Goal: Information Seeking & Learning: Find specific page/section

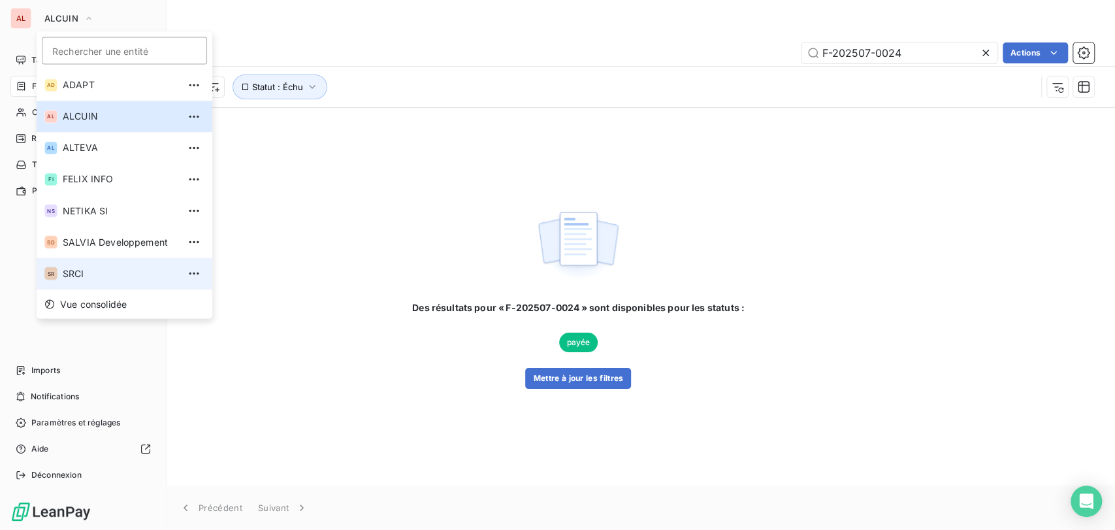
click at [76, 278] on span "SRCI" at bounding box center [121, 273] width 116 height 13
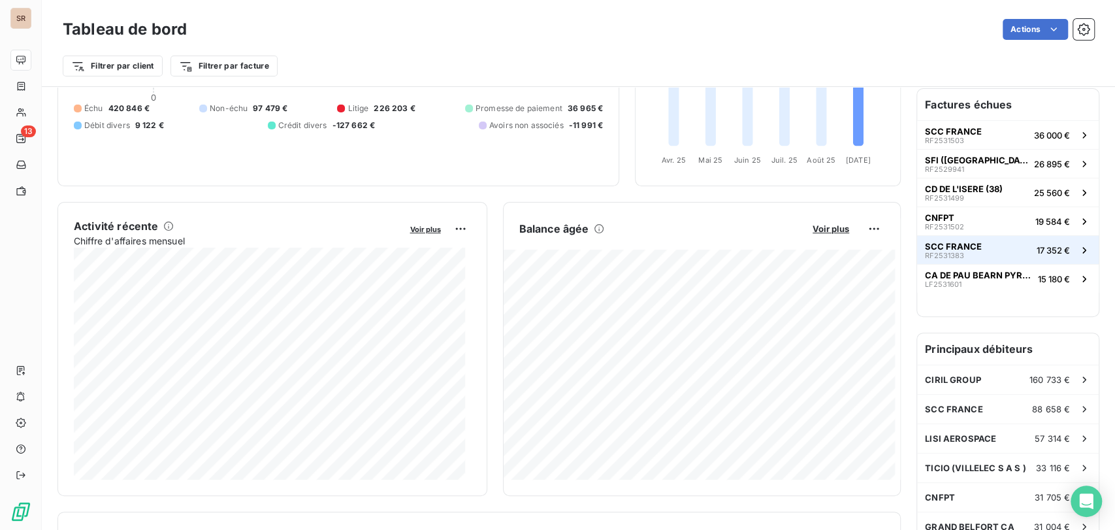
scroll to position [218, 0]
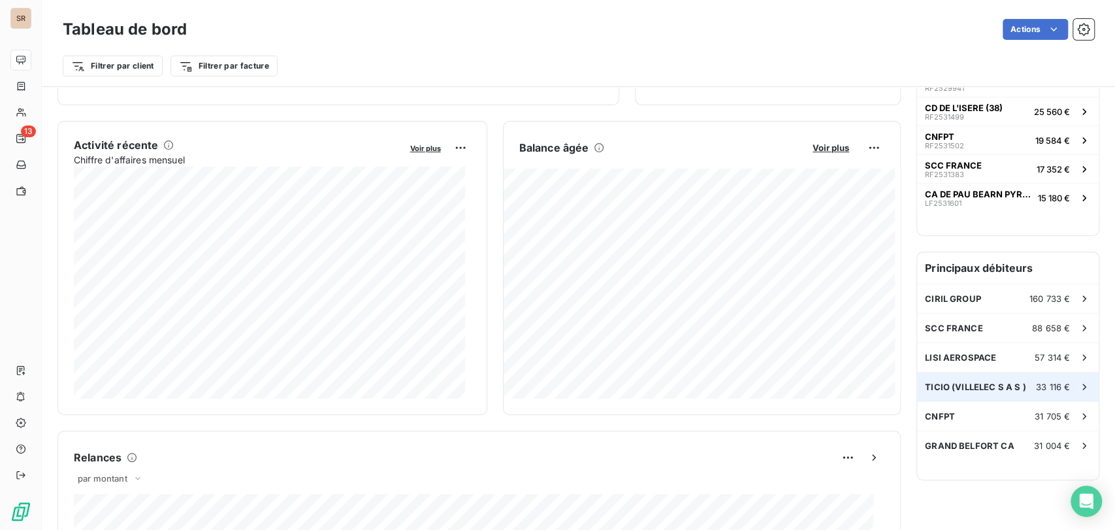
click at [951, 388] on span "TICIO (VILLELEC S A S )" at bounding box center [975, 387] width 101 height 10
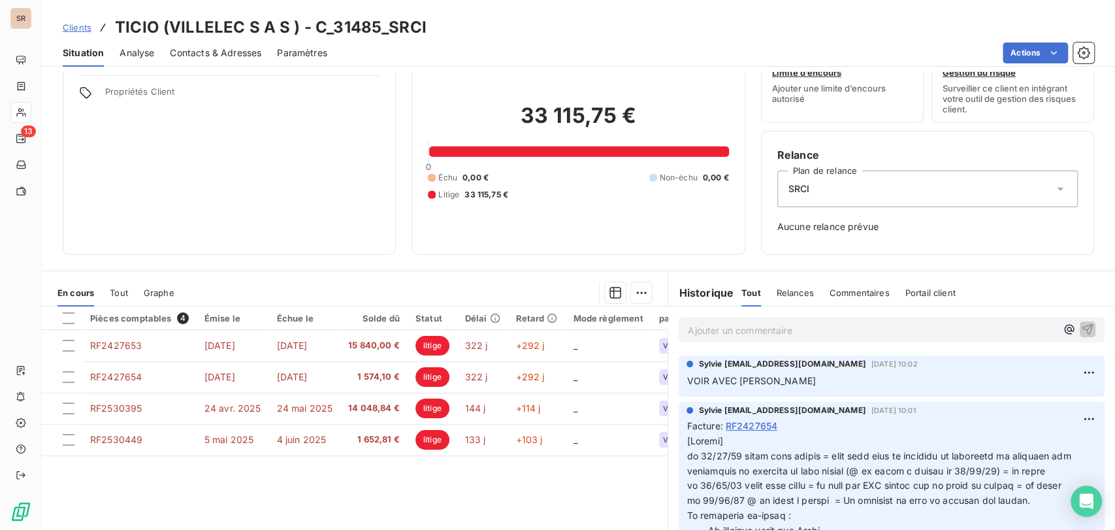
scroll to position [49, 0]
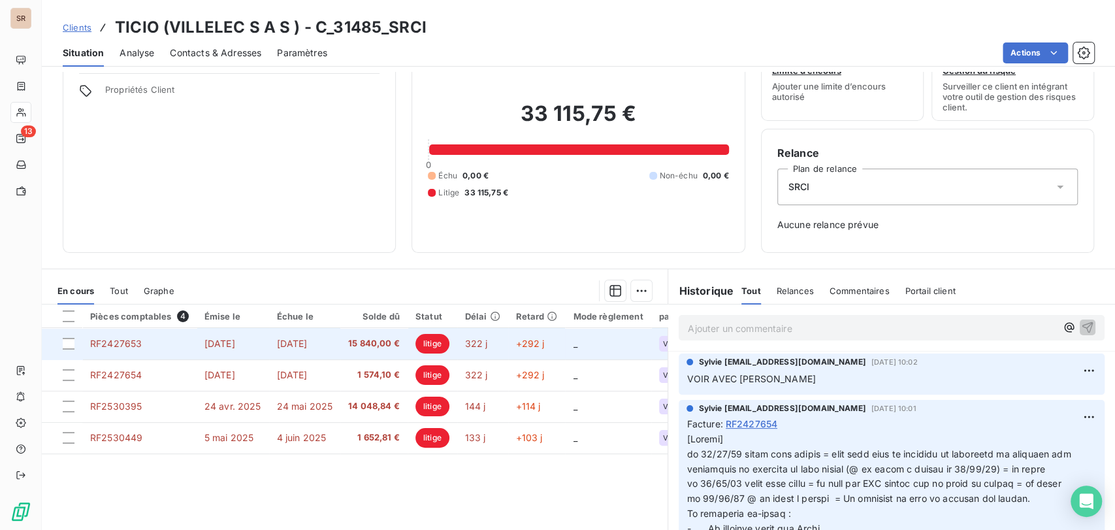
click at [123, 346] on span "RF2427653" at bounding box center [116, 343] width 52 height 11
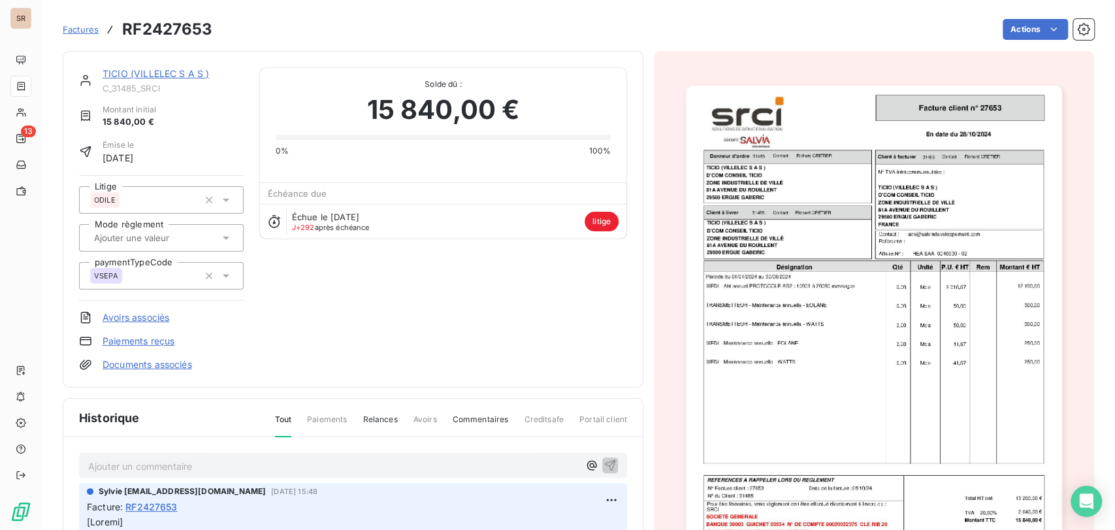
click at [147, 369] on link "Documents associés" at bounding box center [148, 364] width 90 height 13
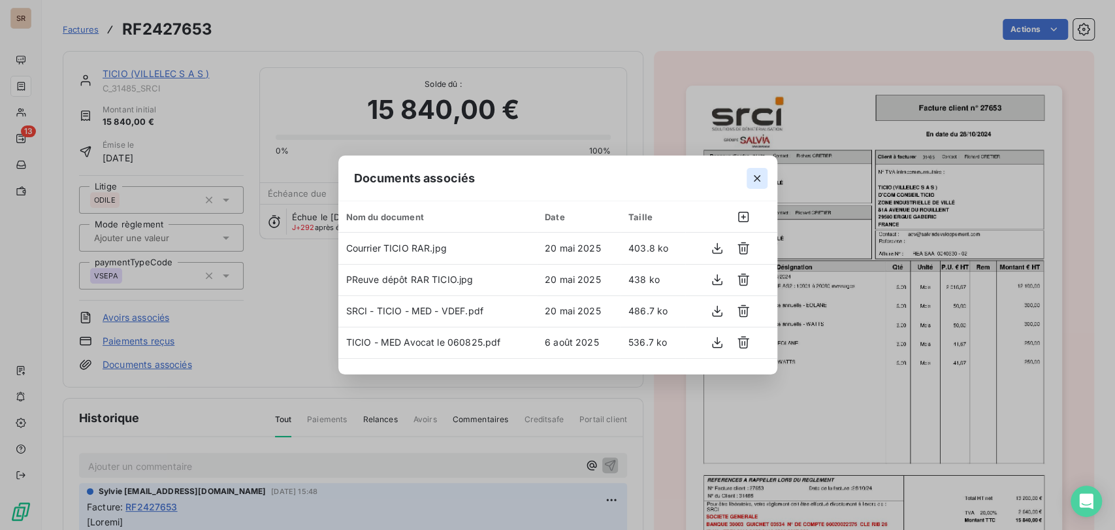
click at [755, 180] on icon "button" at bounding box center [757, 178] width 13 height 13
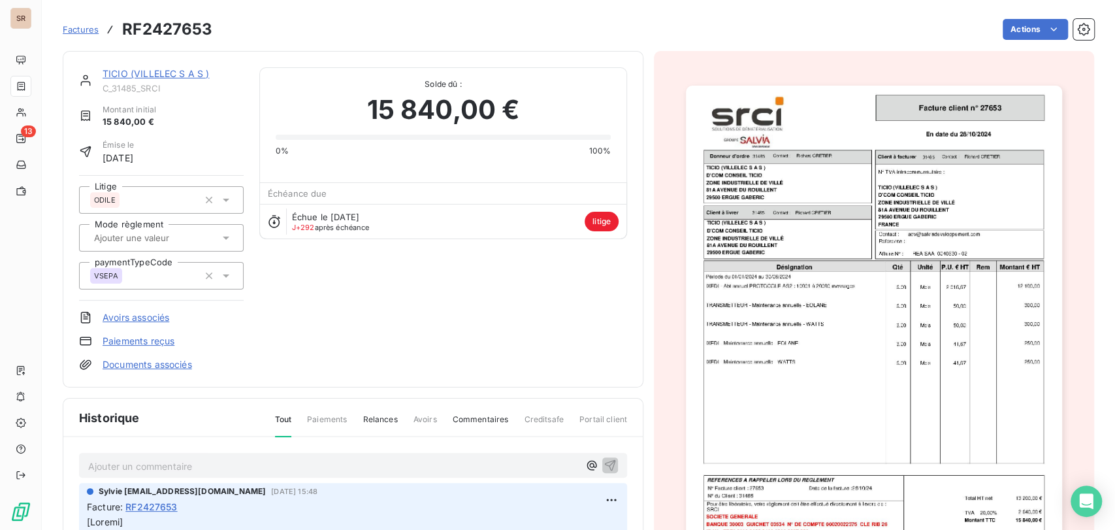
click at [141, 74] on link "TICIO (VILLELEC S A S )" at bounding box center [156, 73] width 106 height 11
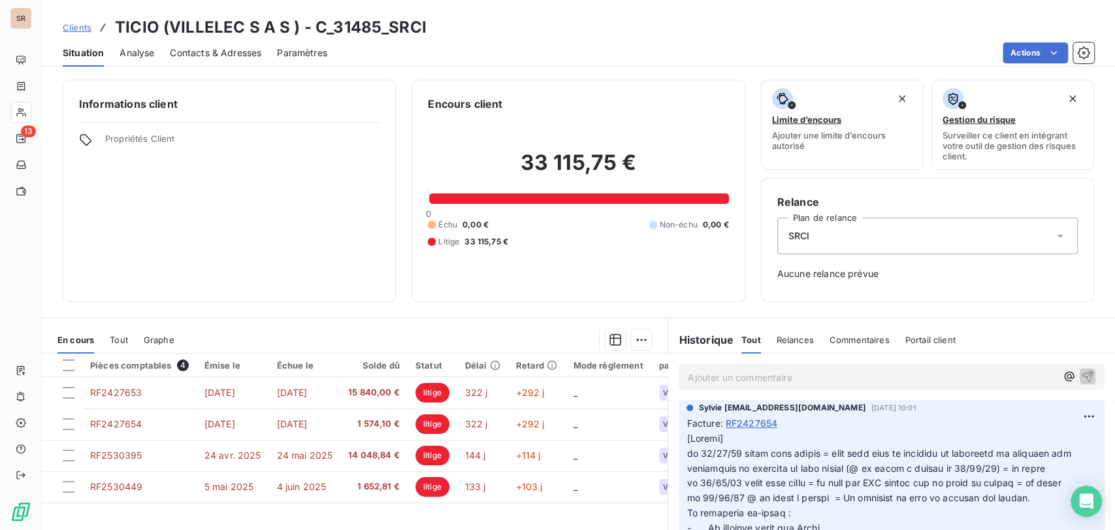
scroll to position [73, 0]
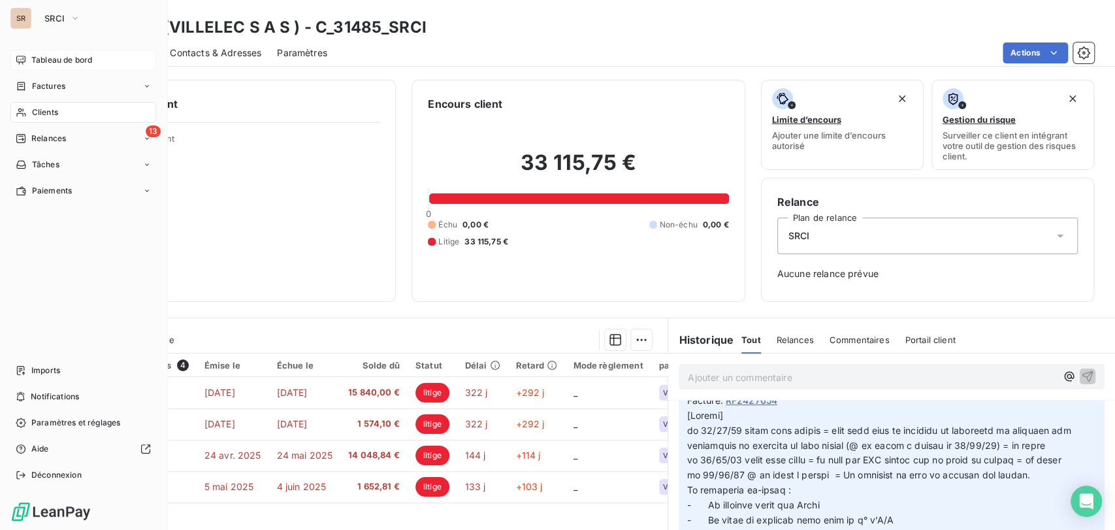
click at [41, 59] on span "Tableau de bord" at bounding box center [61, 60] width 61 height 12
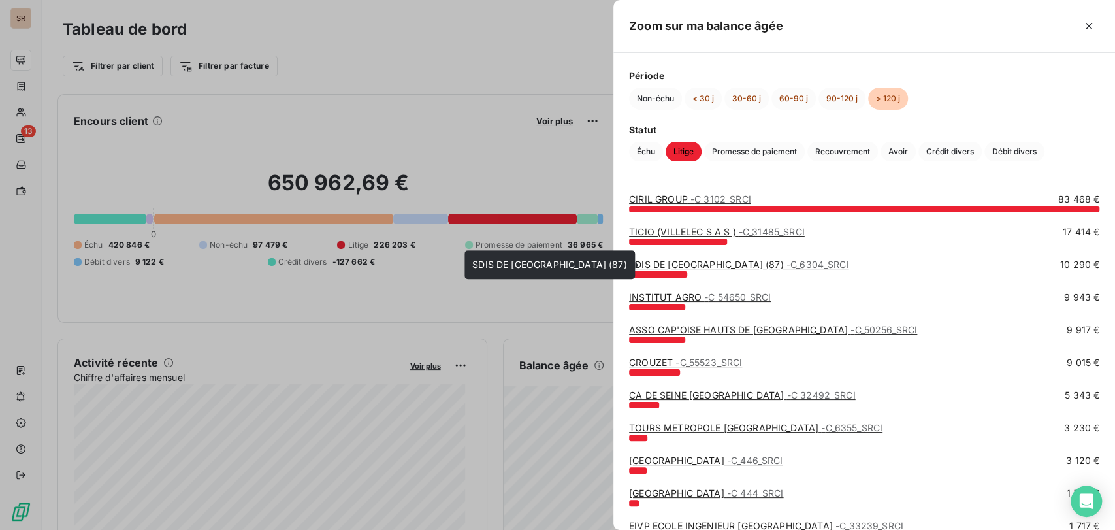
click at [673, 267] on link "SDIS DE [GEOGRAPHIC_DATA] (87) - C_6304_SRCI" at bounding box center [739, 264] width 220 height 11
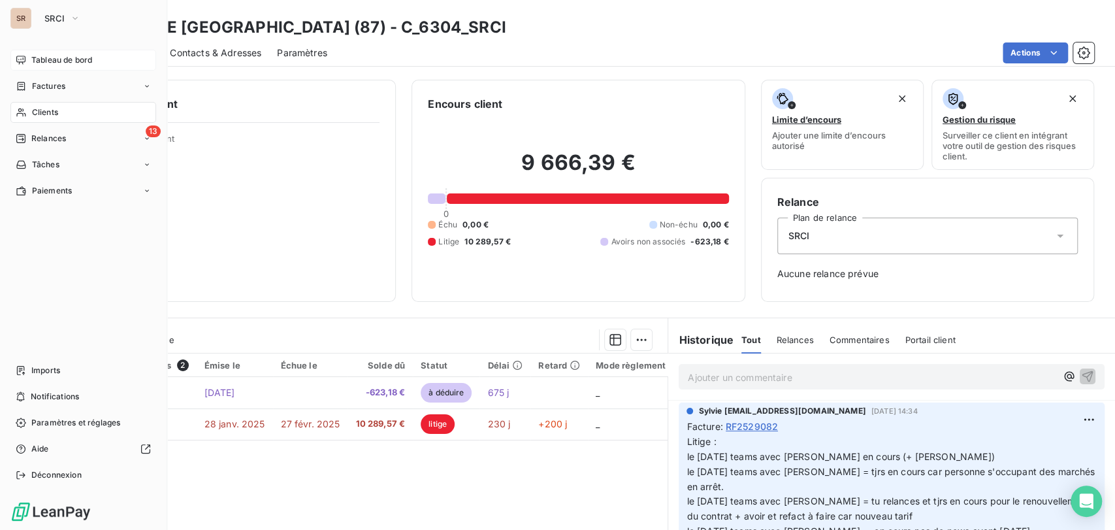
click at [65, 63] on span "Tableau de bord" at bounding box center [61, 60] width 61 height 12
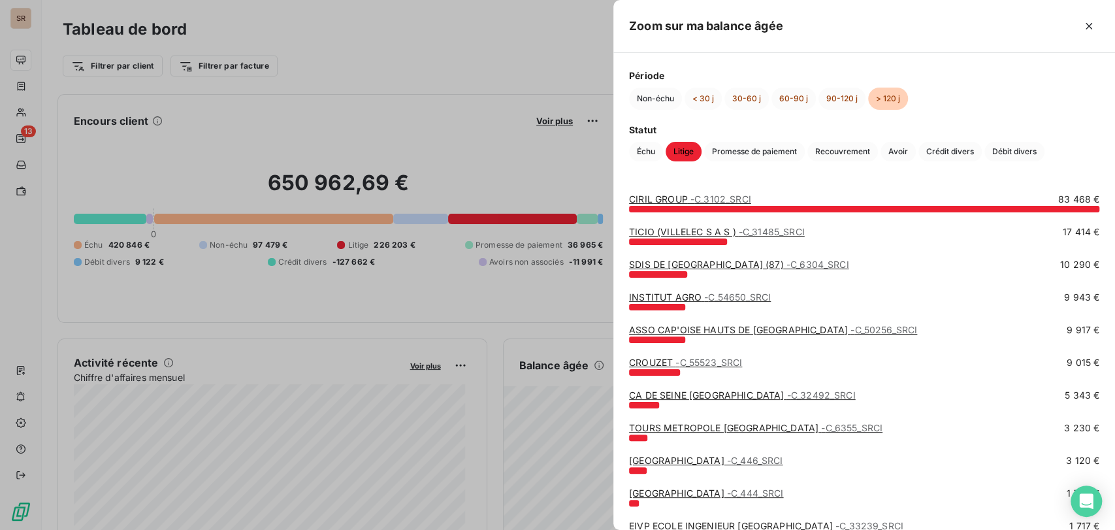
click at [675, 299] on link "INSTITUT AGRO - C_54650_SRCI" at bounding box center [700, 296] width 142 height 11
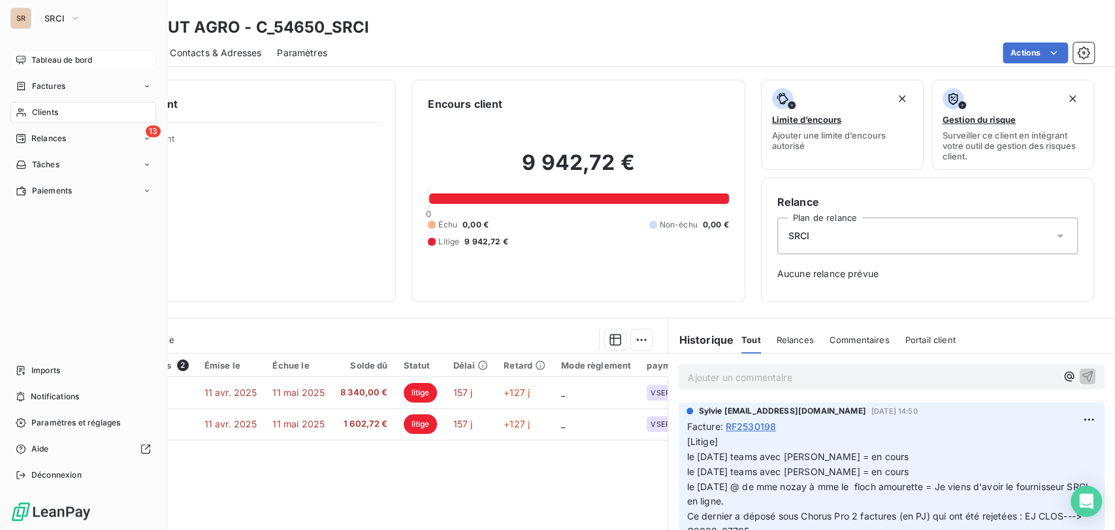
click at [35, 63] on span "Tableau de bord" at bounding box center [61, 60] width 61 height 12
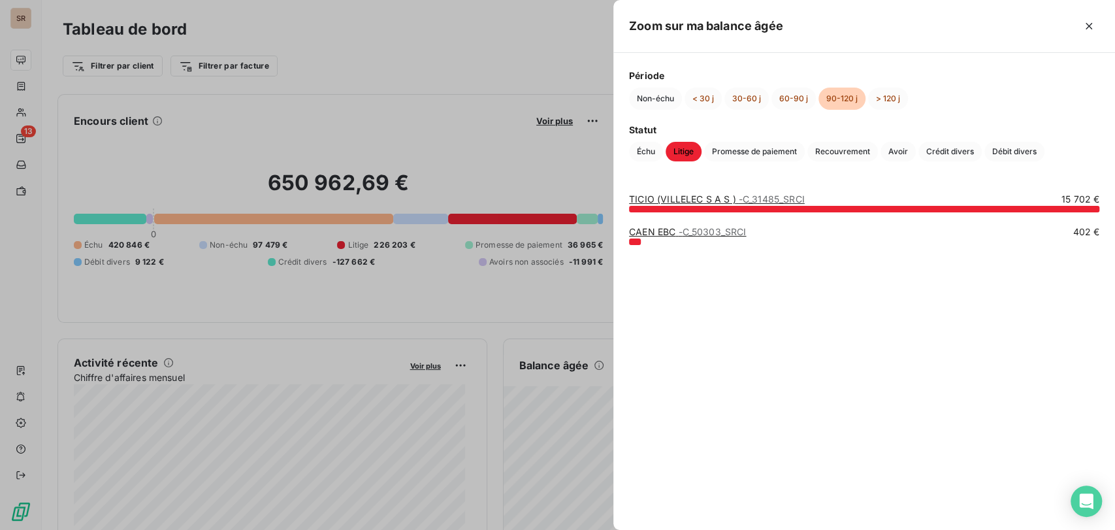
click at [17, 22] on div at bounding box center [557, 265] width 1115 height 530
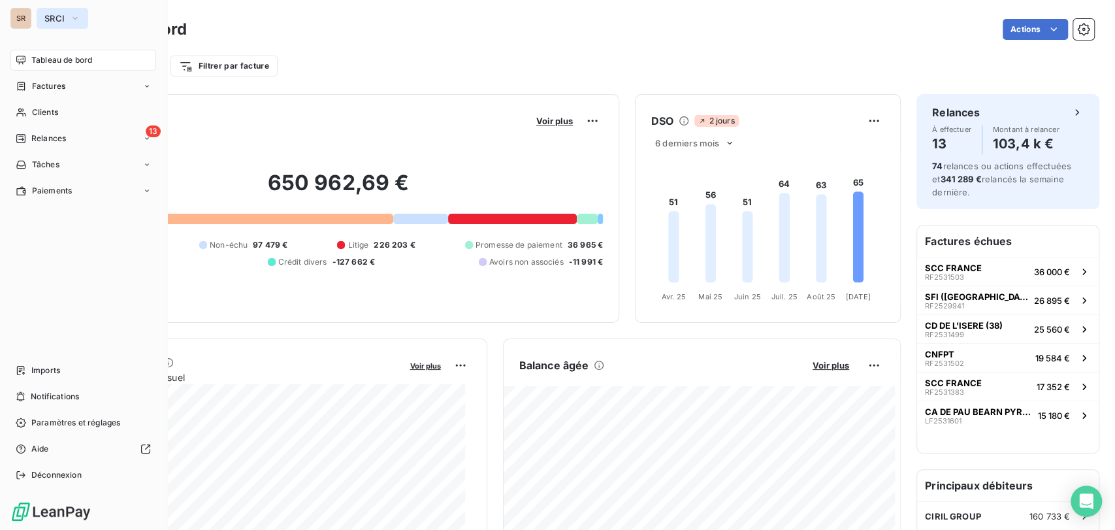
click at [74, 22] on icon "button" at bounding box center [75, 18] width 10 height 13
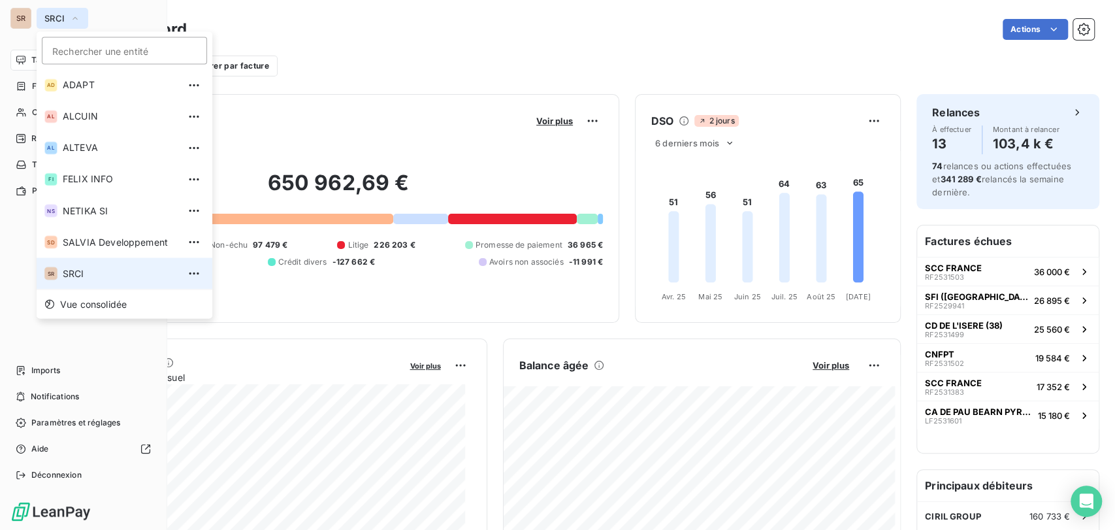
click at [67, 280] on li "SR SRCI" at bounding box center [125, 272] width 176 height 31
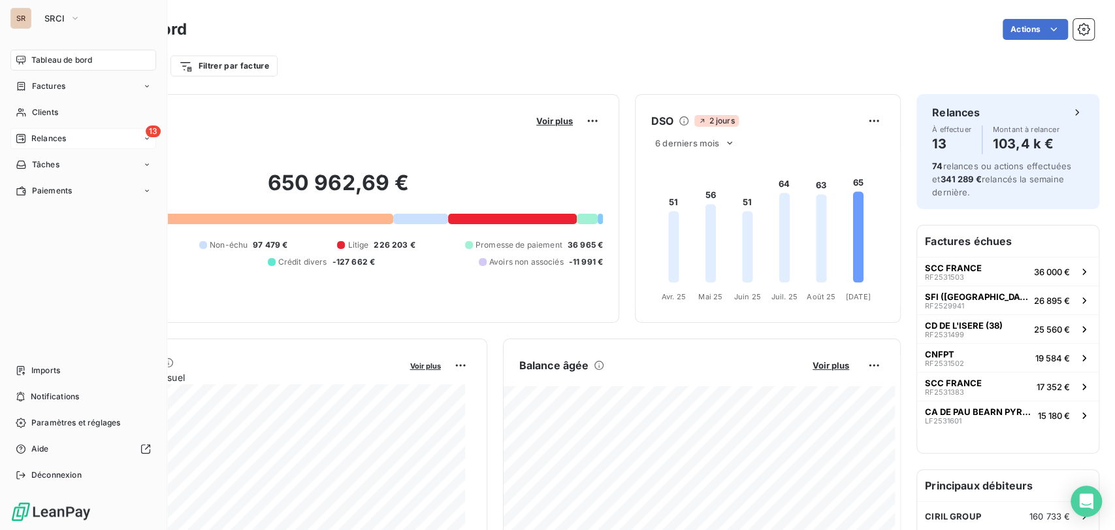
click at [38, 142] on span "Relances" at bounding box center [48, 139] width 35 height 12
click at [34, 88] on span "Factures" at bounding box center [48, 86] width 33 height 12
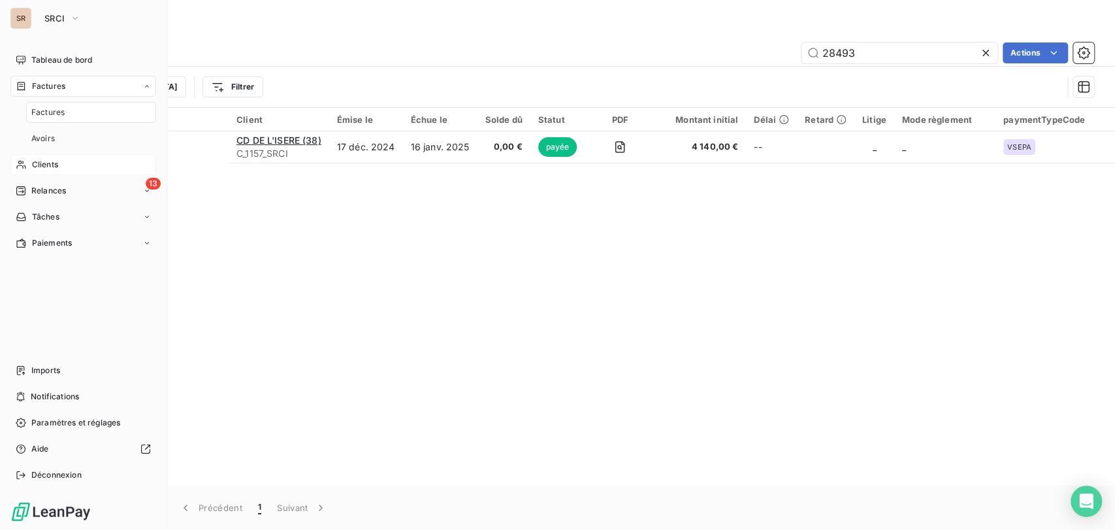
click at [43, 167] on span "Clients" at bounding box center [45, 165] width 26 height 12
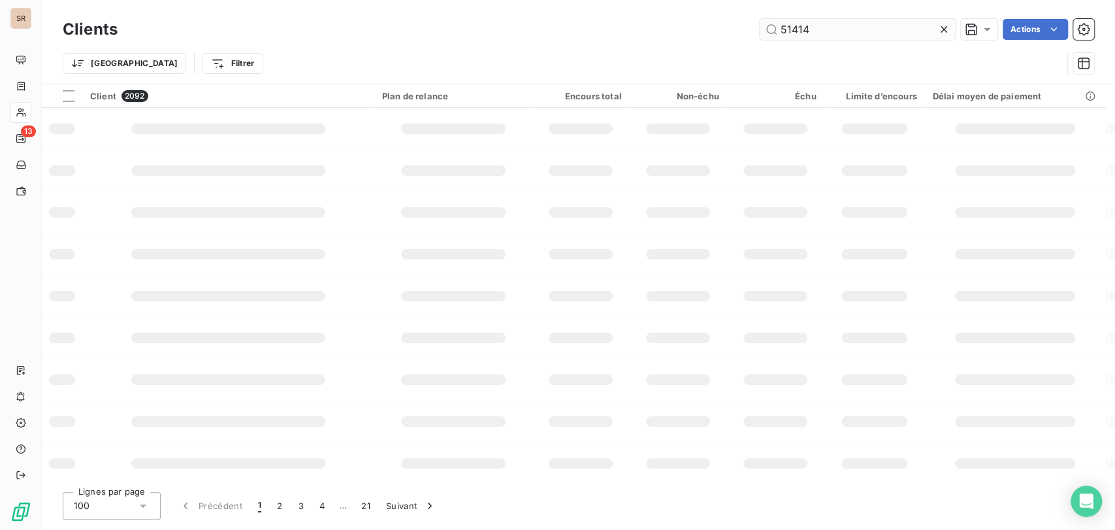
type input "51414"
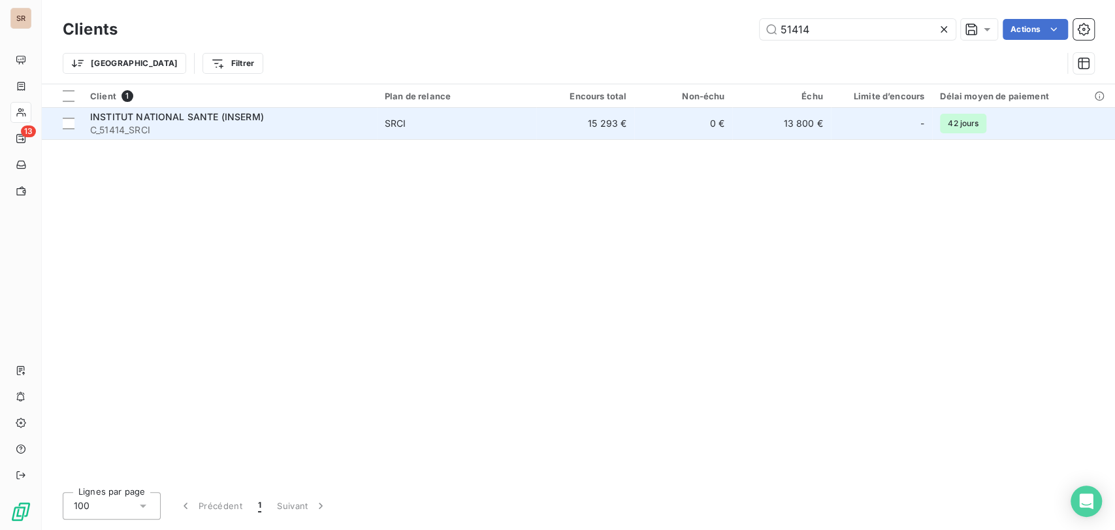
click at [125, 116] on span "INSTITUT NATIONAL SANTE (INSERM)" at bounding box center [177, 116] width 174 height 11
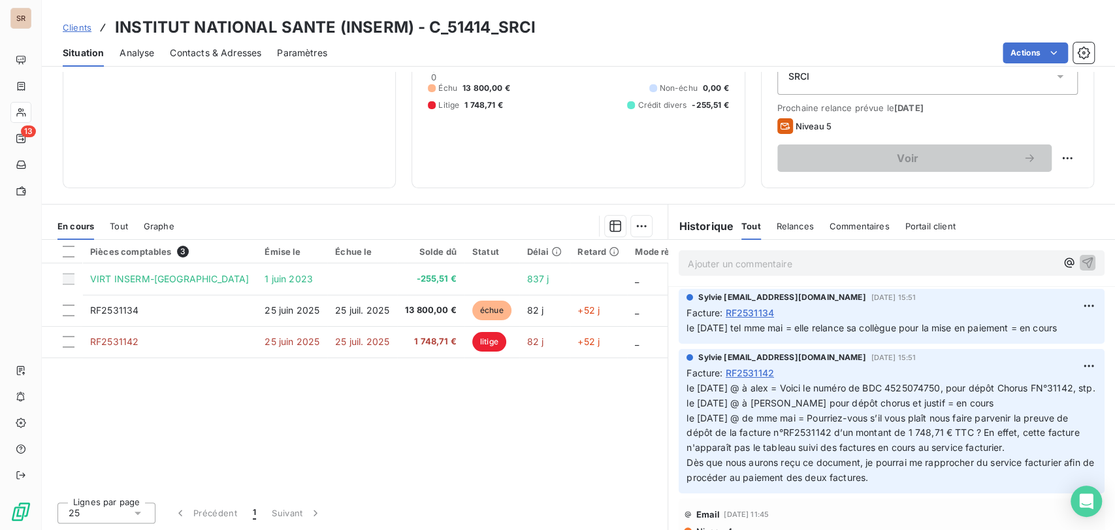
scroll to position [160, 0]
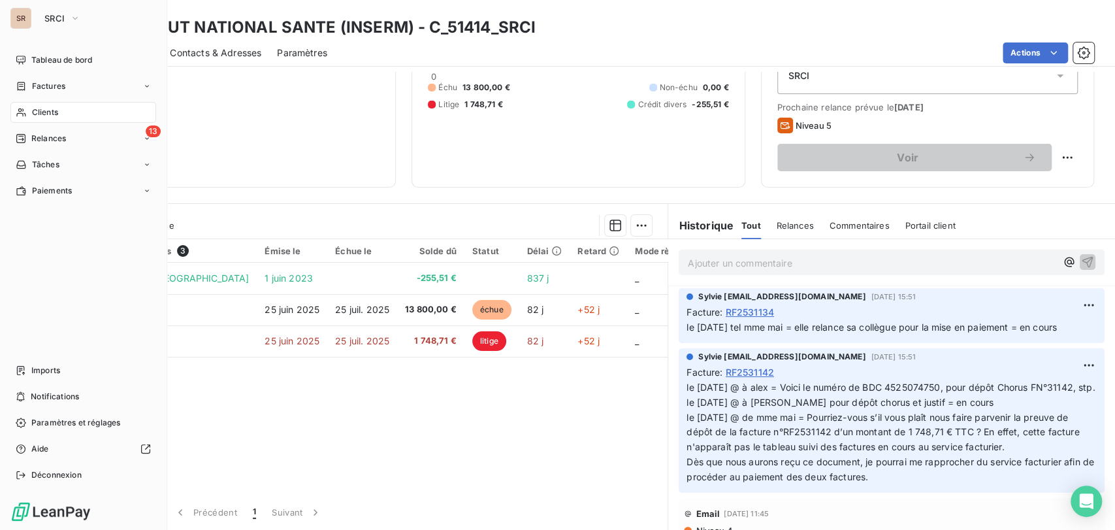
drag, startPoint x: 36, startPoint y: 109, endPoint x: 74, endPoint y: 108, distance: 37.9
click at [37, 110] on span "Clients" at bounding box center [45, 112] width 26 height 12
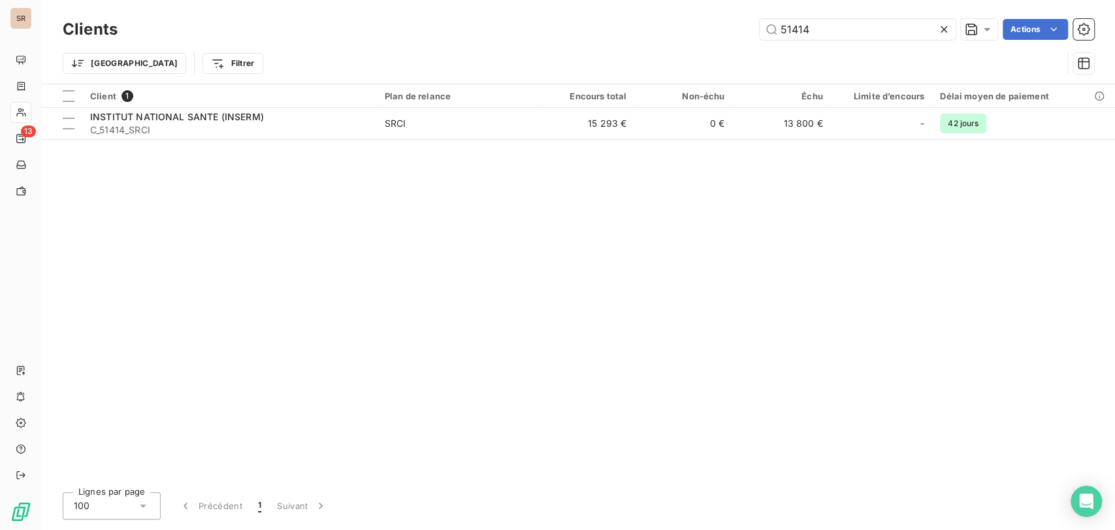
drag, startPoint x: 815, startPoint y: 28, endPoint x: 727, endPoint y: 33, distance: 89.0
click at [732, 31] on div "51414 Actions" at bounding box center [613, 29] width 961 height 21
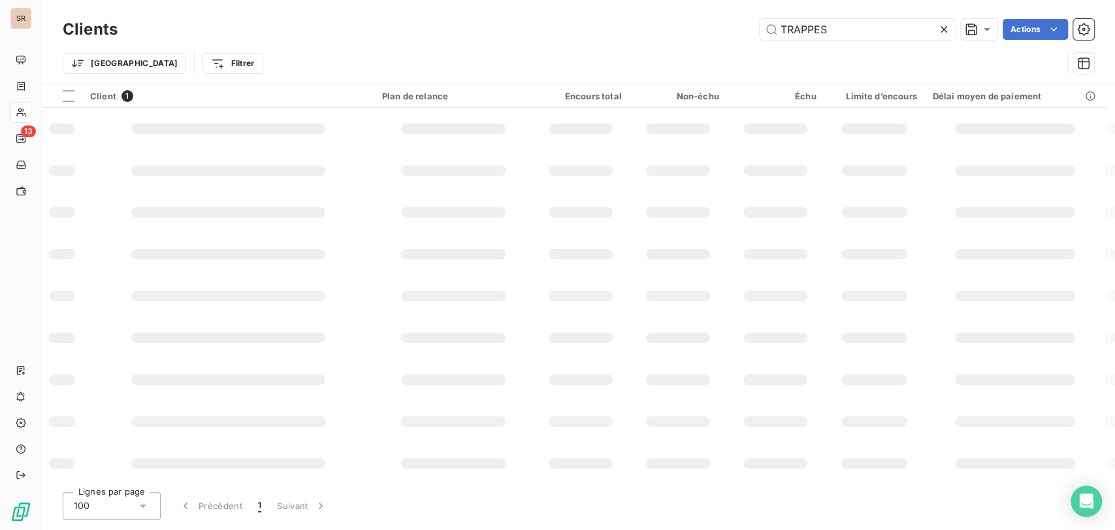
type input "TRAPPES"
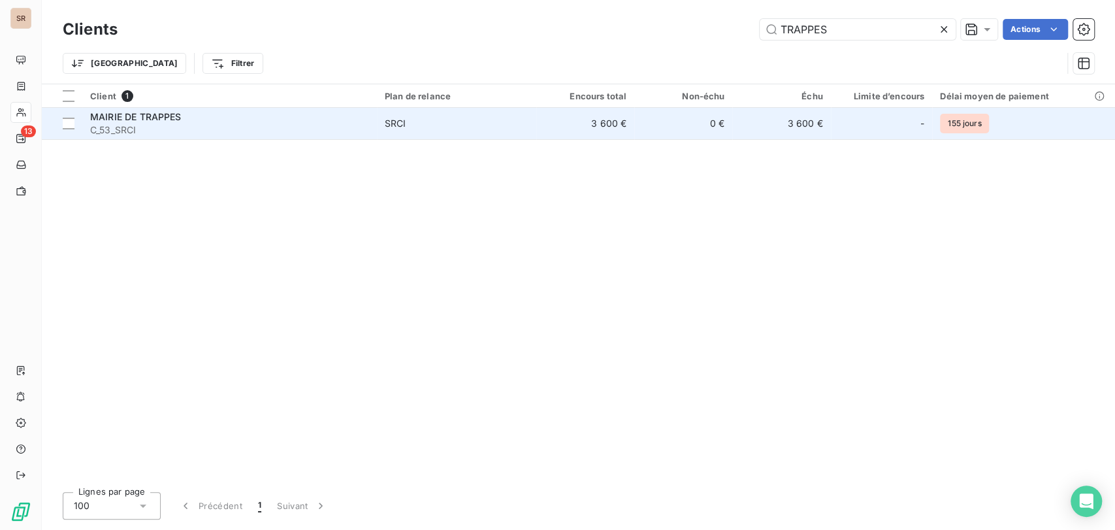
drag, startPoint x: 116, startPoint y: 122, endPoint x: 125, endPoint y: 116, distance: 10.3
click at [116, 122] on div "MAIRIE DE TRAPPES" at bounding box center [229, 116] width 279 height 13
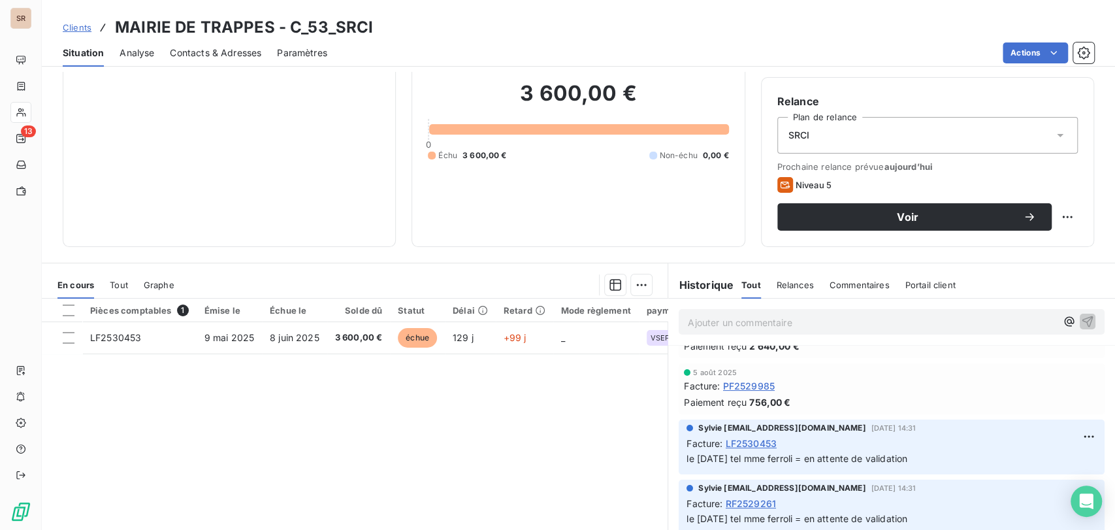
scroll to position [96, 0]
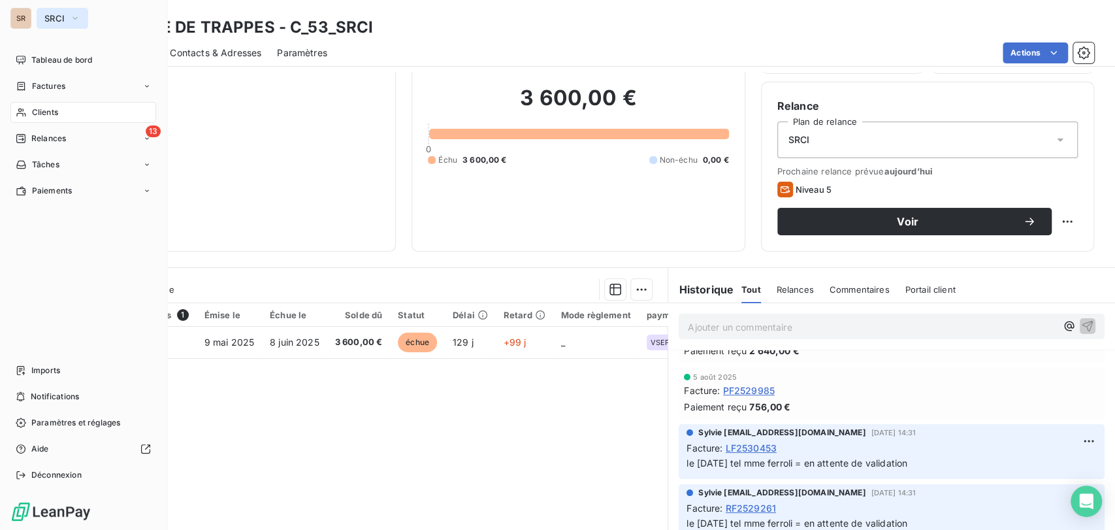
click at [74, 20] on icon "button" at bounding box center [75, 18] width 10 height 13
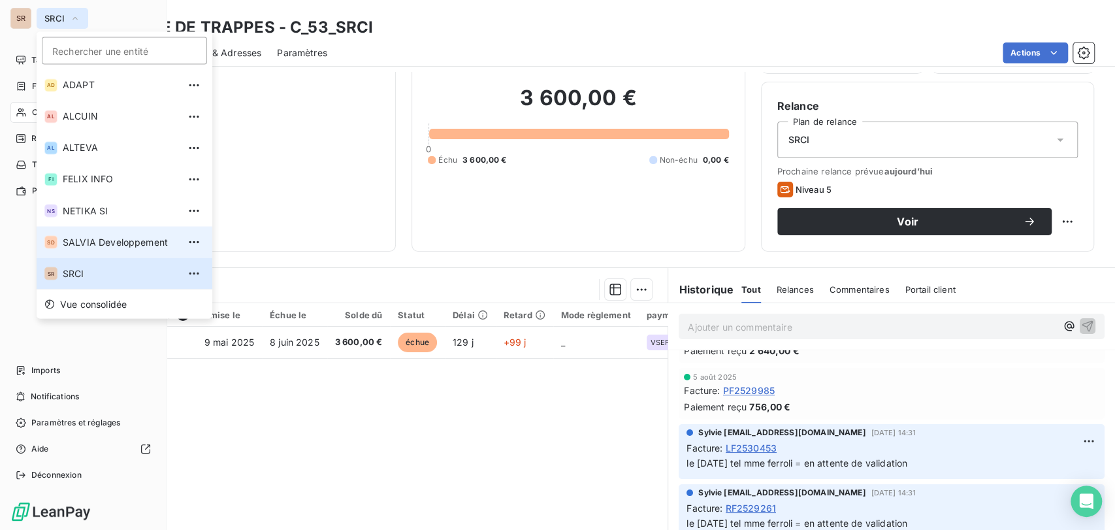
click at [67, 248] on li "SD SALVIA Developpement" at bounding box center [125, 241] width 176 height 31
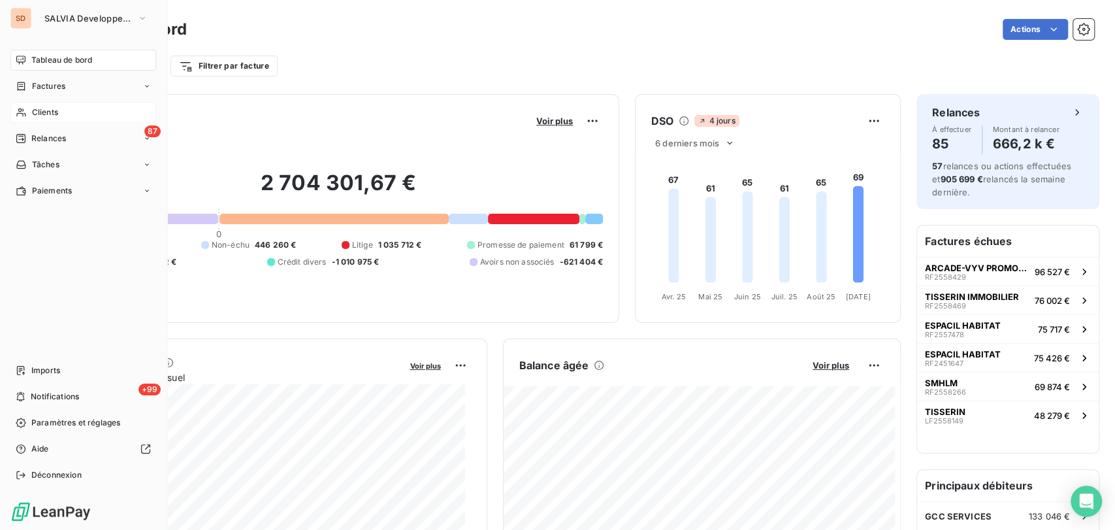
click at [33, 110] on span "Clients" at bounding box center [45, 112] width 26 height 12
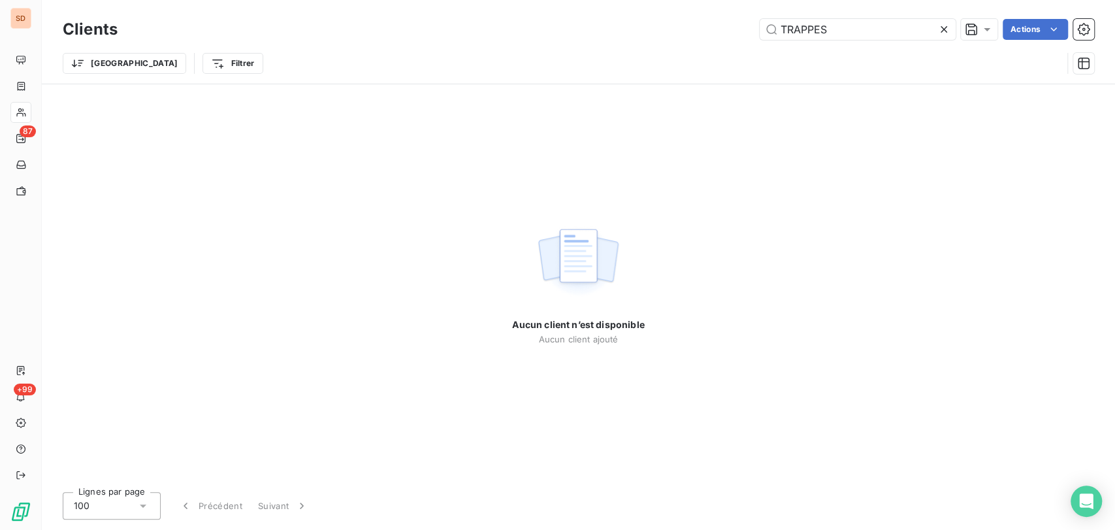
drag, startPoint x: 845, startPoint y: 31, endPoint x: 733, endPoint y: 31, distance: 112.4
click at [740, 29] on div "TRAPPES Actions" at bounding box center [613, 29] width 961 height 21
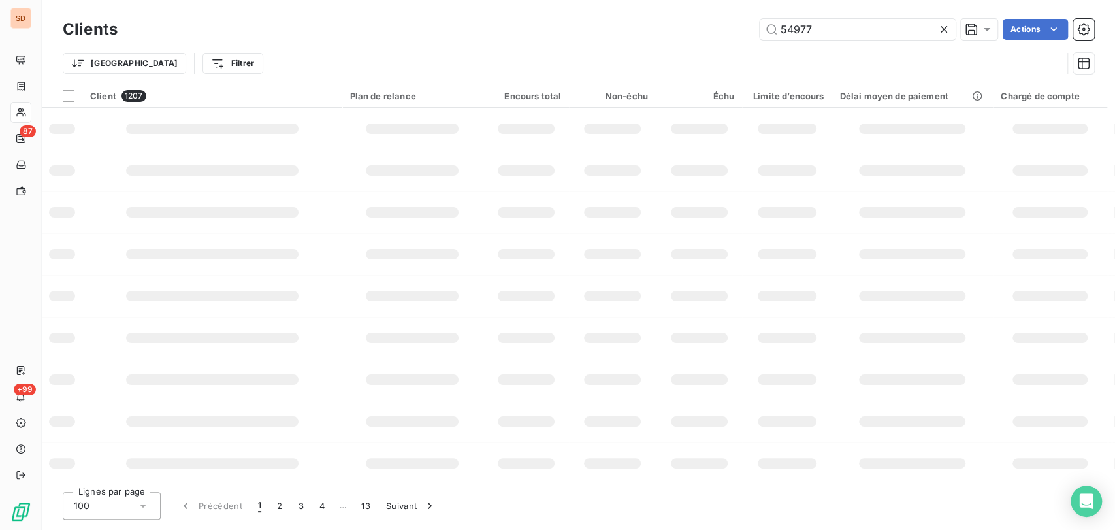
type input "54977"
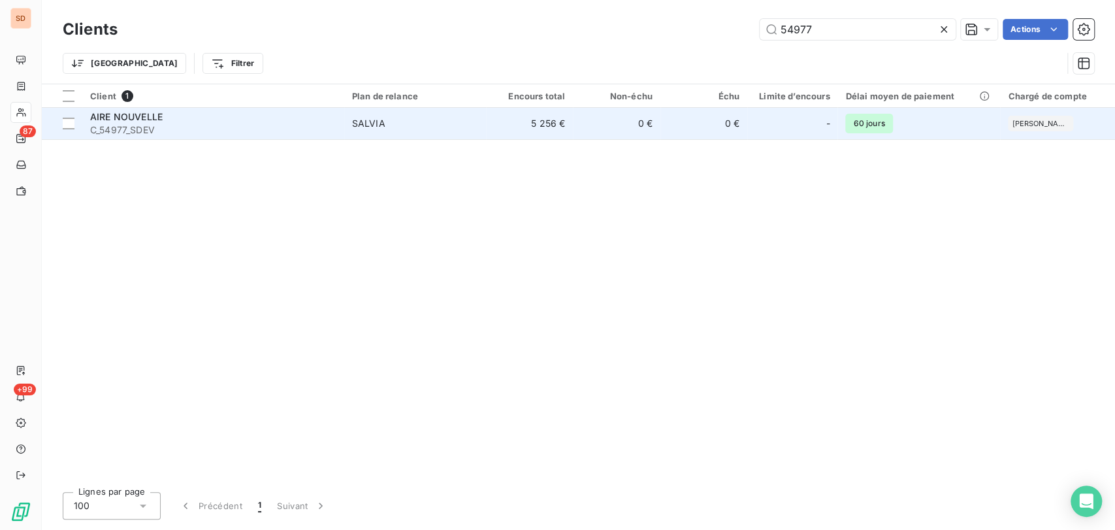
click at [105, 120] on span "AIRE NOUVELLE" at bounding box center [126, 116] width 73 height 11
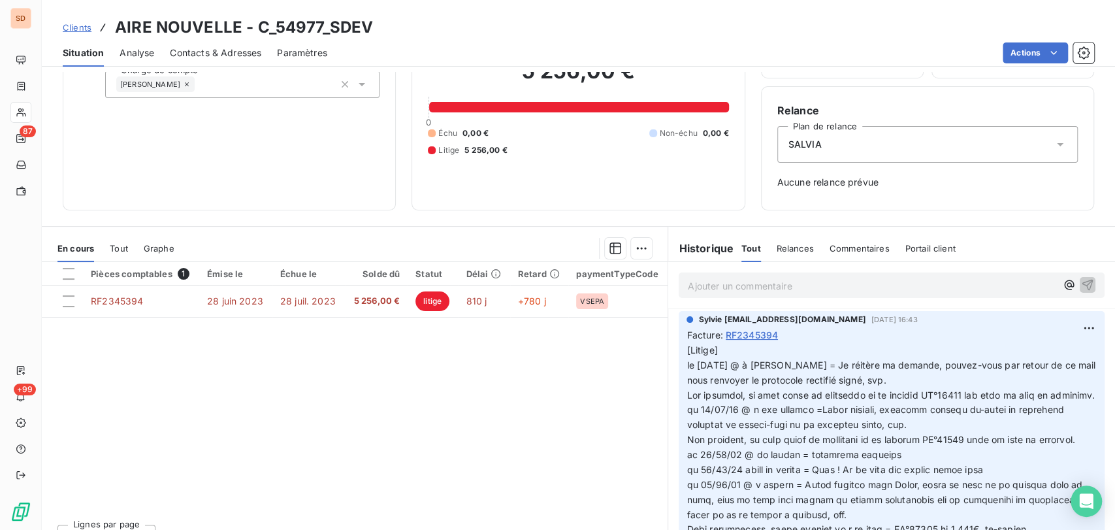
scroll to position [92, 0]
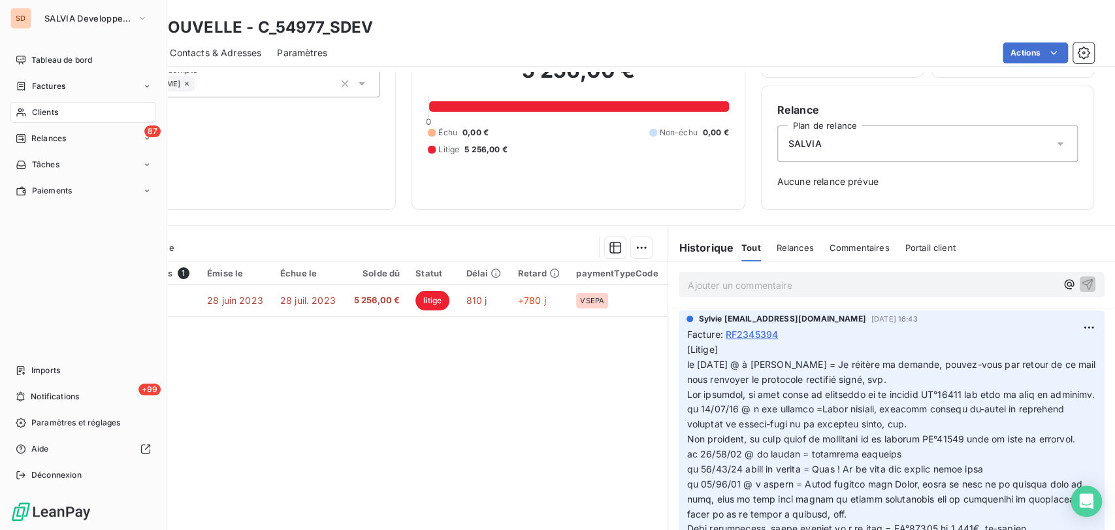
click at [37, 114] on span "Clients" at bounding box center [45, 112] width 26 height 12
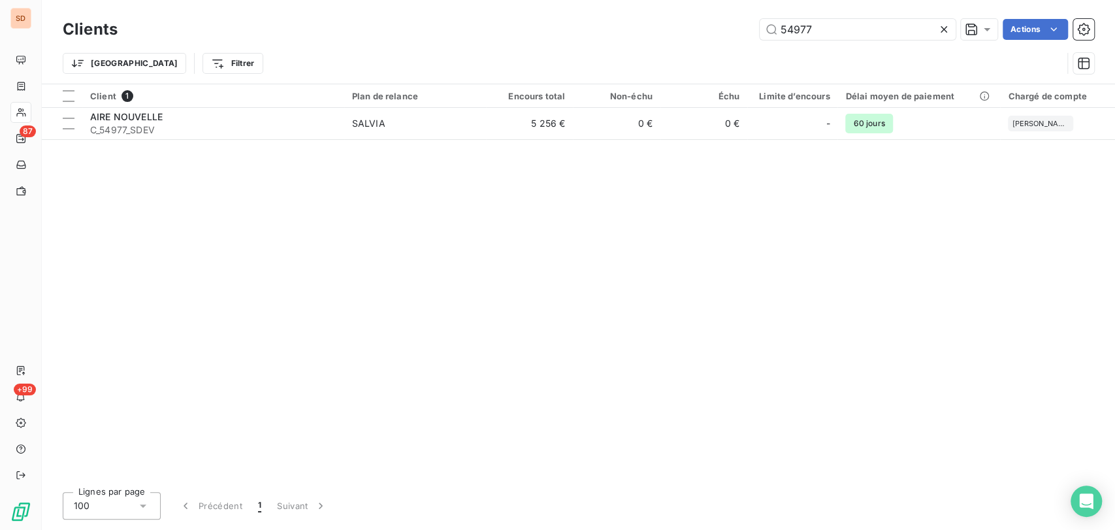
drag, startPoint x: 827, startPoint y: 31, endPoint x: 722, endPoint y: 37, distance: 104.7
click at [733, 37] on div "54977 Actions" at bounding box center [613, 29] width 961 height 21
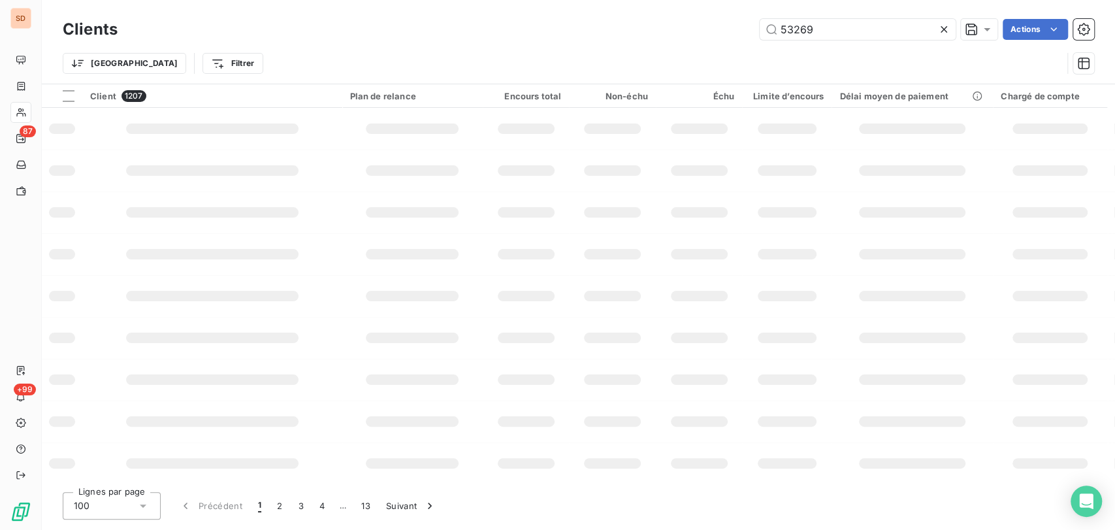
type input "53269"
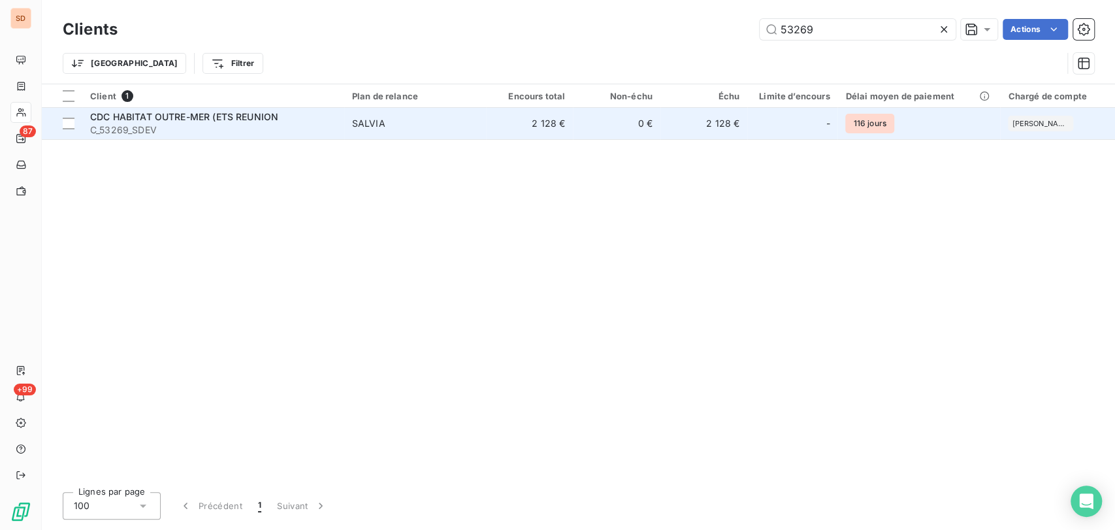
click at [141, 122] on span "CDC HABITAT OUTRE-MER (ETS REUNION" at bounding box center [184, 116] width 188 height 11
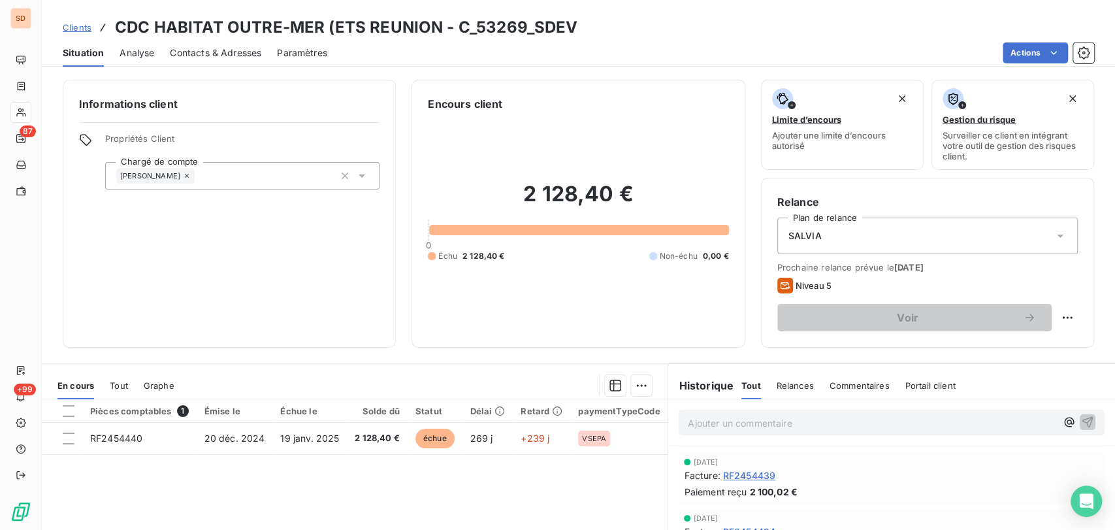
scroll to position [73, 0]
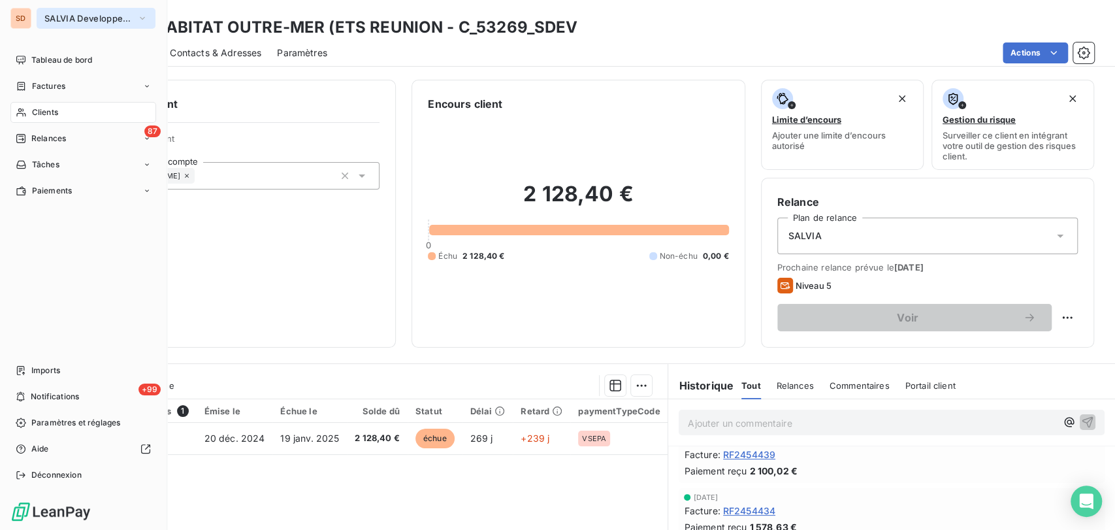
click at [152, 16] on button "SALVIA Developpement" at bounding box center [96, 18] width 119 height 21
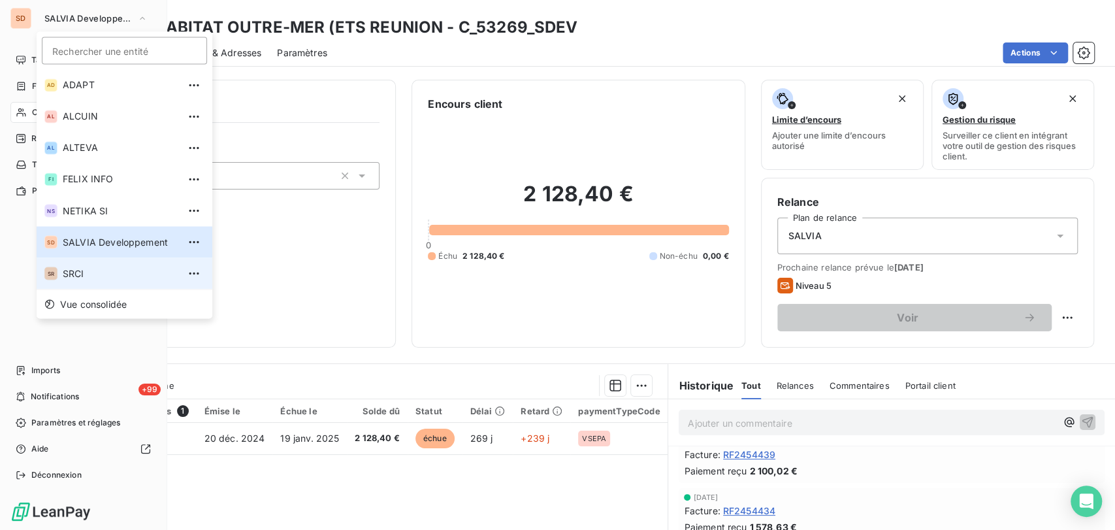
click at [87, 270] on span "SRCI" at bounding box center [121, 273] width 116 height 13
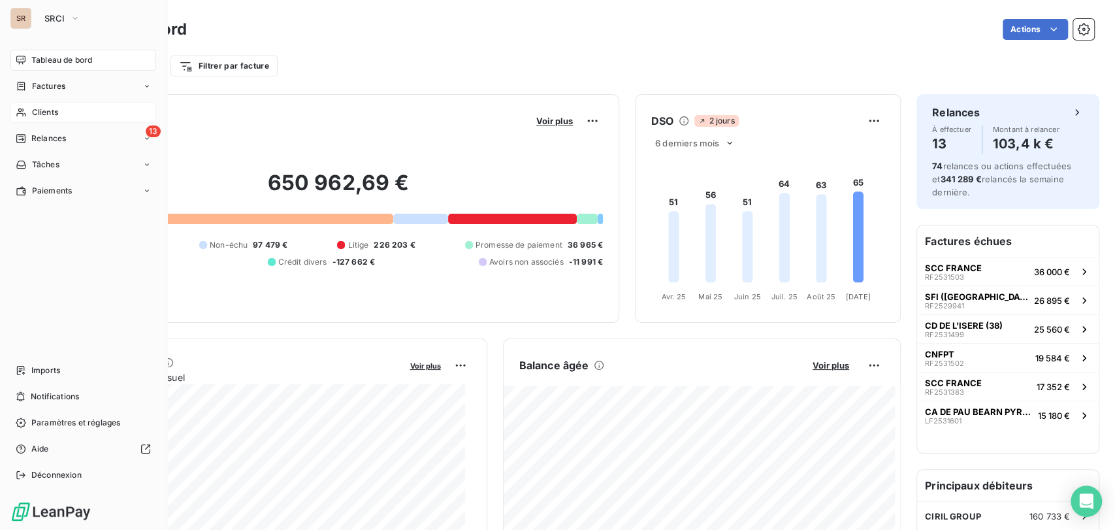
click at [48, 117] on span "Clients" at bounding box center [45, 112] width 26 height 12
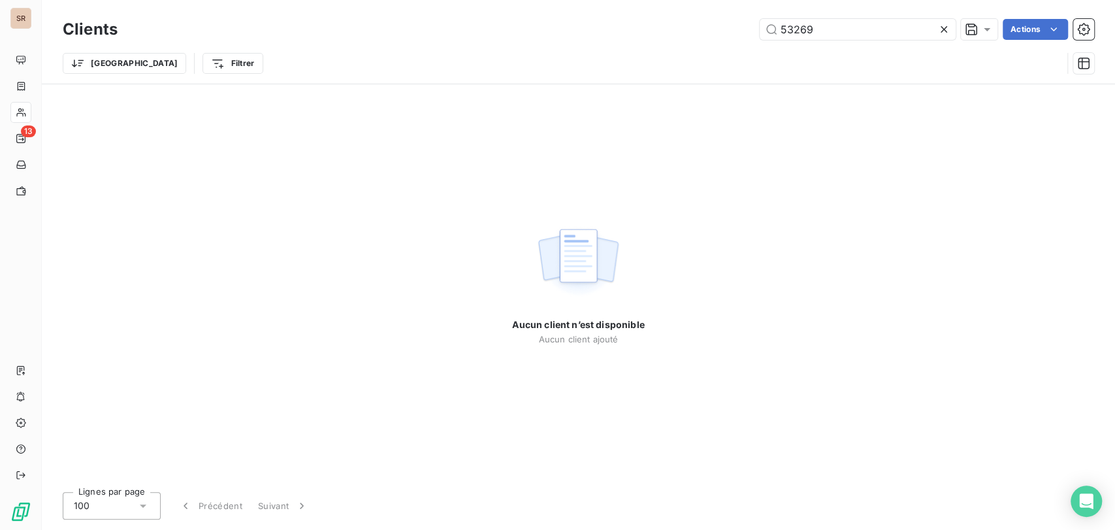
drag, startPoint x: 857, startPoint y: 29, endPoint x: 634, endPoint y: 39, distance: 223.0
click at [638, 38] on div "53269 Actions" at bounding box center [613, 29] width 961 height 21
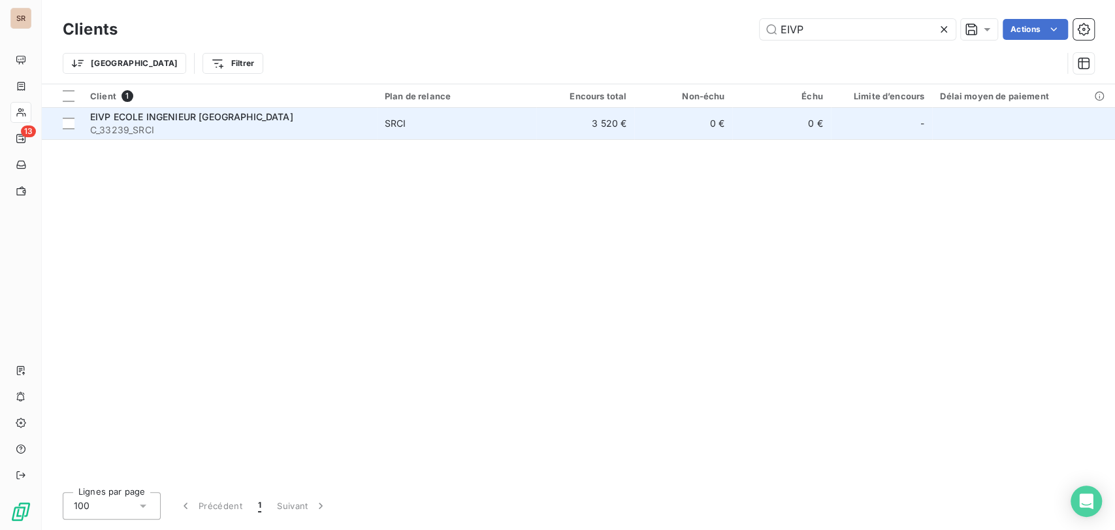
type input "EIVP"
click at [144, 122] on span "EIVP ECOLE INGENIEUR [GEOGRAPHIC_DATA]" at bounding box center [191, 116] width 203 height 11
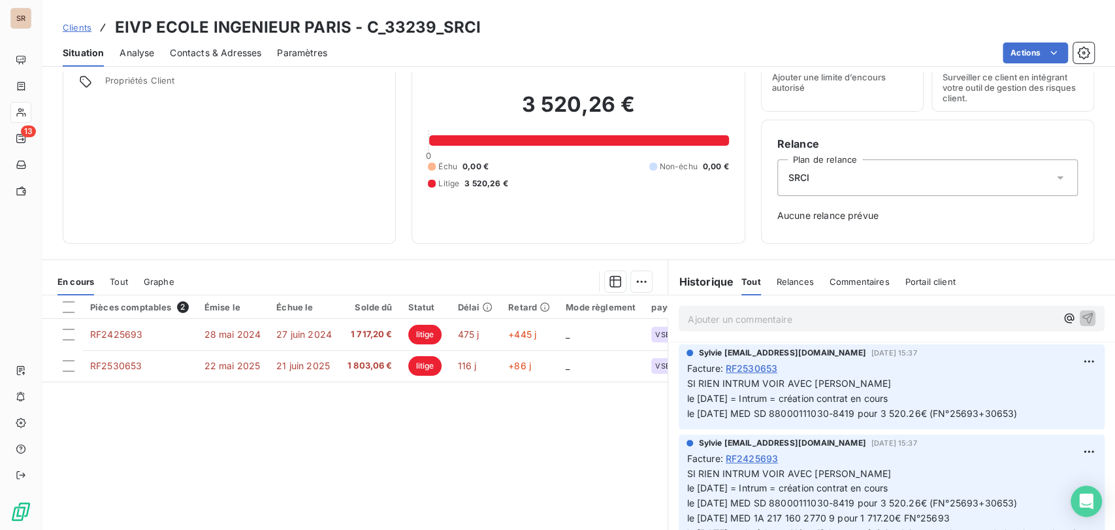
scroll to position [87, 0]
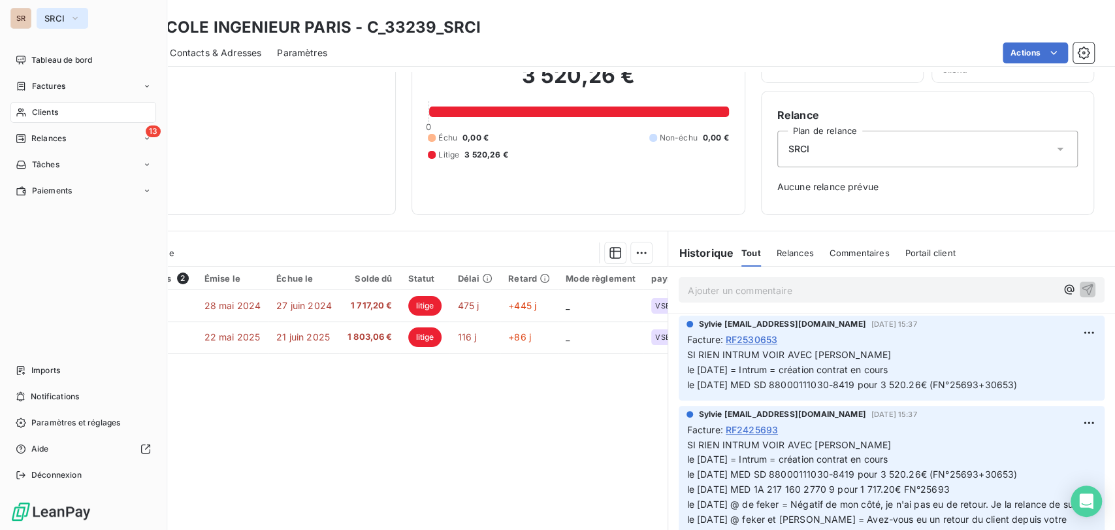
click at [78, 18] on icon "button" at bounding box center [75, 18] width 10 height 13
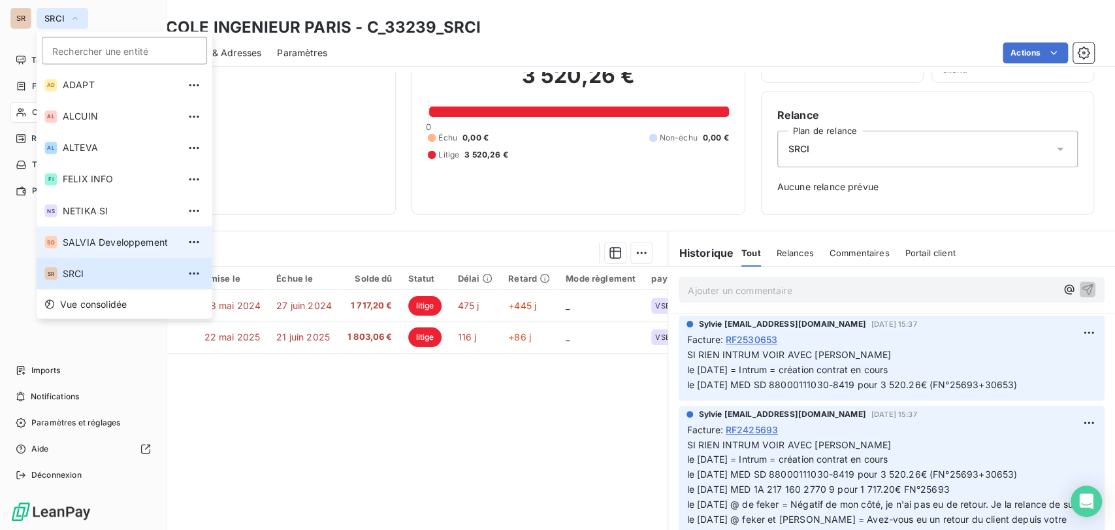
click at [80, 246] on span "SALVIA Developpement" at bounding box center [121, 241] width 116 height 13
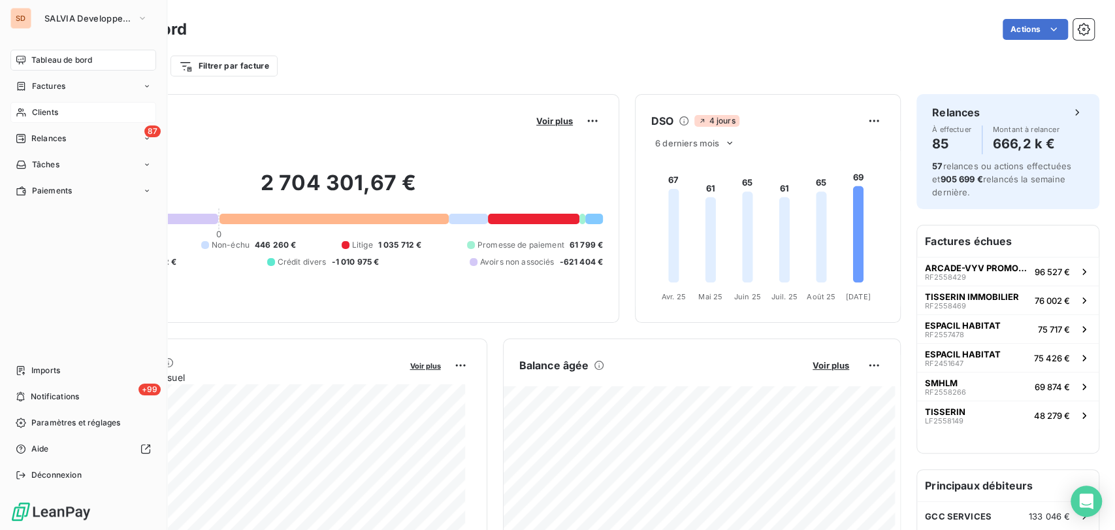
click at [43, 117] on span "Clients" at bounding box center [45, 112] width 26 height 12
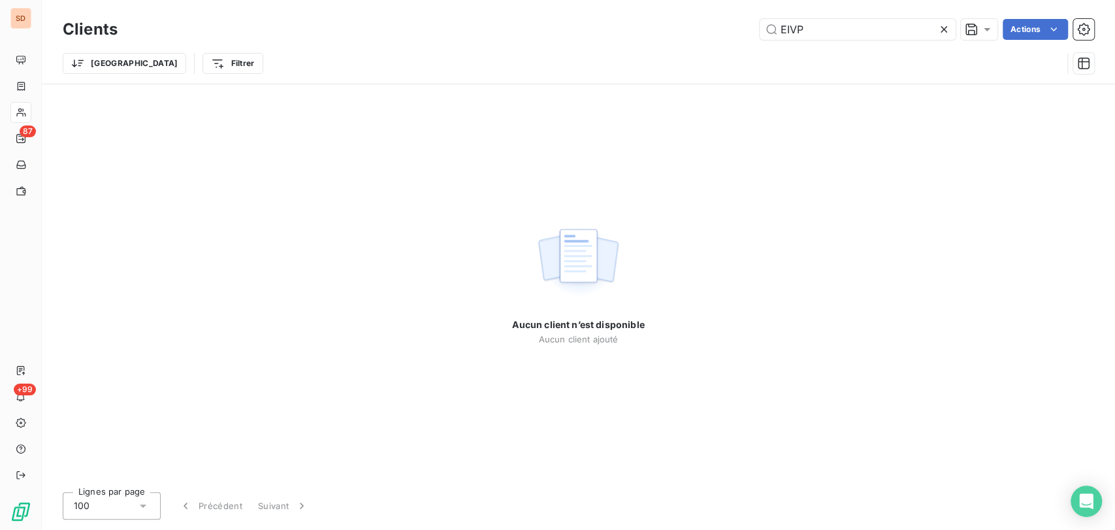
drag, startPoint x: 804, startPoint y: 33, endPoint x: 717, endPoint y: 24, distance: 87.3
click at [721, 24] on div "EIVP Actions" at bounding box center [613, 29] width 961 height 21
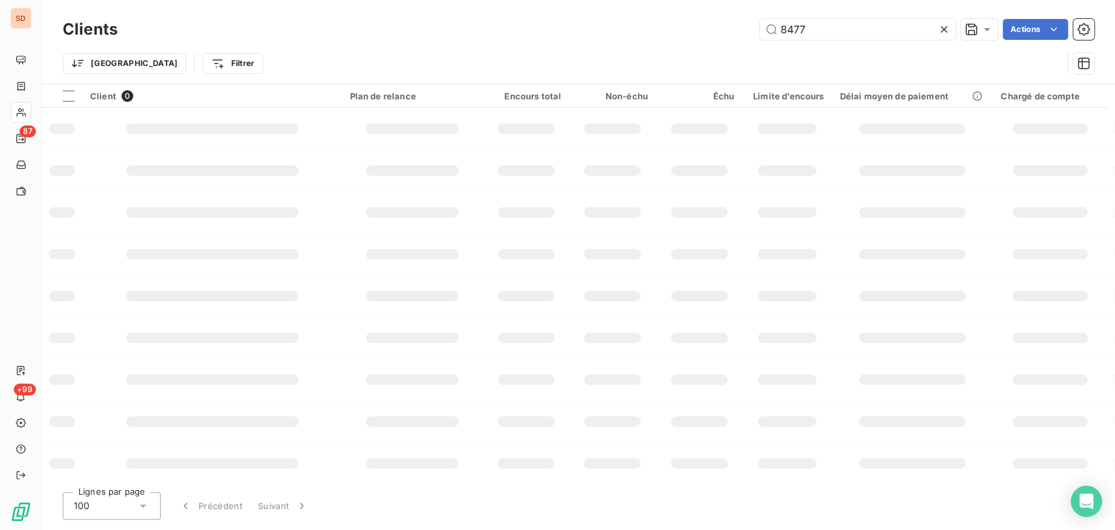
type input "8477"
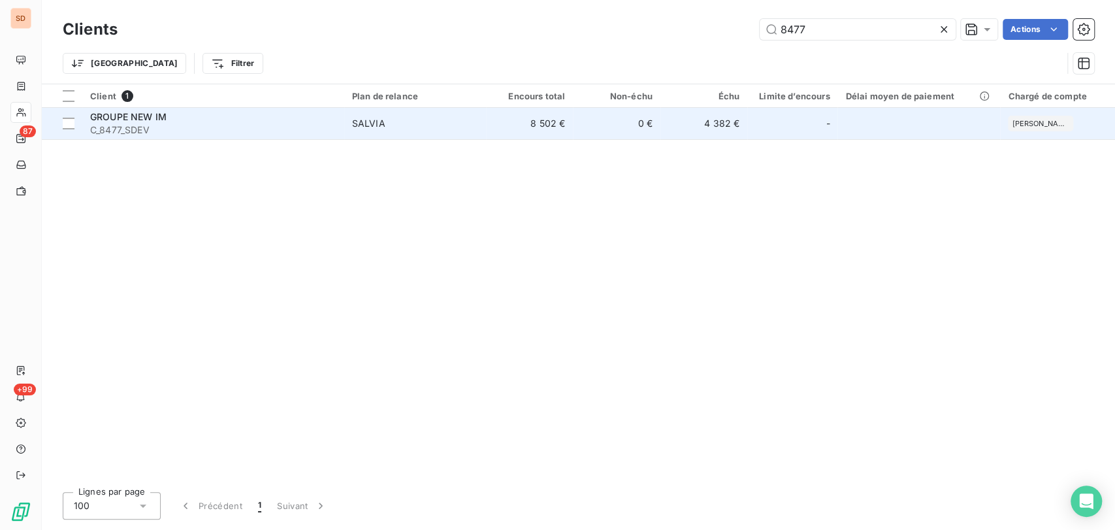
click at [135, 118] on span "GROUPE NEW IM" at bounding box center [128, 116] width 76 height 11
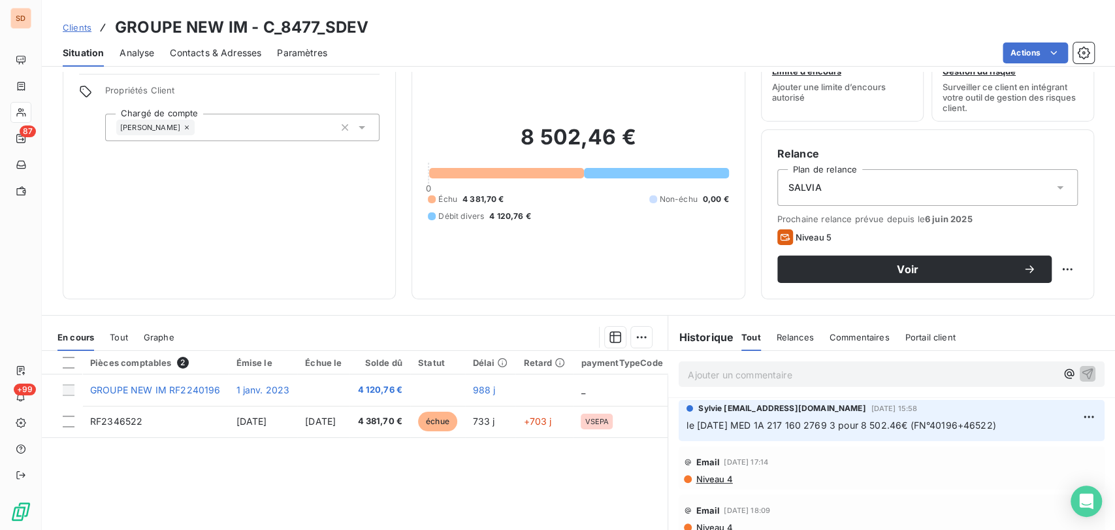
scroll to position [52, 0]
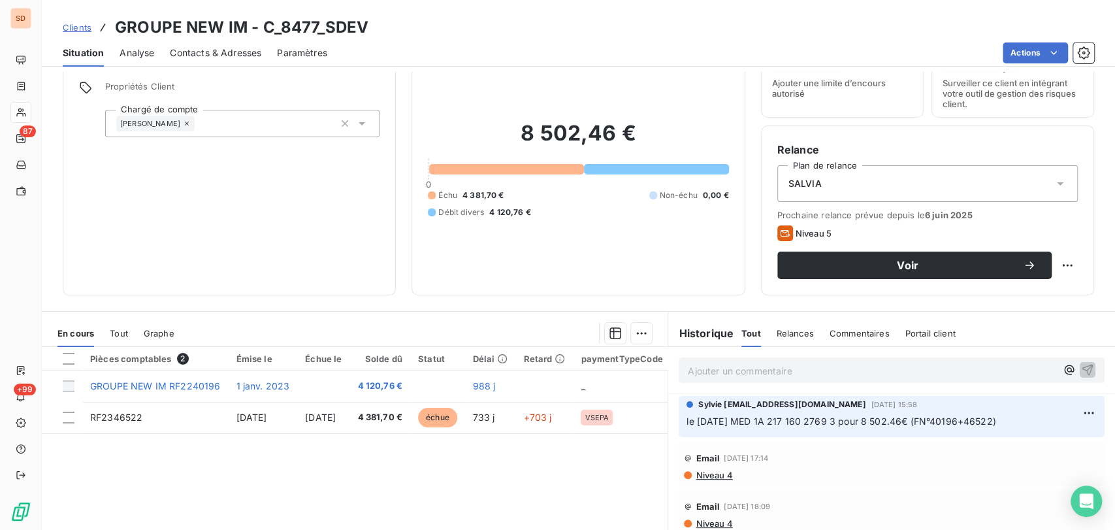
click at [216, 50] on span "Contacts & Adresses" at bounding box center [215, 52] width 91 height 13
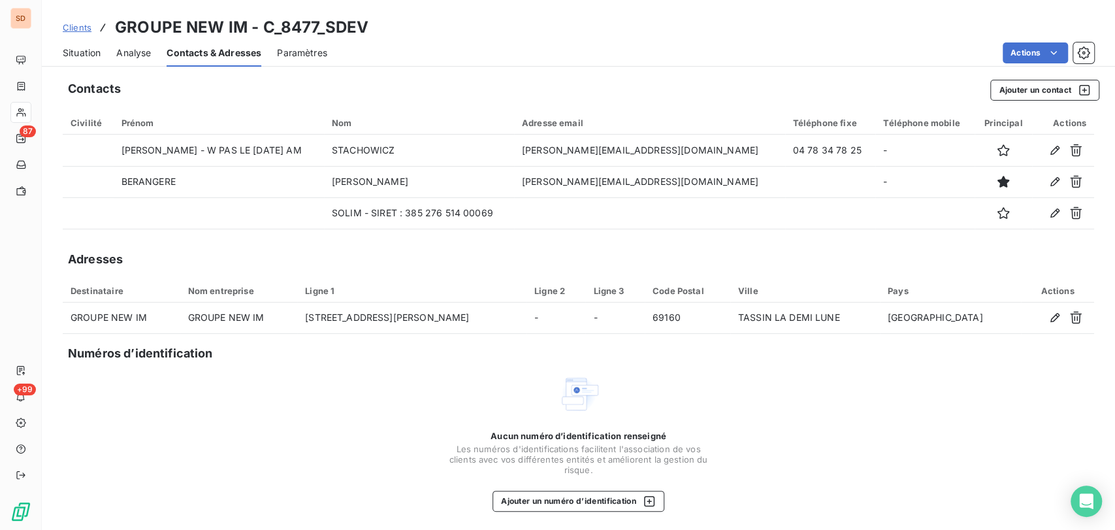
click at [89, 51] on span "Situation" at bounding box center [82, 52] width 38 height 13
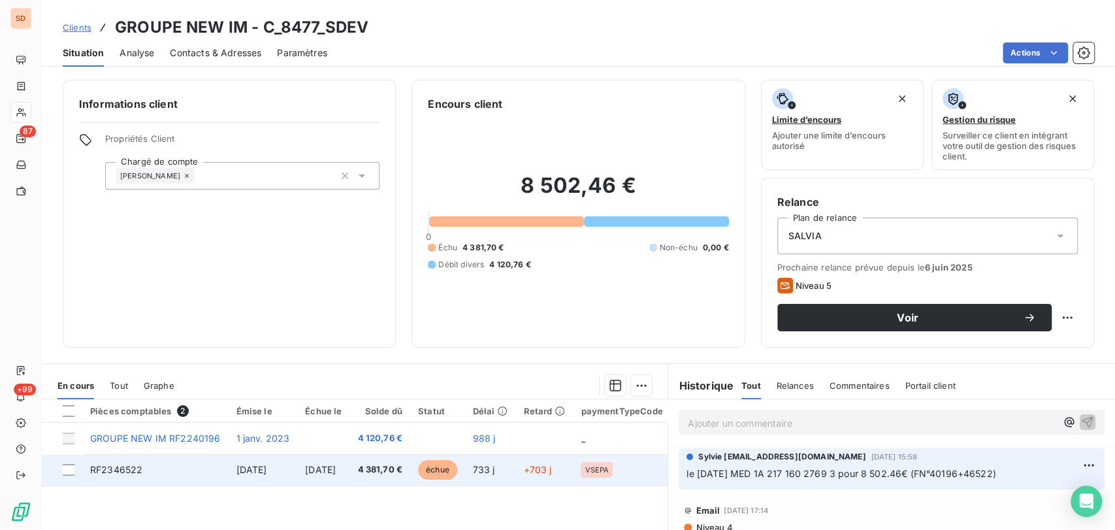
click at [125, 466] on span "RF2346522" at bounding box center [116, 469] width 52 height 11
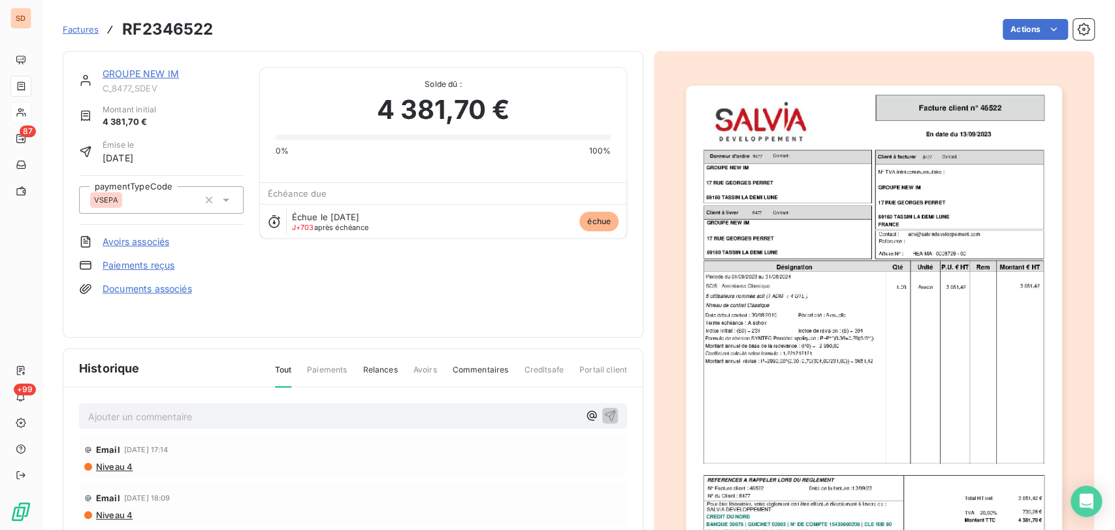
click at [131, 289] on link "Documents associés" at bounding box center [148, 288] width 90 height 13
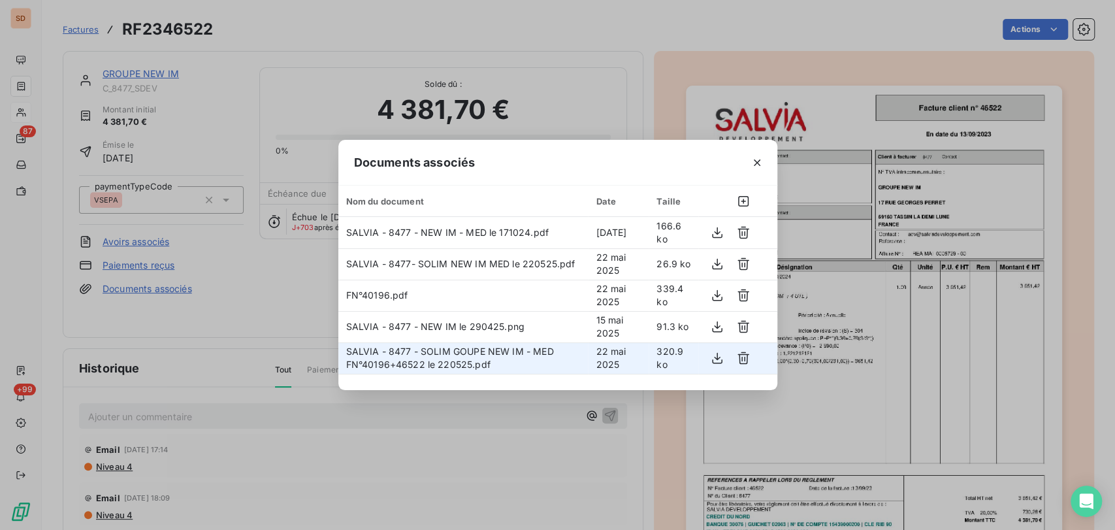
click at [428, 358] on span "SALVIA - 8477 - SOLIM GOUPE NEW IM - MED FN°40196+46522 le 220525.pdf" at bounding box center [450, 358] width 208 height 24
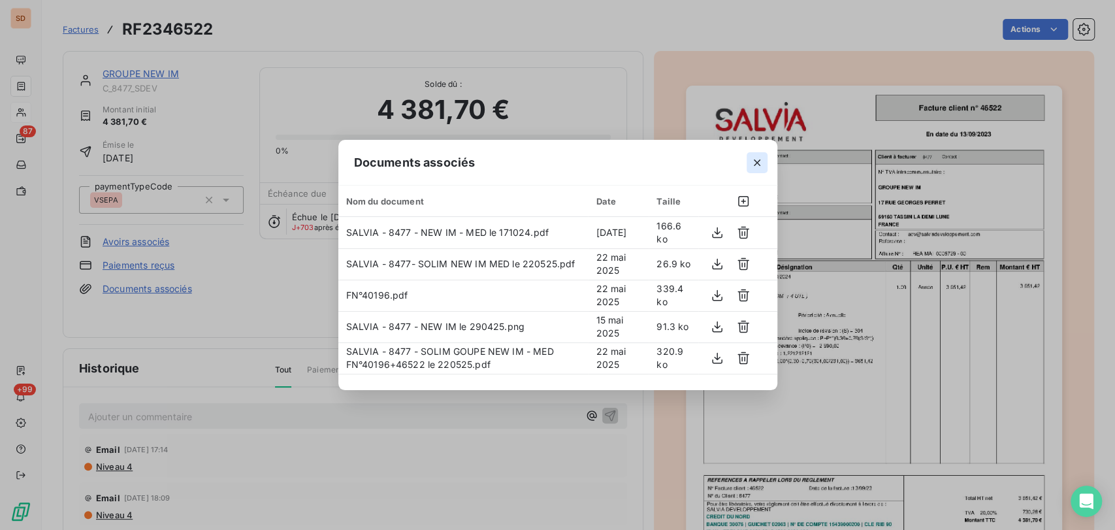
click at [758, 163] on icon "button" at bounding box center [757, 162] width 13 height 13
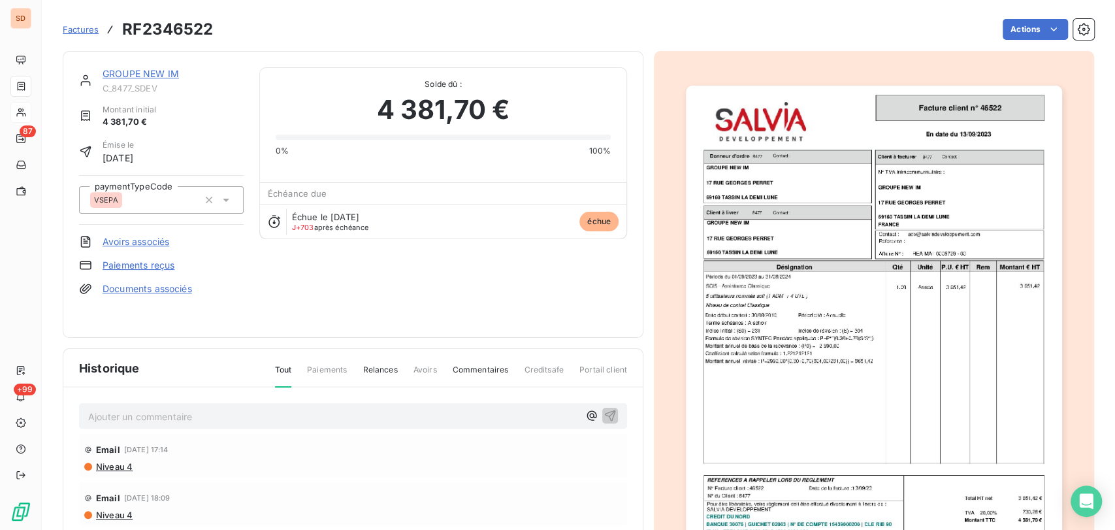
click at [133, 70] on link "GROUPE NEW IM" at bounding box center [141, 73] width 76 height 11
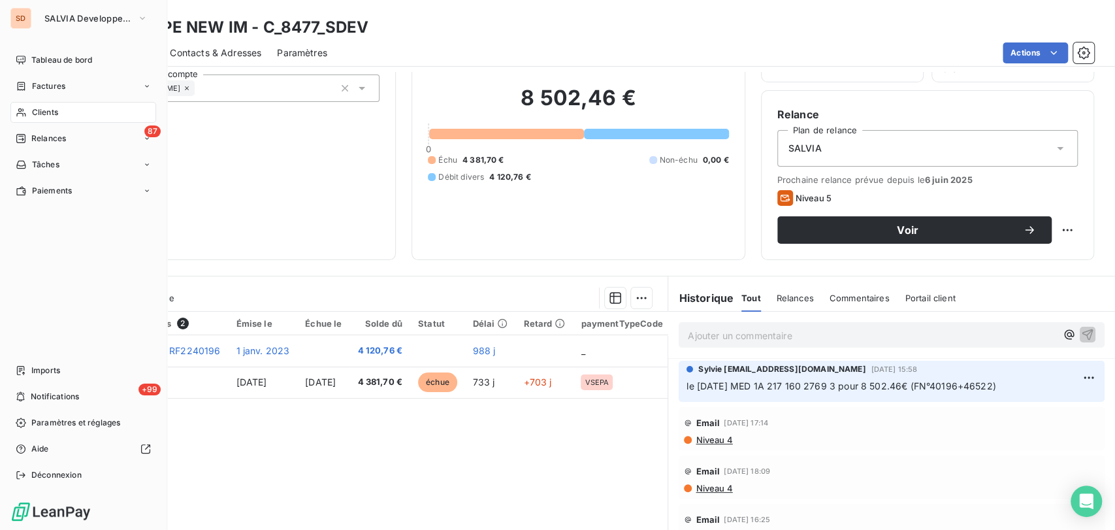
click at [26, 112] on div "Clients" at bounding box center [83, 112] width 146 height 21
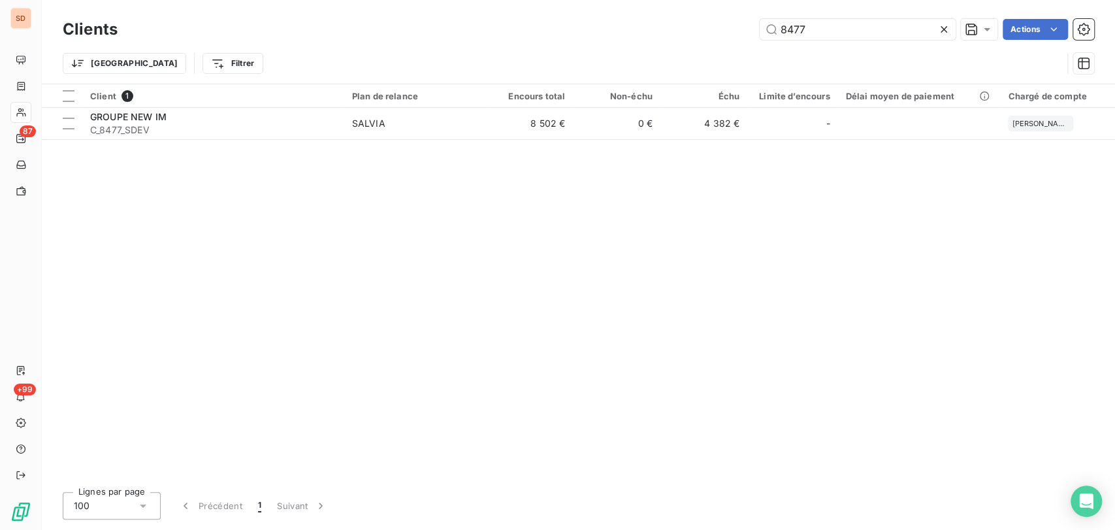
drag, startPoint x: 849, startPoint y: 34, endPoint x: 684, endPoint y: 35, distance: 165.3
click at [684, 35] on div "8477 Actions" at bounding box center [613, 29] width 961 height 21
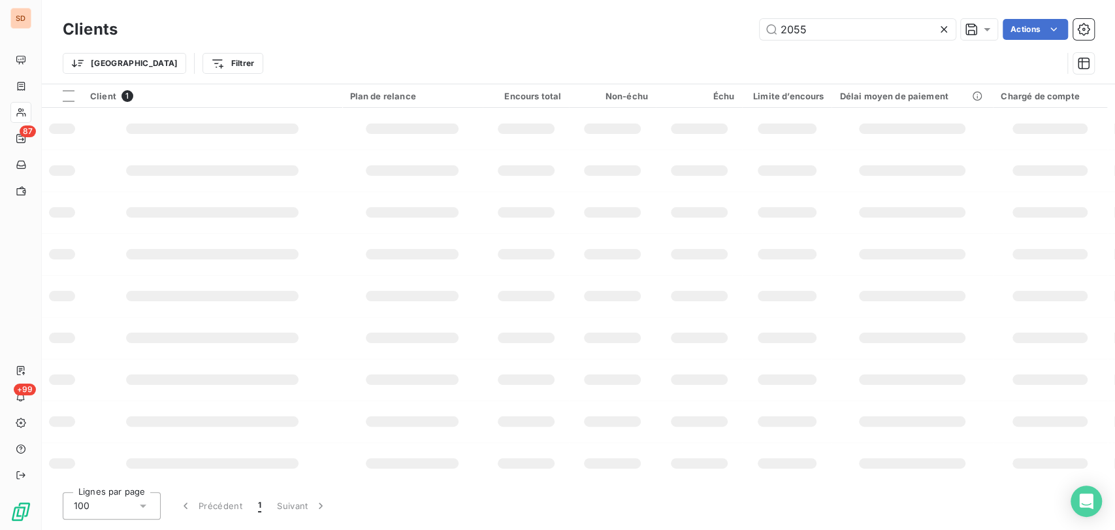
type input "2055"
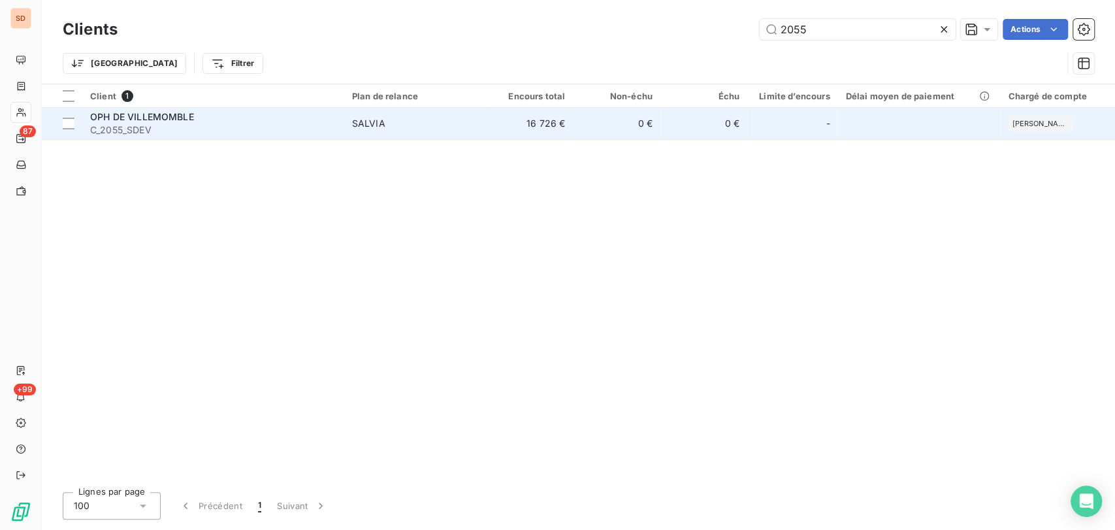
click at [114, 119] on span "OPH DE VILLEMOMBLE" at bounding box center [142, 116] width 104 height 11
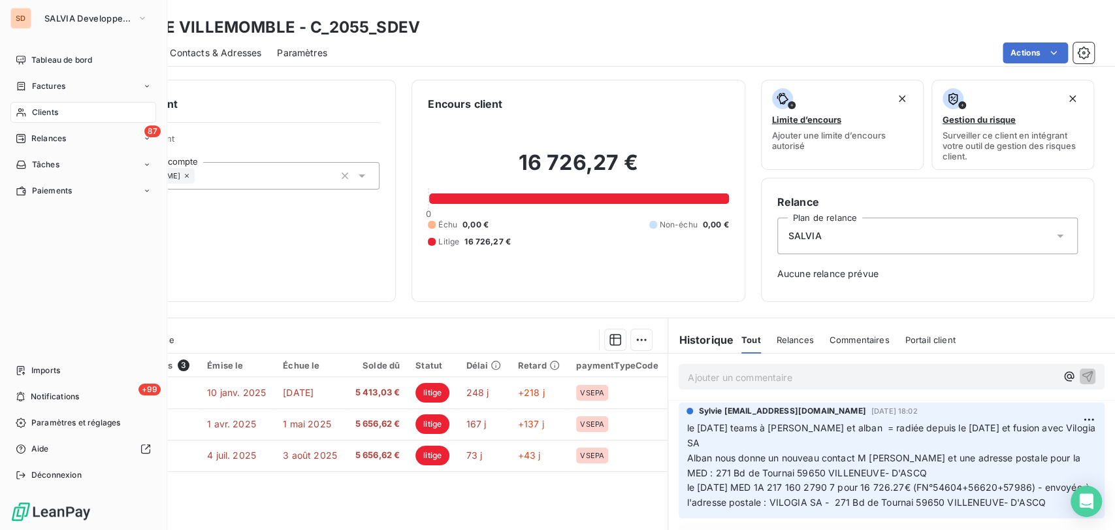
drag, startPoint x: 35, startPoint y: 113, endPoint x: 65, endPoint y: 110, distance: 30.2
click at [35, 113] on span "Clients" at bounding box center [45, 112] width 26 height 12
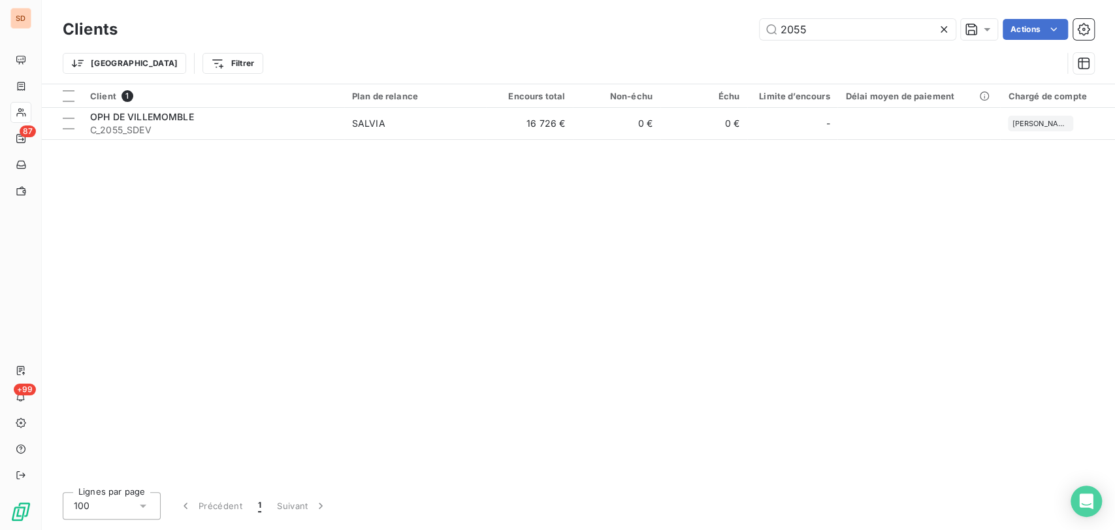
drag, startPoint x: 835, startPoint y: 25, endPoint x: 669, endPoint y: 31, distance: 166.1
click at [694, 37] on div "2055 Actions" at bounding box center [613, 29] width 961 height 21
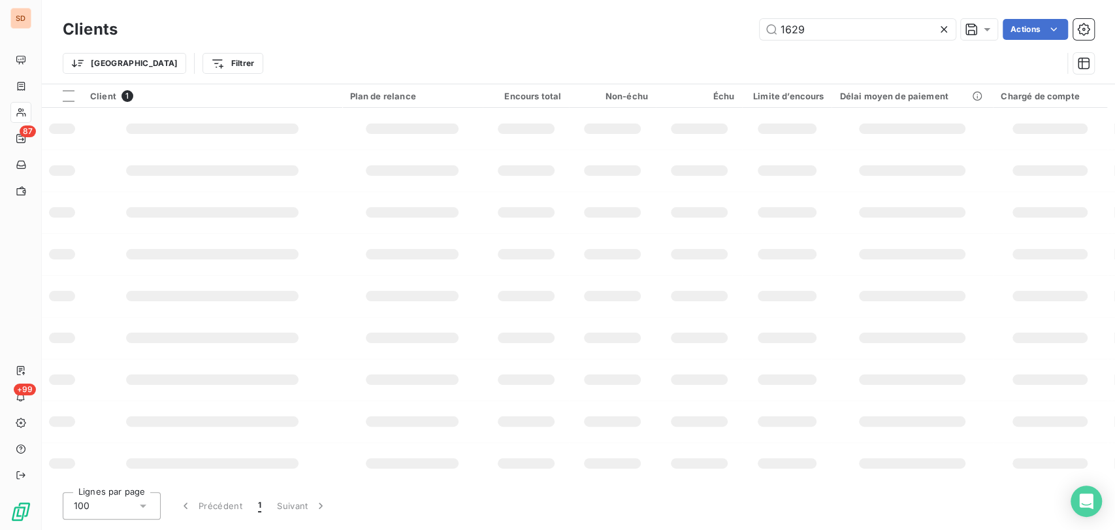
type input "1629"
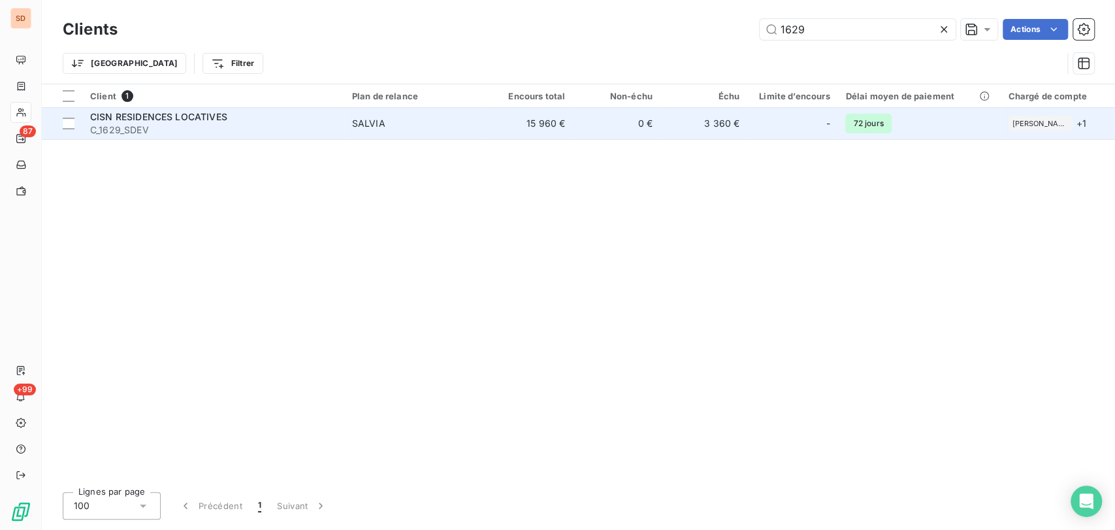
click at [108, 123] on span "C_1629_SDEV" at bounding box center [213, 129] width 246 height 13
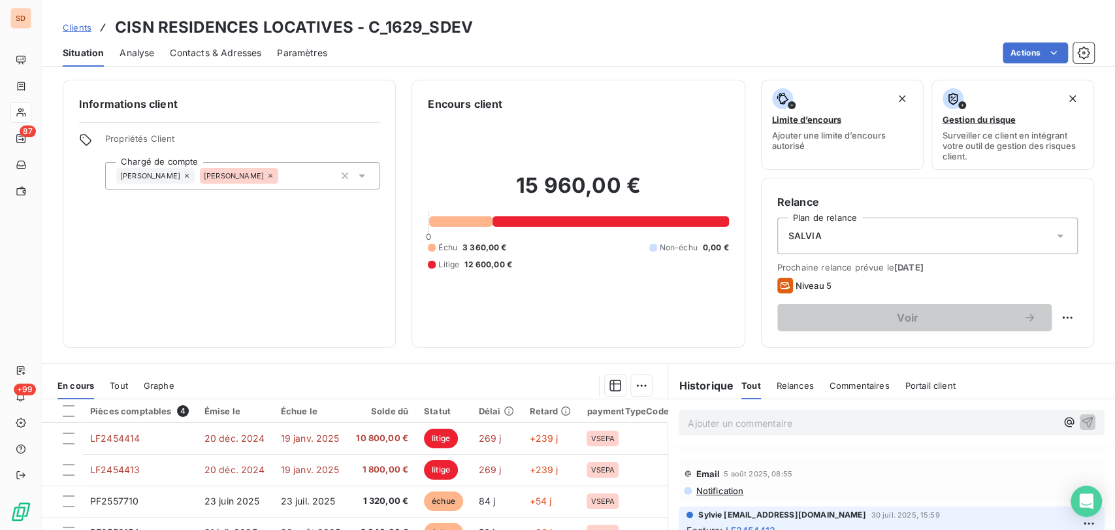
scroll to position [145, 0]
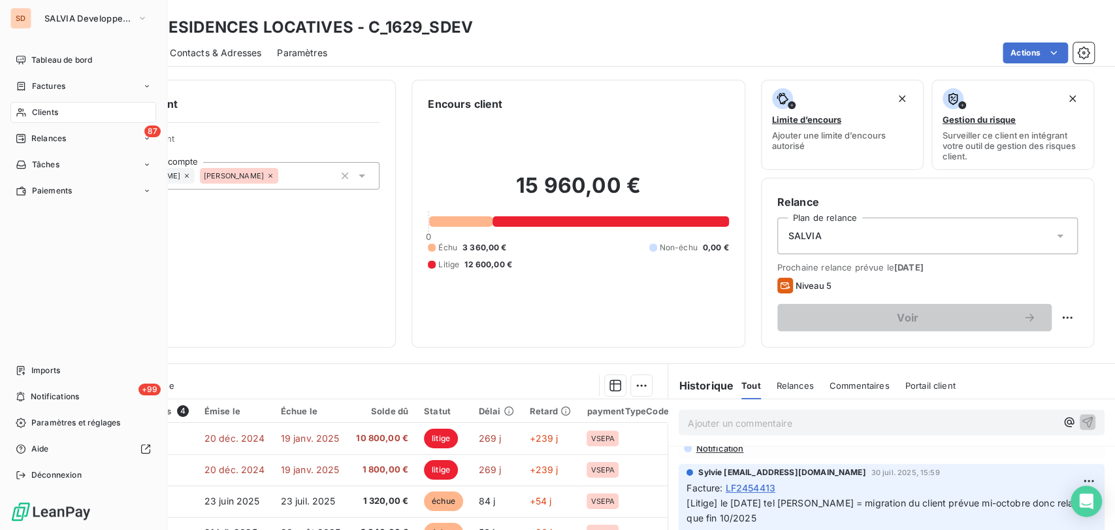
click at [29, 114] on div "Clients" at bounding box center [83, 112] width 146 height 21
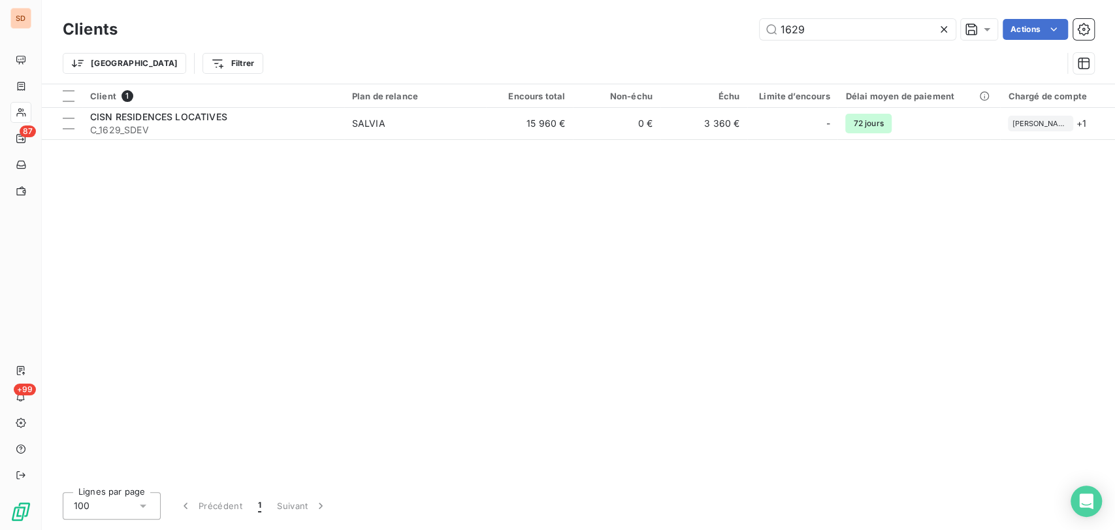
drag, startPoint x: 831, startPoint y: 28, endPoint x: 712, endPoint y: 31, distance: 119.6
click at [734, 27] on div "1629 Actions" at bounding box center [613, 29] width 961 height 21
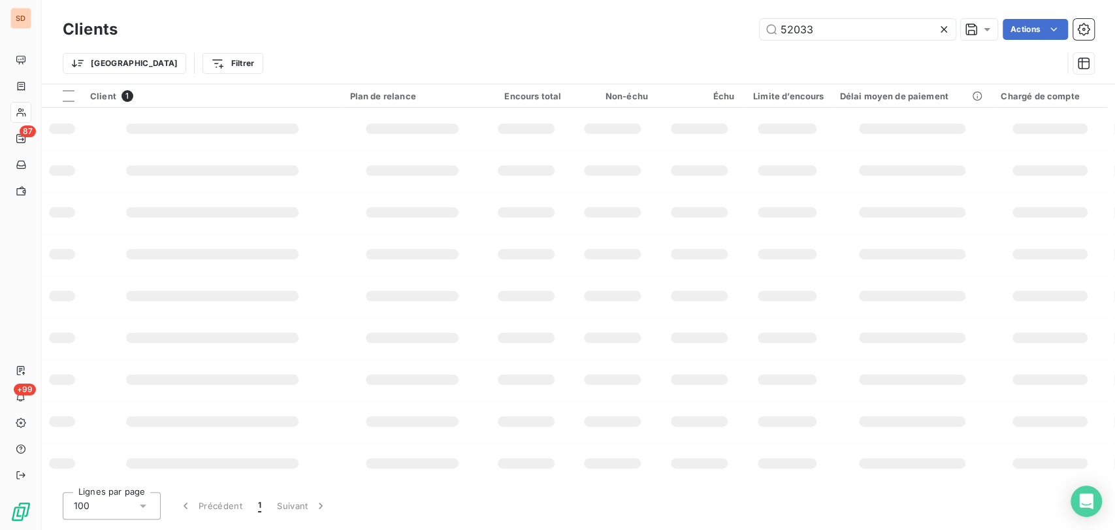
type input "52033"
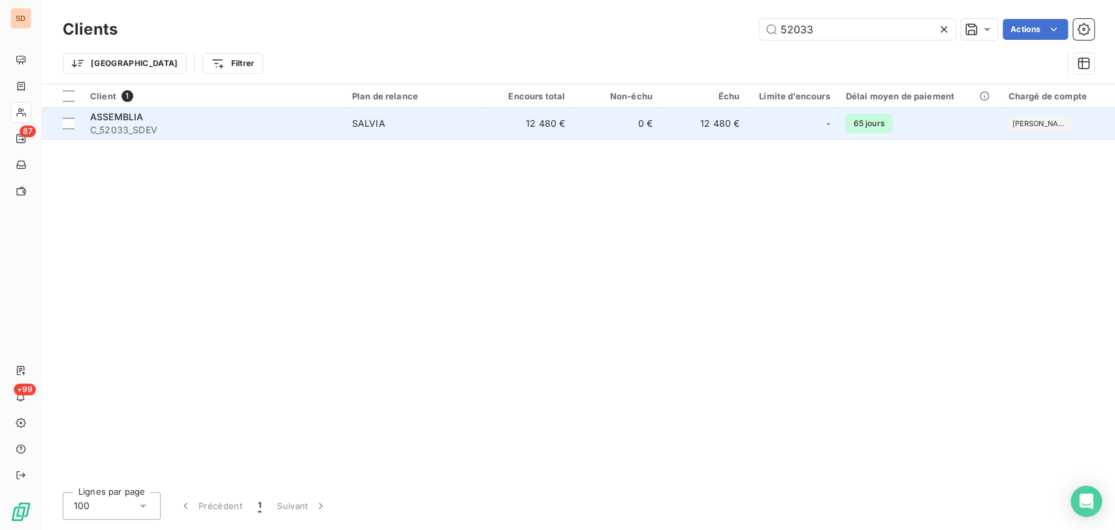
click at [116, 122] on div "ASSEMBLIA" at bounding box center [213, 116] width 246 height 13
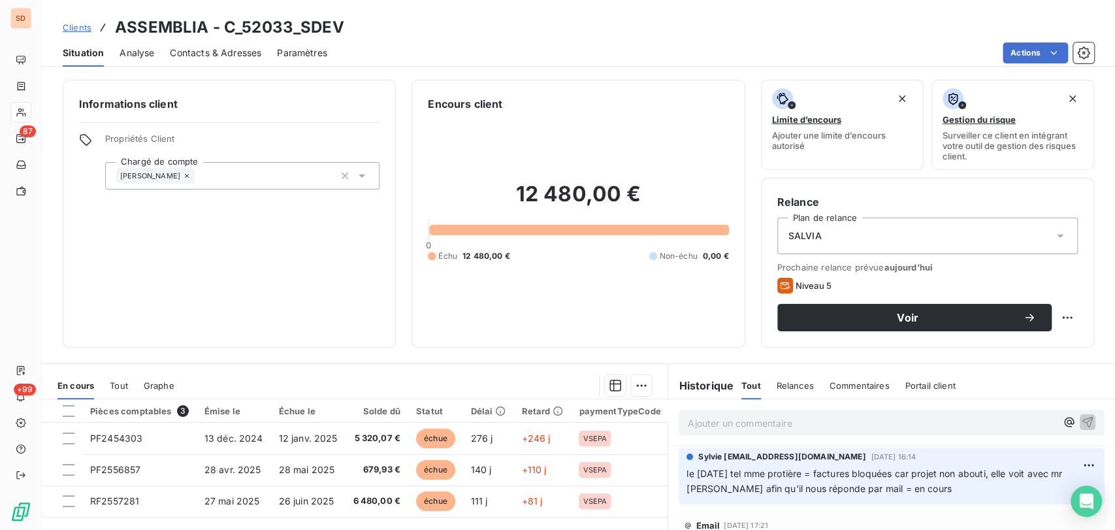
scroll to position [73, 0]
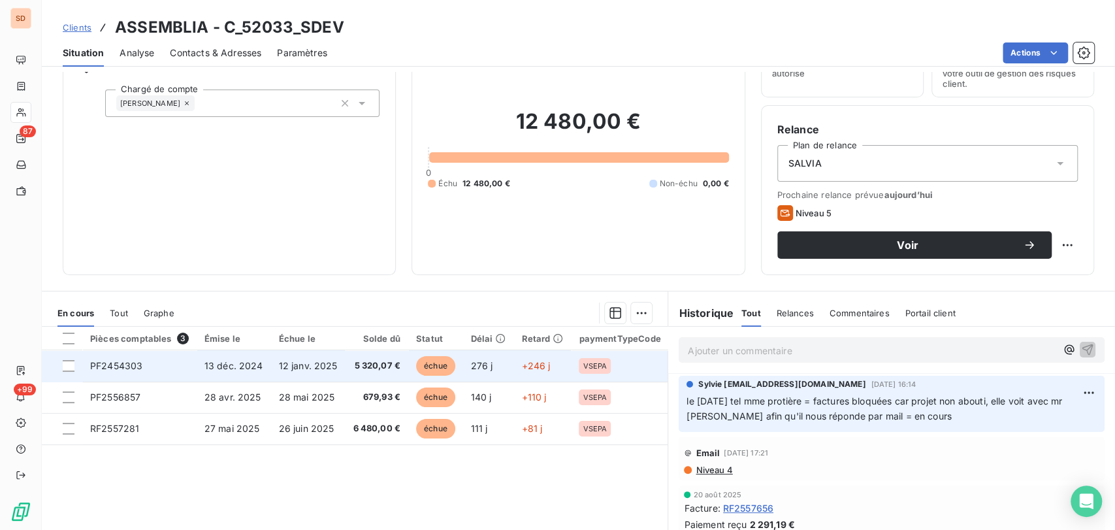
click at [126, 365] on span "PF2454303" at bounding box center [116, 365] width 52 height 11
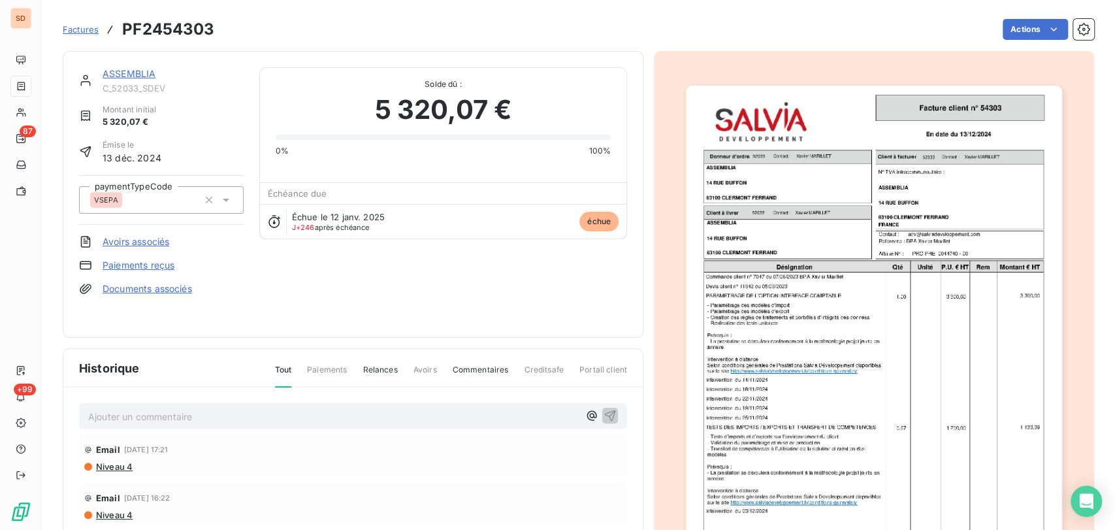
click at [740, 331] on img "button" at bounding box center [874, 352] width 376 height 532
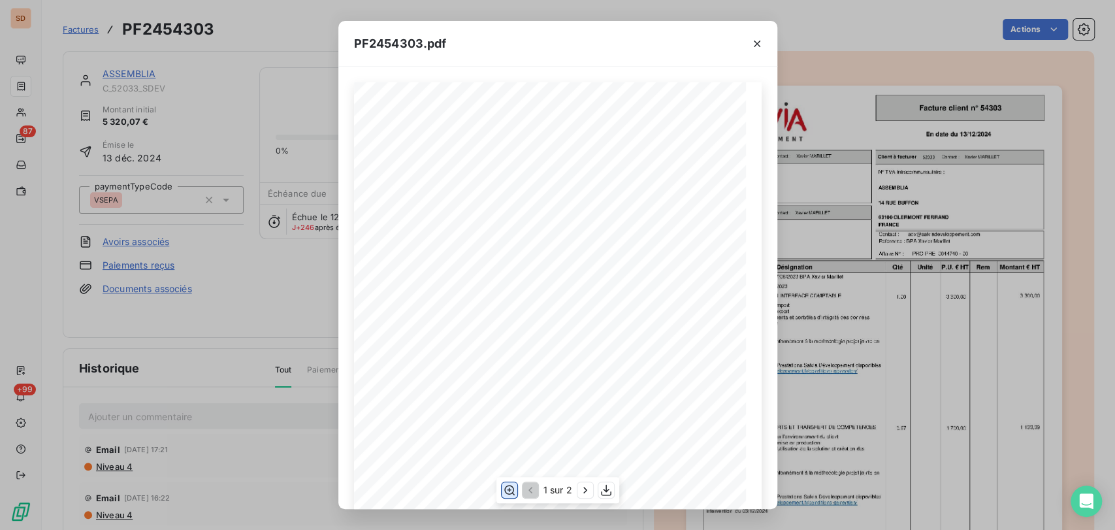
click at [508, 491] on icon "button" at bounding box center [509, 490] width 10 height 10
drag, startPoint x: 756, startPoint y: 41, endPoint x: 580, endPoint y: 123, distance: 194.1
click at [724, 56] on div "PF2454303.pdf" at bounding box center [557, 44] width 439 height 46
drag, startPoint x: 753, startPoint y: 46, endPoint x: 604, endPoint y: 64, distance: 150.1
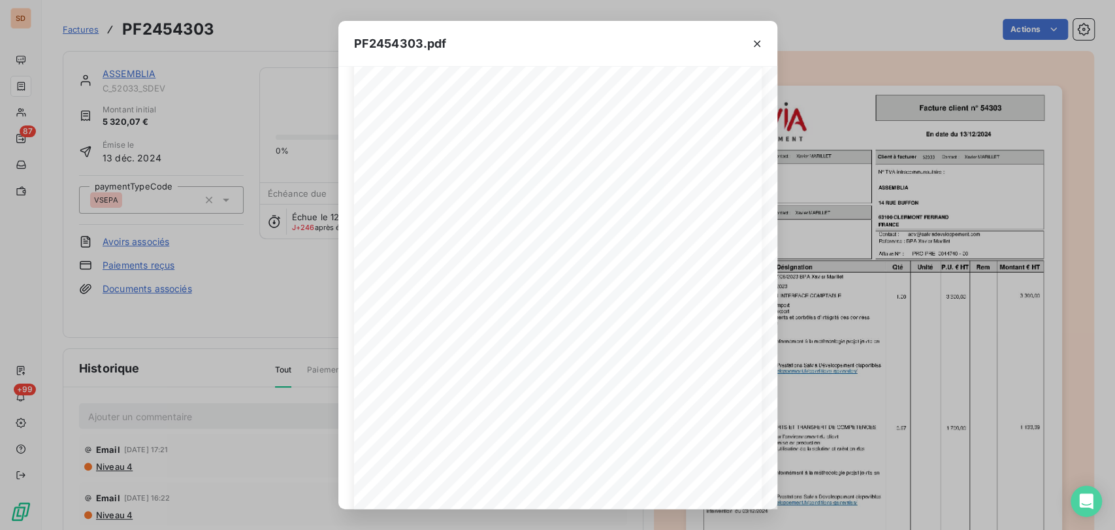
click at [745, 48] on div at bounding box center [757, 43] width 41 height 45
click at [753, 46] on icon "button" at bounding box center [757, 43] width 13 height 13
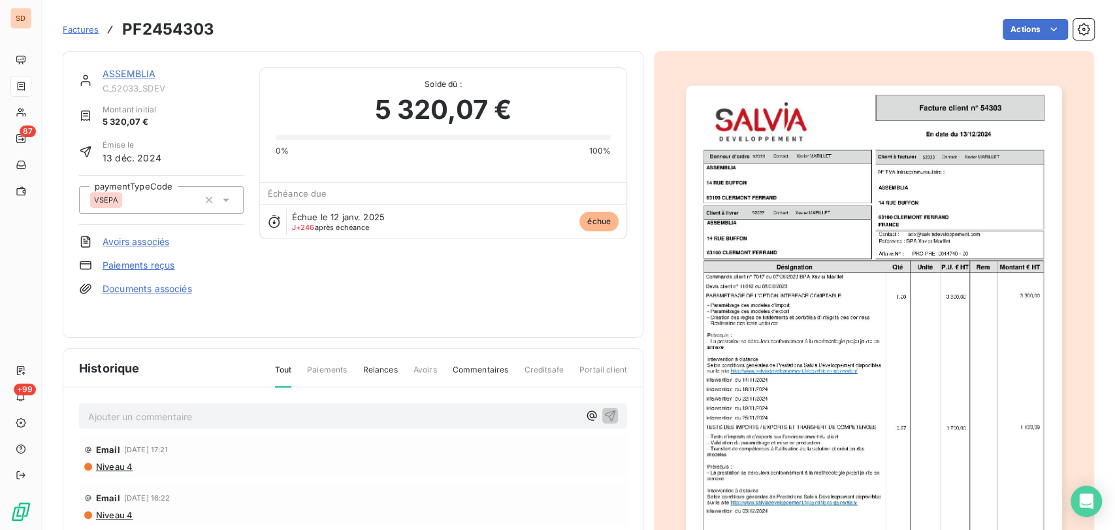
click at [116, 73] on link "ASSEMBLIA" at bounding box center [129, 73] width 53 height 11
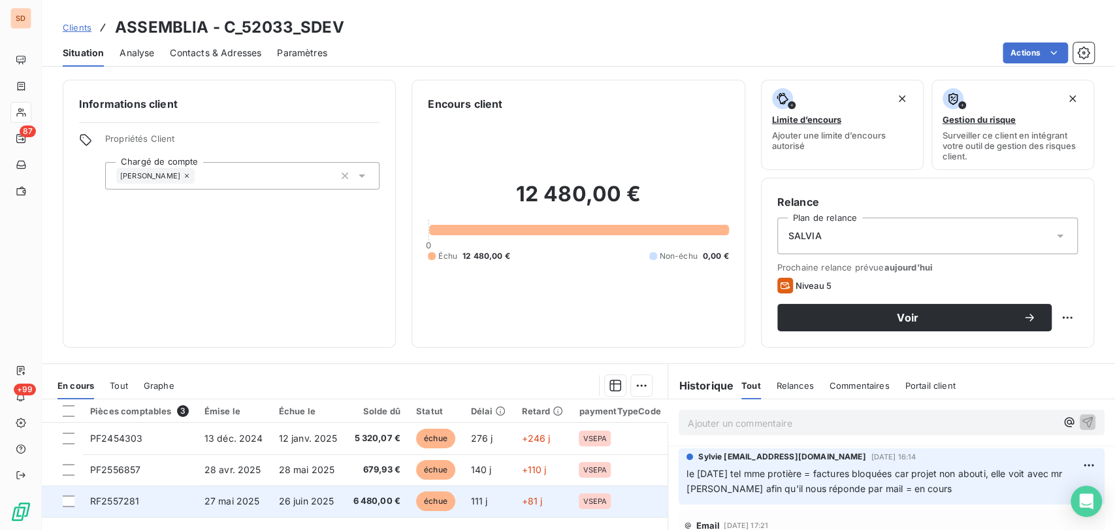
click at [122, 499] on span "RF2557281" at bounding box center [114, 500] width 49 height 11
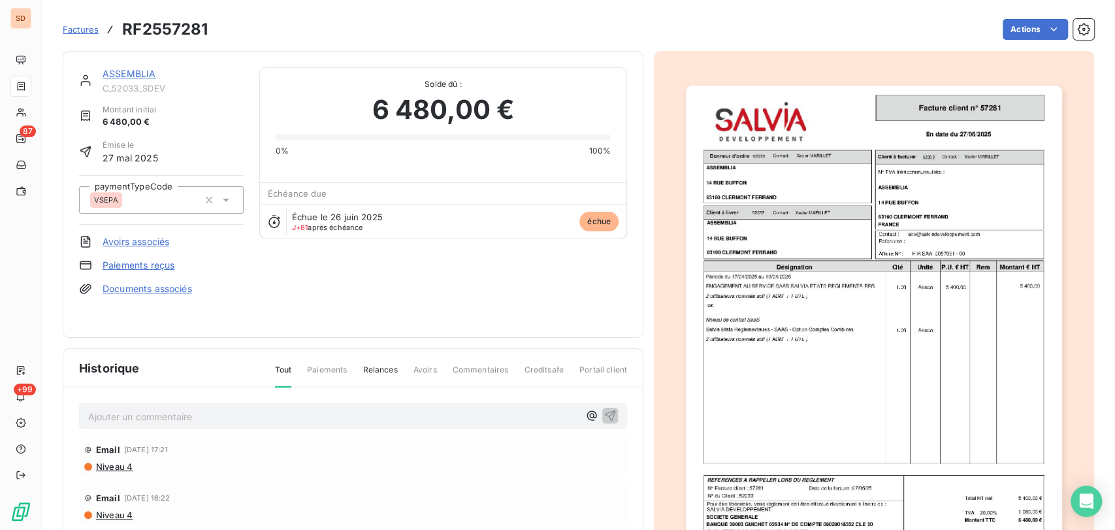
click at [789, 296] on img "button" at bounding box center [874, 352] width 376 height 532
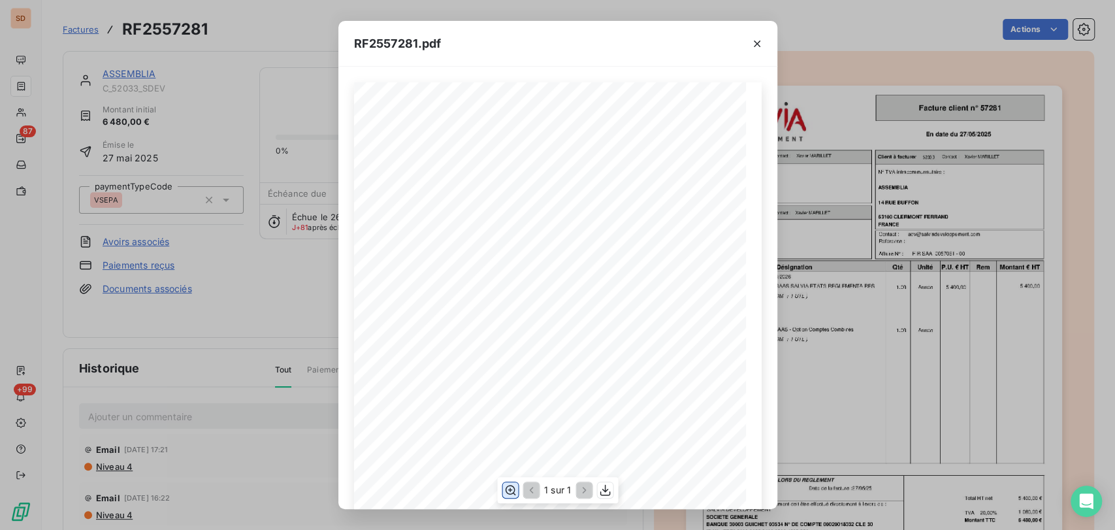
click at [512, 493] on icon "button" at bounding box center [510, 490] width 10 height 10
click at [758, 43] on icon "button" at bounding box center [757, 43] width 13 height 13
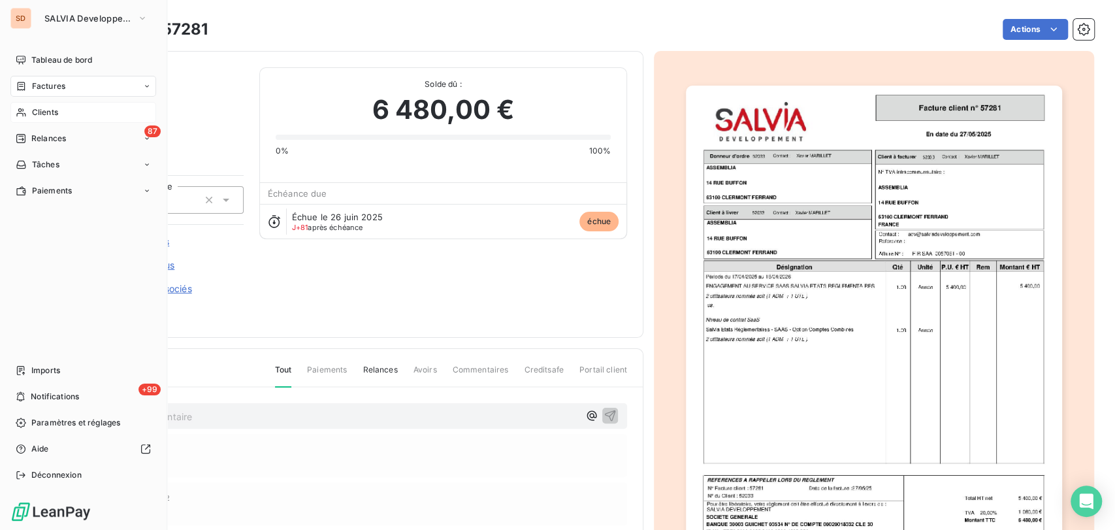
click at [43, 112] on span "Clients" at bounding box center [45, 112] width 26 height 12
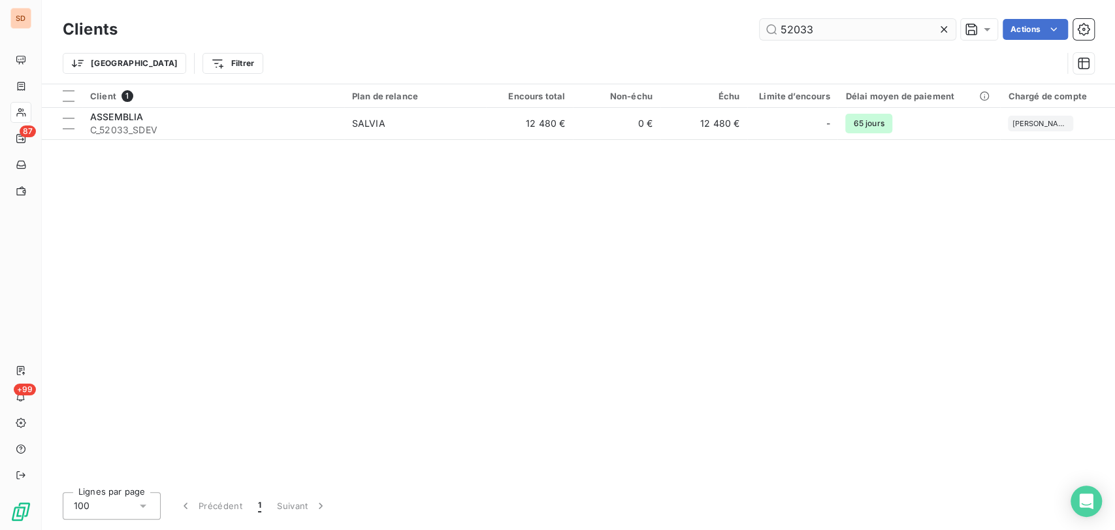
drag, startPoint x: 821, startPoint y: 30, endPoint x: 763, endPoint y: 35, distance: 57.7
click at [768, 35] on input "52033" at bounding box center [858, 29] width 196 height 21
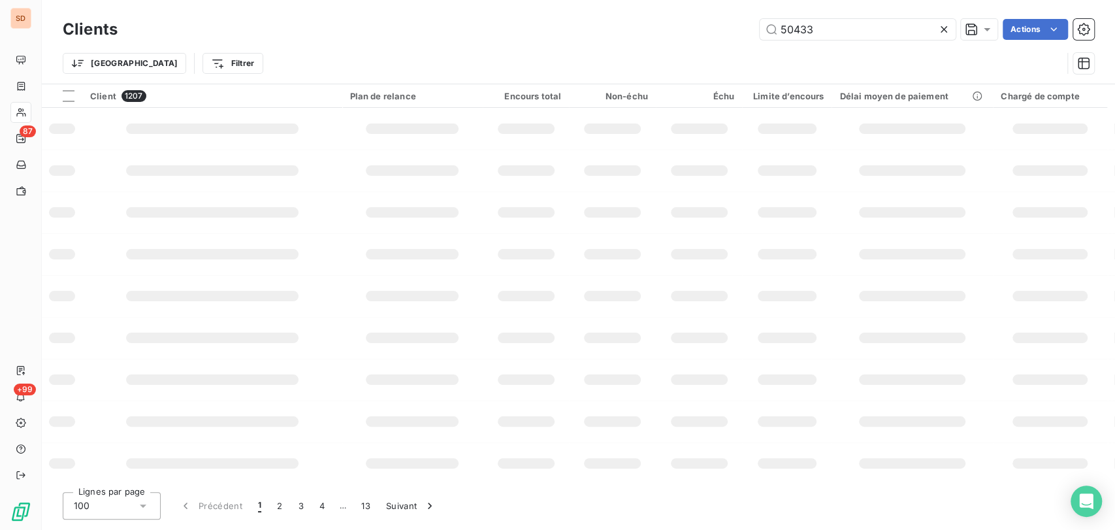
type input "50433"
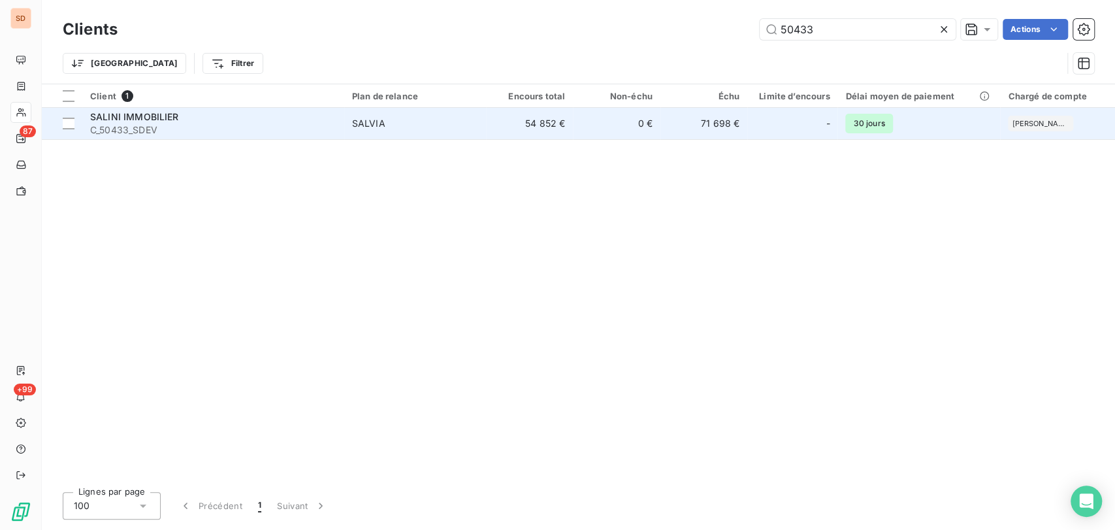
click at [140, 118] on span "SALINI IMMOBILIER" at bounding box center [134, 116] width 89 height 11
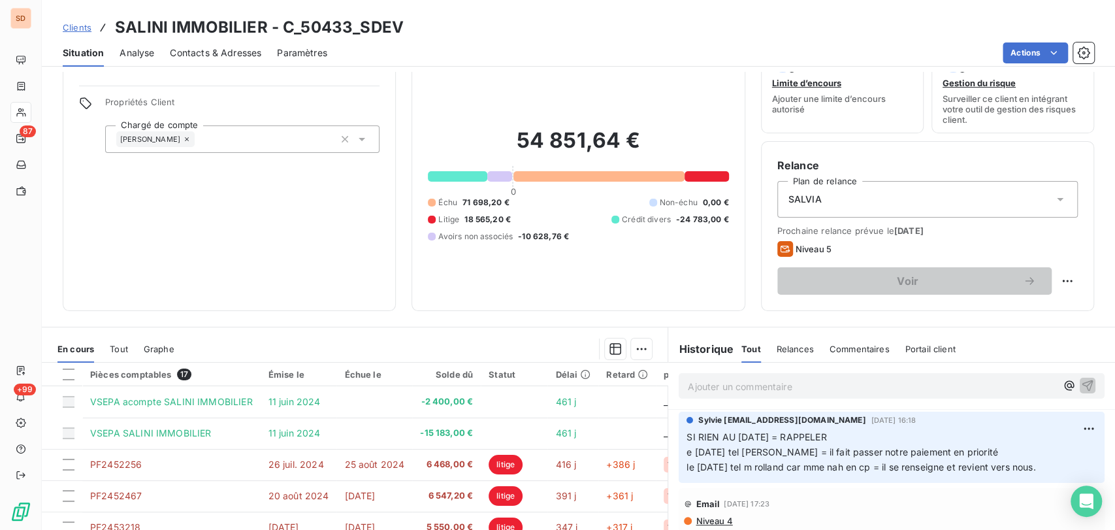
scroll to position [33, 0]
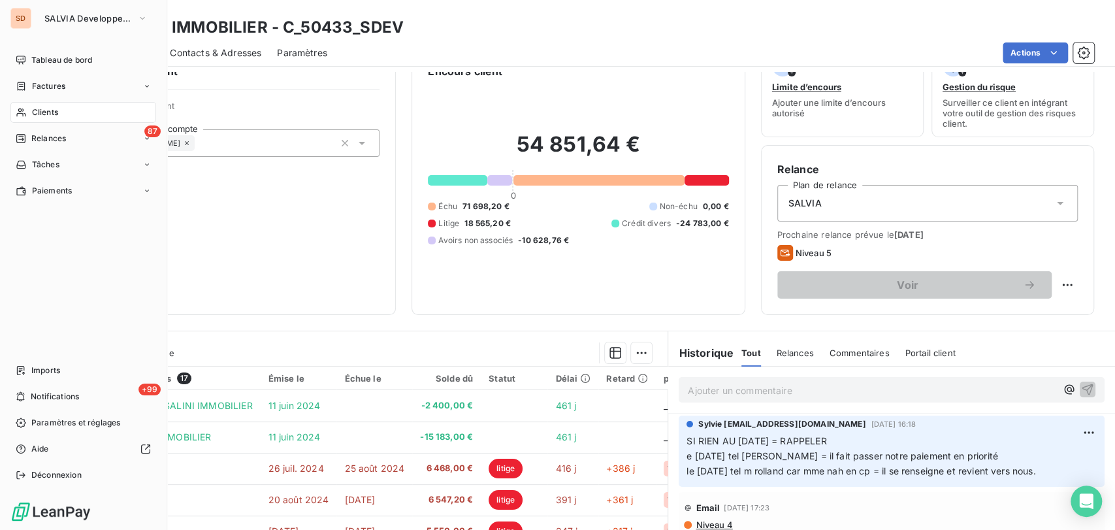
click at [34, 114] on span "Clients" at bounding box center [45, 112] width 26 height 12
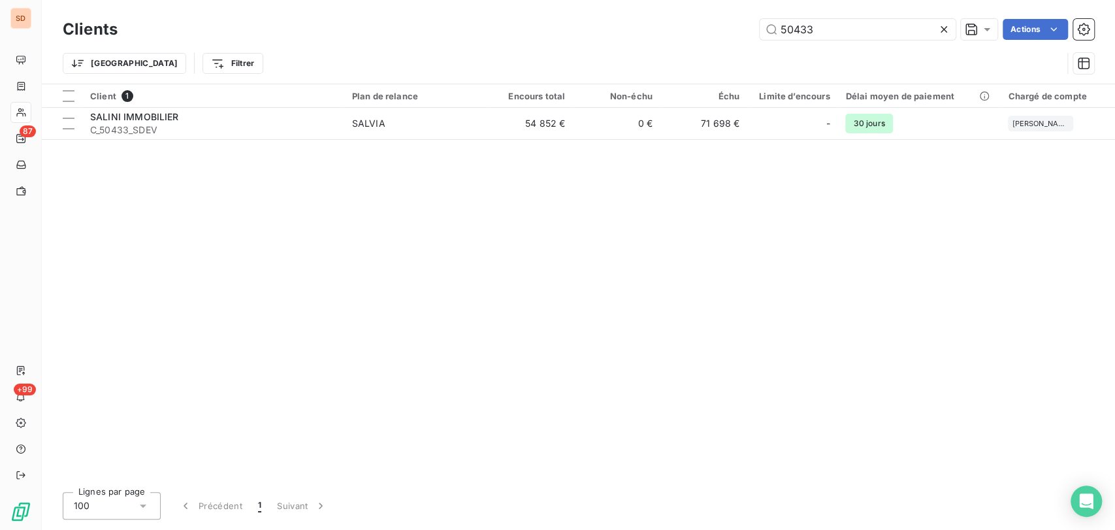
drag, startPoint x: 814, startPoint y: 27, endPoint x: 734, endPoint y: 31, distance: 80.5
click at [734, 31] on div "50433 Actions" at bounding box center [613, 29] width 961 height 21
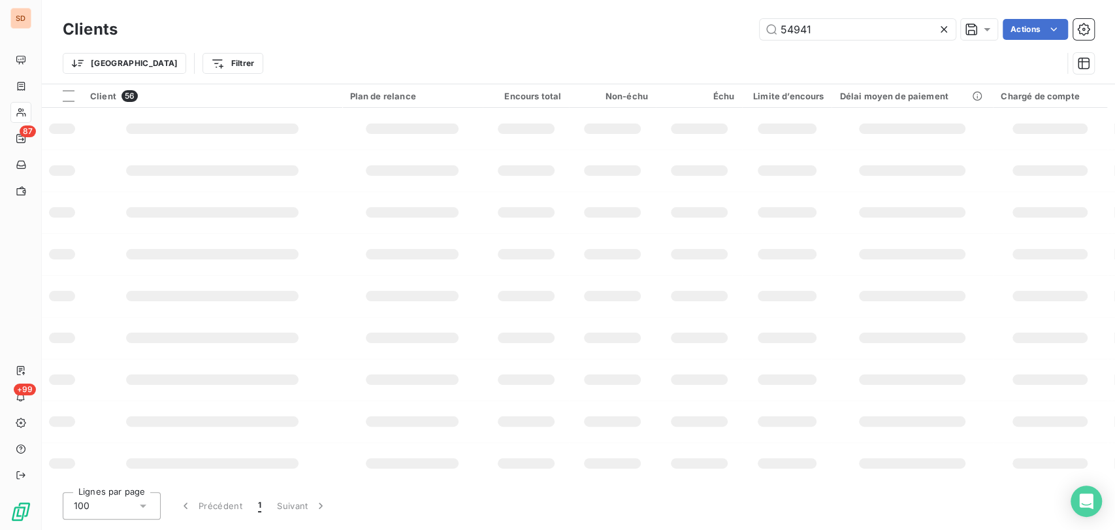
type input "54941"
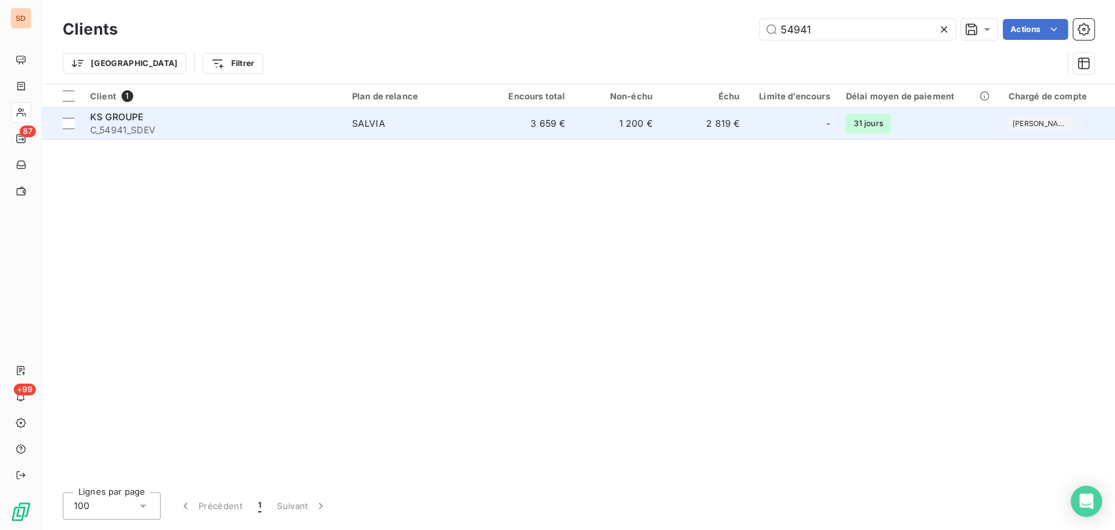
click at [105, 116] on span "KS GROUPE" at bounding box center [116, 116] width 53 height 11
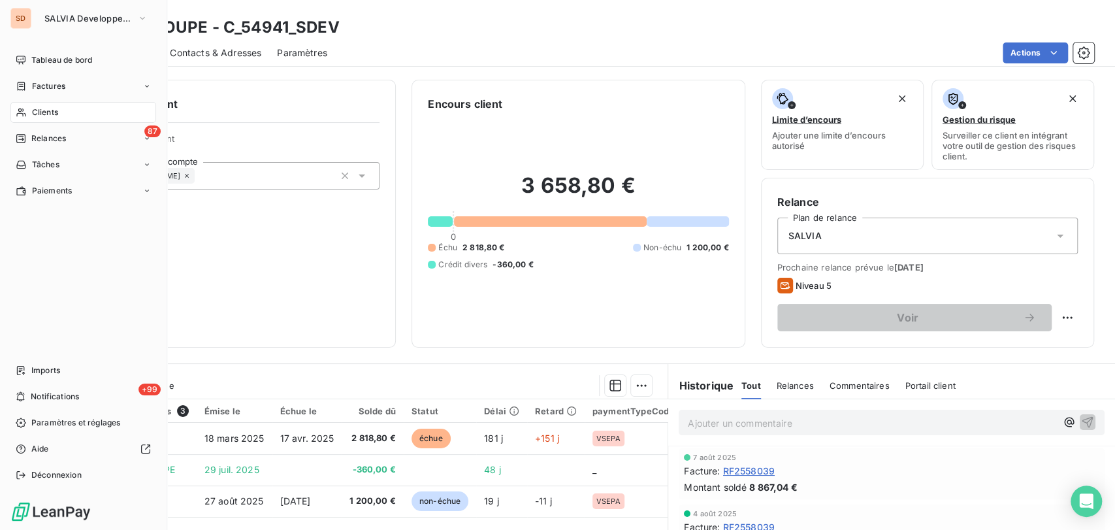
click at [29, 112] on div "Clients" at bounding box center [83, 112] width 146 height 21
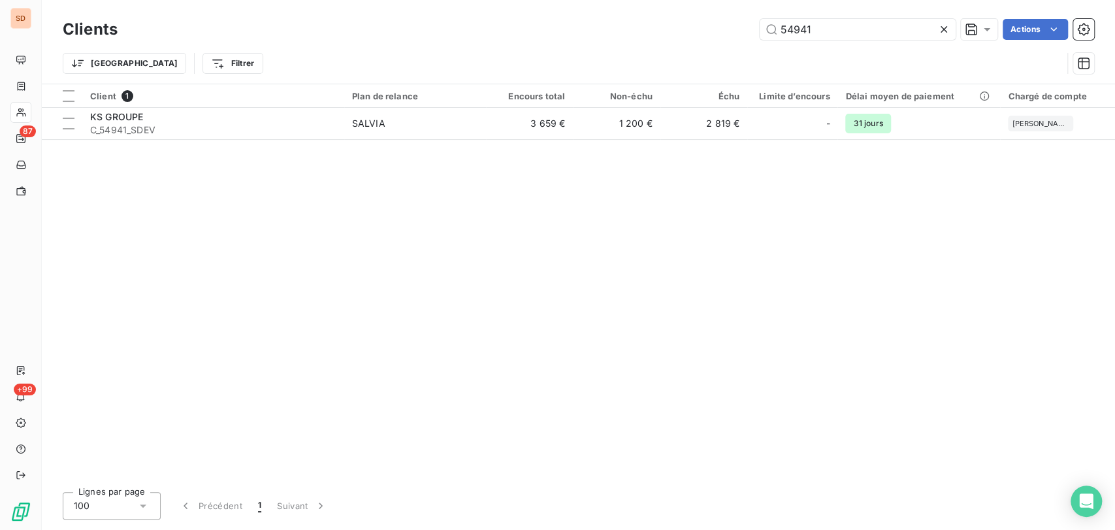
drag, startPoint x: 811, startPoint y: 27, endPoint x: 717, endPoint y: 25, distance: 94.1
click at [736, 26] on div "54941 Actions" at bounding box center [613, 29] width 961 height 21
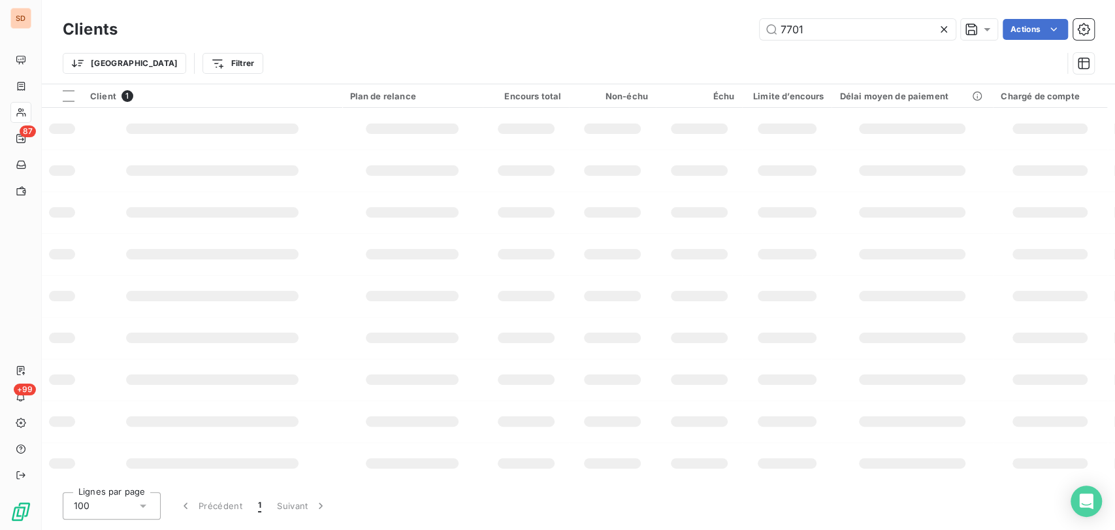
type input "7701"
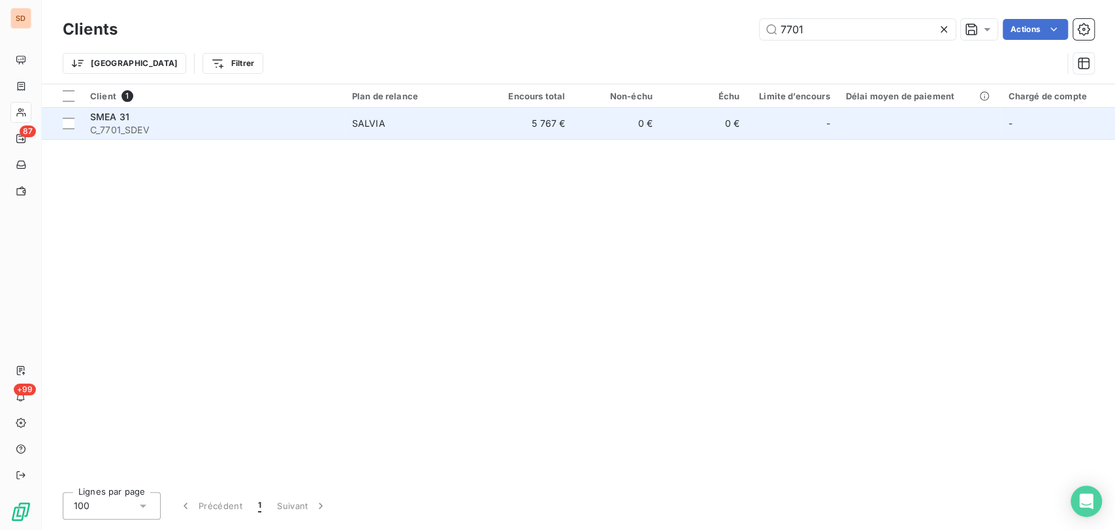
click at [105, 123] on span "C_7701_SDEV" at bounding box center [213, 129] width 246 height 13
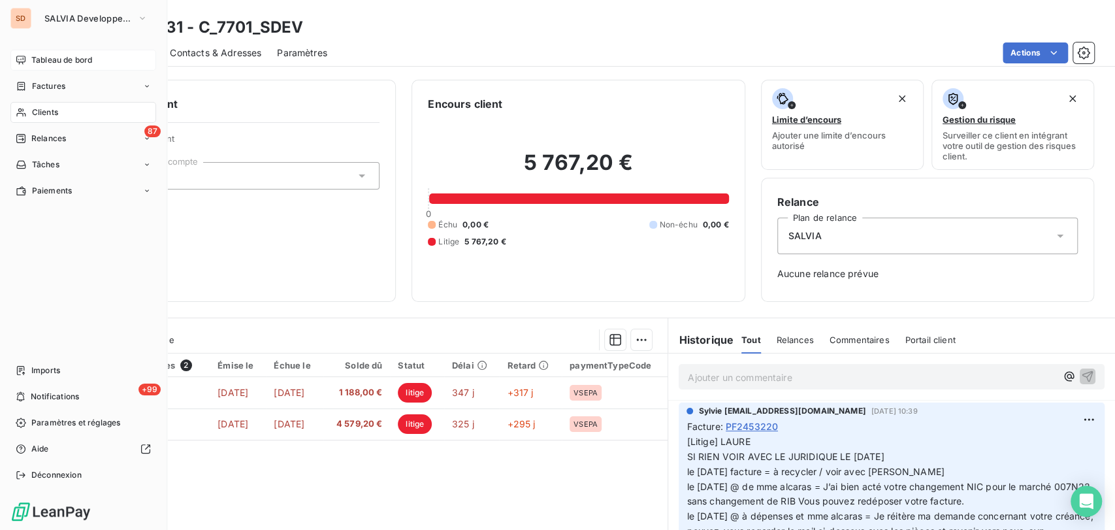
click at [32, 59] on span "Tableau de bord" at bounding box center [61, 60] width 61 height 12
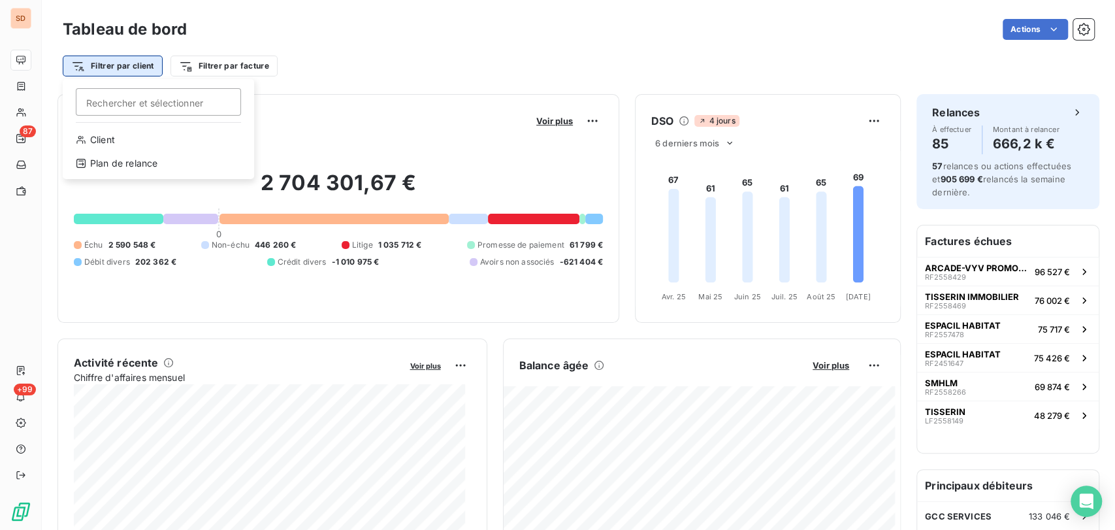
click at [111, 63] on html "SD 87 +99 Tableau de bord Actions Filtrer par client [PERSON_NAME] et sélection…" at bounding box center [557, 265] width 1115 height 530
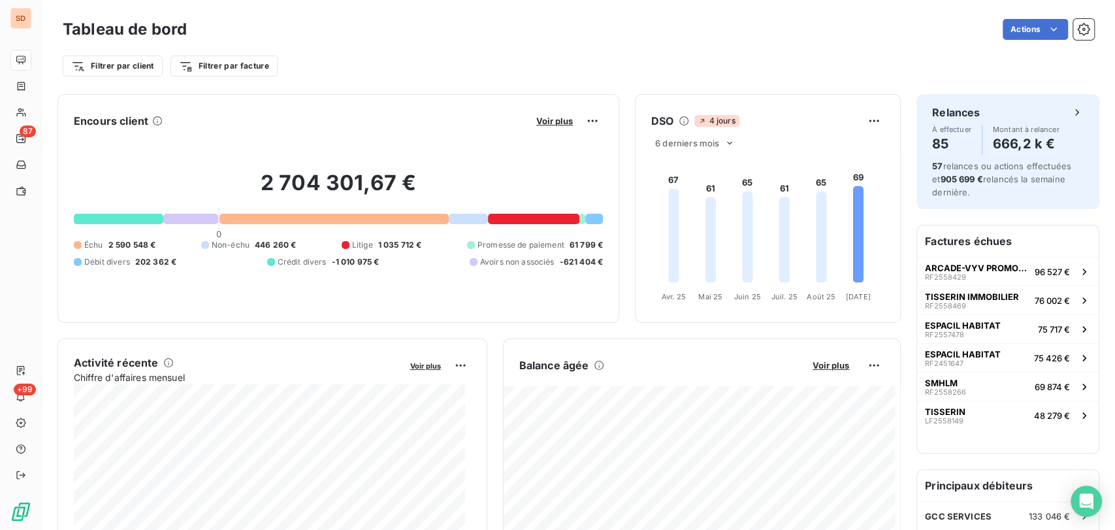
click at [218, 67] on html "SD 87 +99 Tableau de bord Actions Filtrer par client Filtrer par facture Encour…" at bounding box center [557, 265] width 1115 height 530
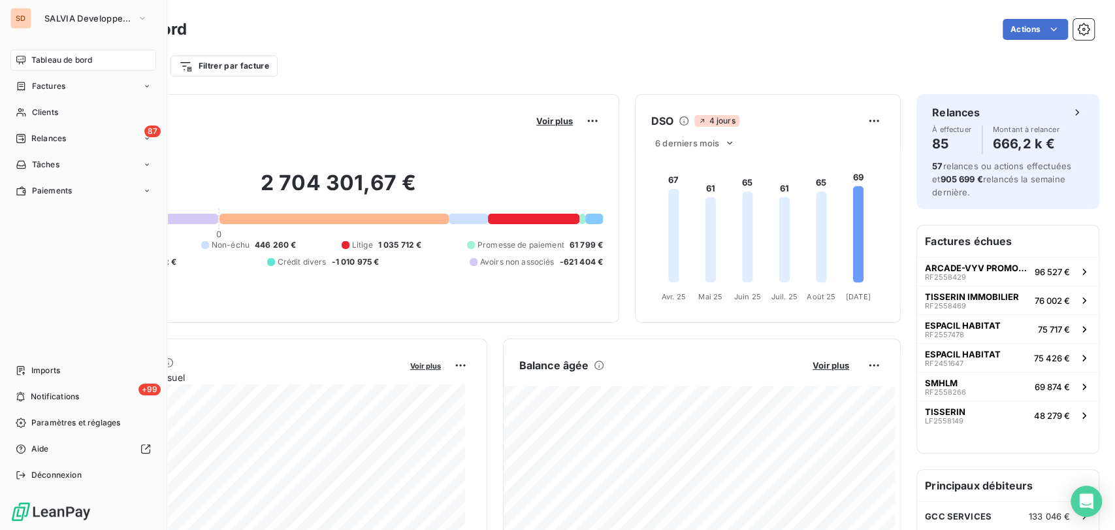
click at [31, 114] on html "SD SALVIA Developpement Tableau de bord Factures Clients 87 Relances Tâches Pai…" at bounding box center [557, 265] width 1115 height 530
click at [32, 114] on span "Clients" at bounding box center [45, 112] width 26 height 12
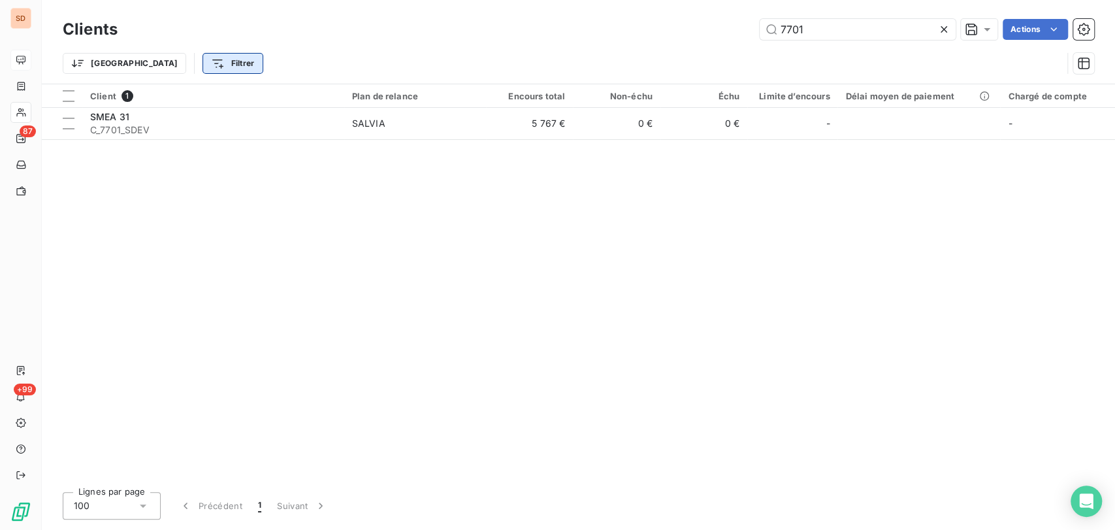
click at [174, 60] on html "SD 87 +99 Clients 7701 Actions Trier Filtrer Client 1 Plan de relance Encours t…" at bounding box center [557, 265] width 1115 height 530
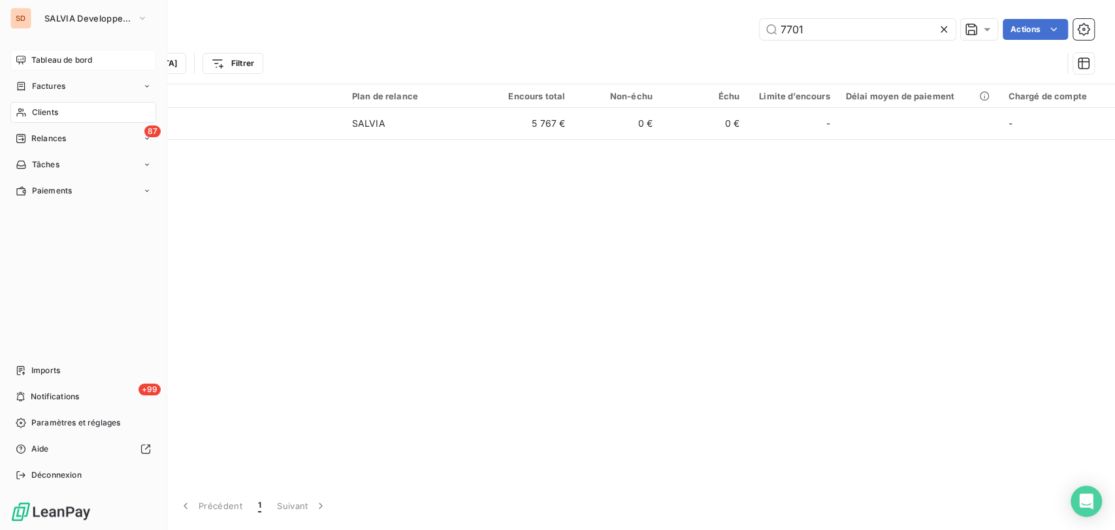
click at [25, 67] on html "SD SALVIA Developpement Tableau de bord Factures Clients 87 Relances Tâches Pai…" at bounding box center [557, 265] width 1115 height 530
click at [43, 59] on span "Tableau de bord" at bounding box center [61, 60] width 61 height 12
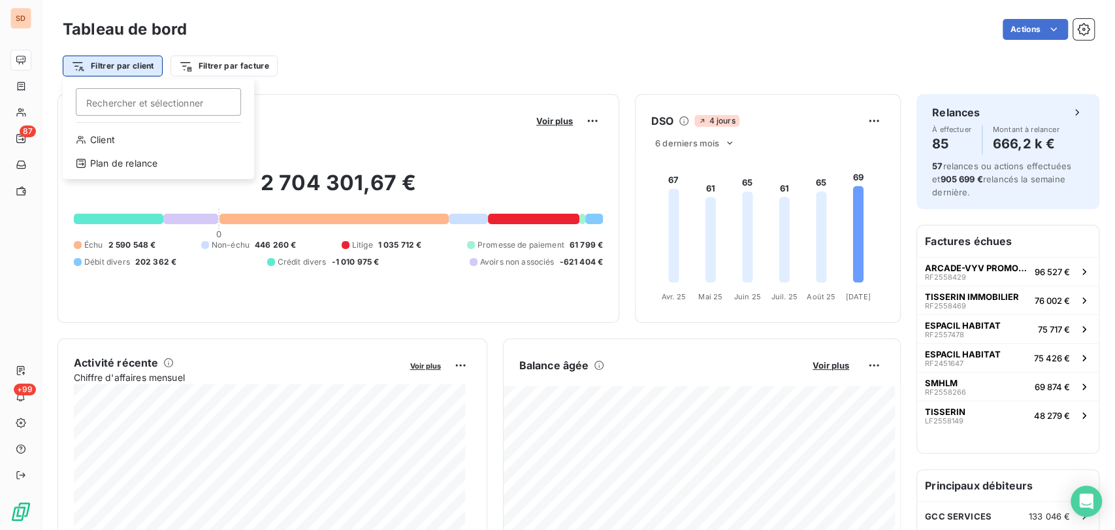
click at [92, 67] on html "SD 87 +99 Tableau de bord Actions Filtrer par client [PERSON_NAME] et sélection…" at bounding box center [557, 265] width 1115 height 530
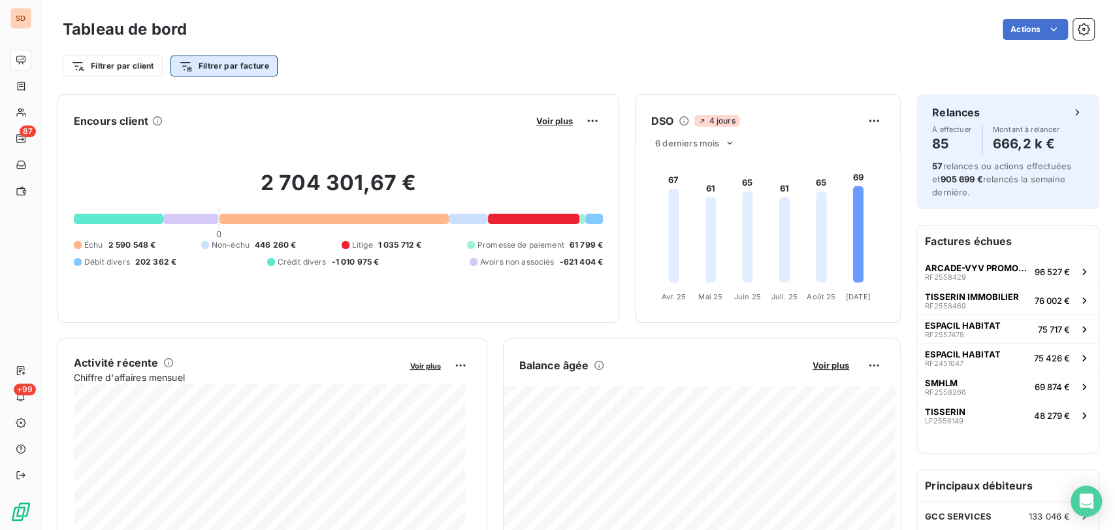
click at [231, 70] on html "SD 87 +99 Tableau de bord Actions Filtrer par client Filtrer par facture Encour…" at bounding box center [557, 265] width 1115 height 530
click at [231, 70] on html "SD 87 +99 Tableau de bord Actions Filtrer par client Filtrer par facture Recher…" at bounding box center [557, 265] width 1115 height 530
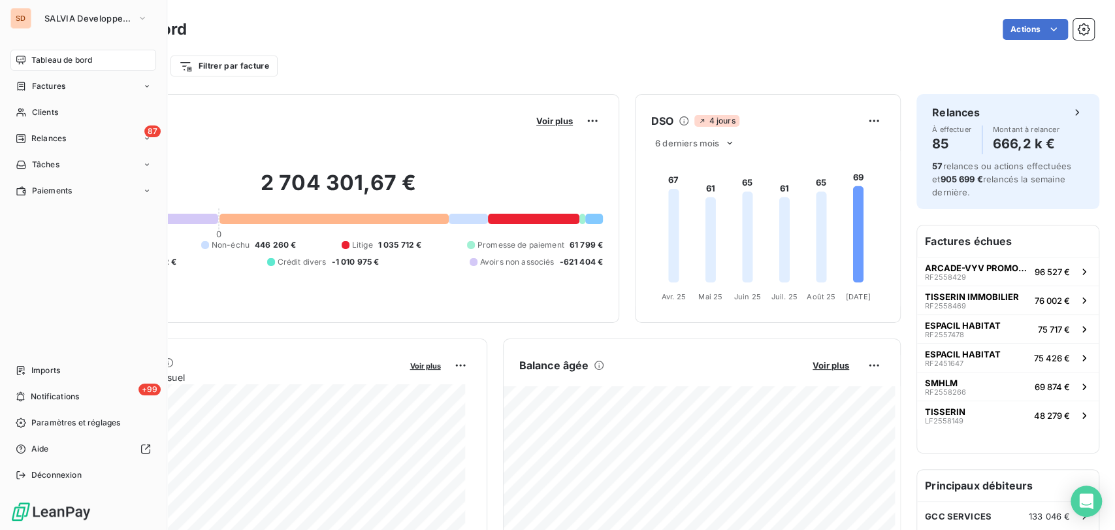
click at [26, 117] on html "SD SALVIA Developpement Tableau de bord Factures Clients 87 Relances Tâches Pai…" at bounding box center [557, 265] width 1115 height 530
click at [26, 117] on icon at bounding box center [21, 112] width 11 height 10
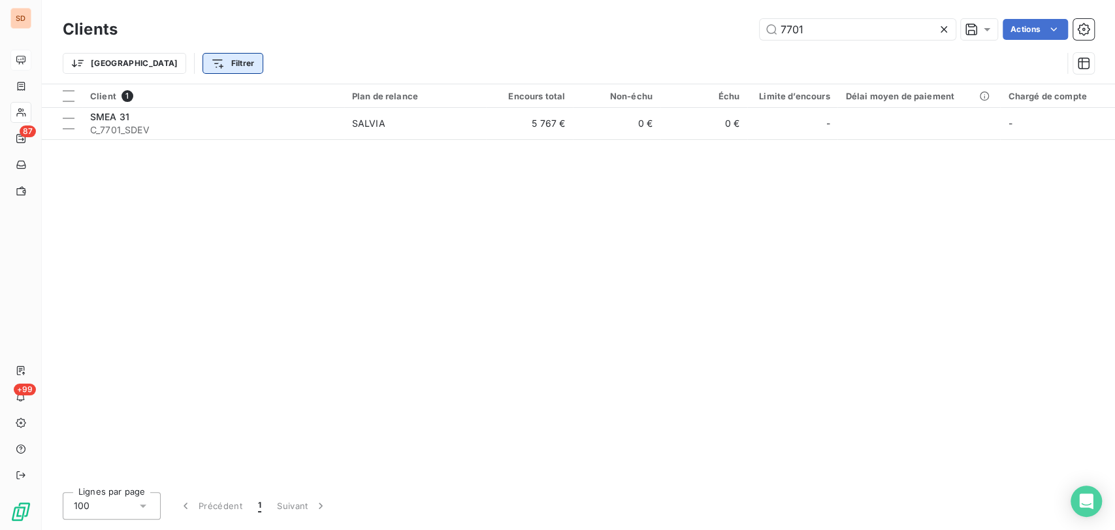
click at [168, 63] on html "SD 87 +99 Clients 7701 Actions Trier Filtrer Client 1 Plan de relance Encours t…" at bounding box center [557, 265] width 1115 height 530
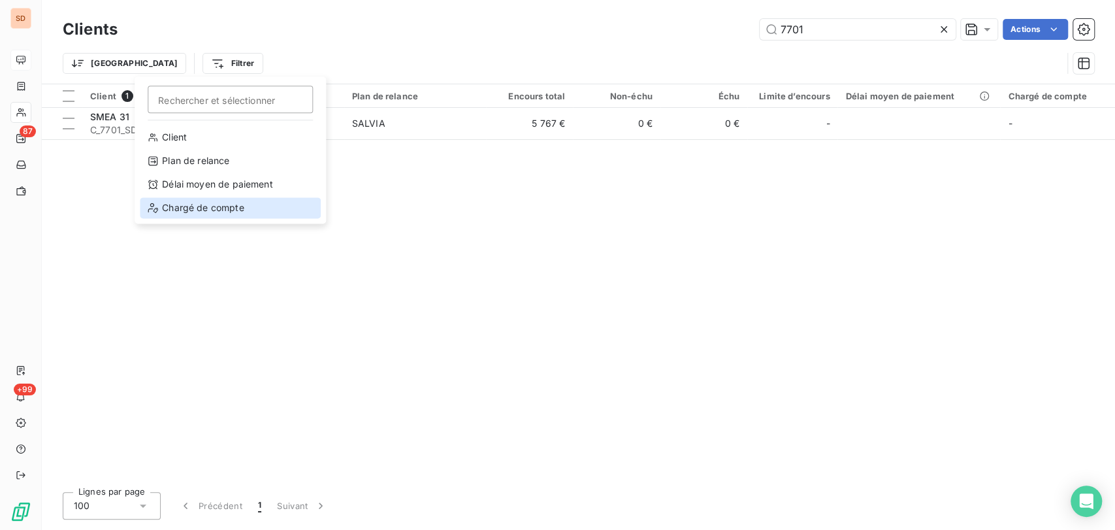
click at [188, 209] on div "Chargé de compte" at bounding box center [230, 207] width 181 height 21
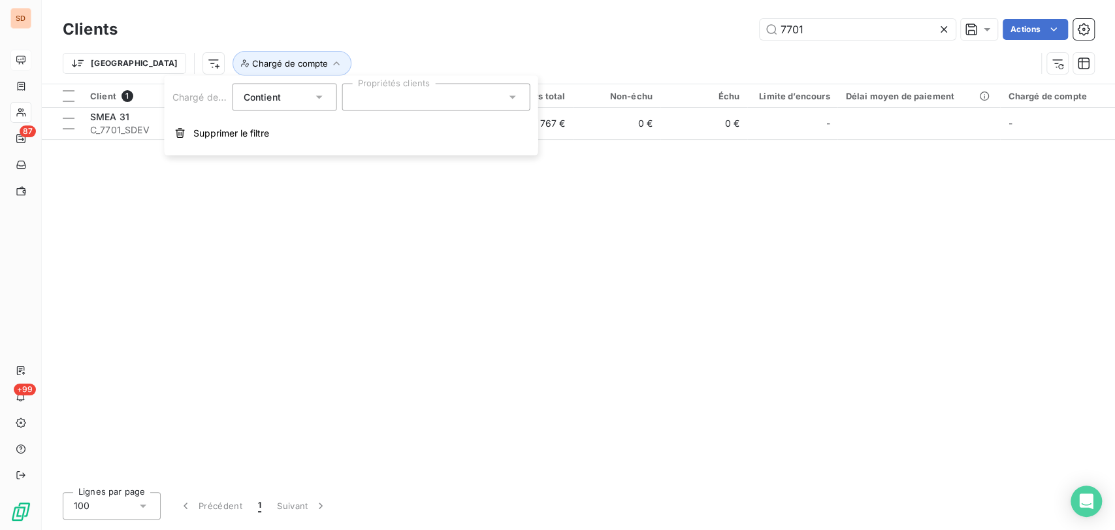
click at [941, 33] on icon at bounding box center [944, 29] width 13 height 13
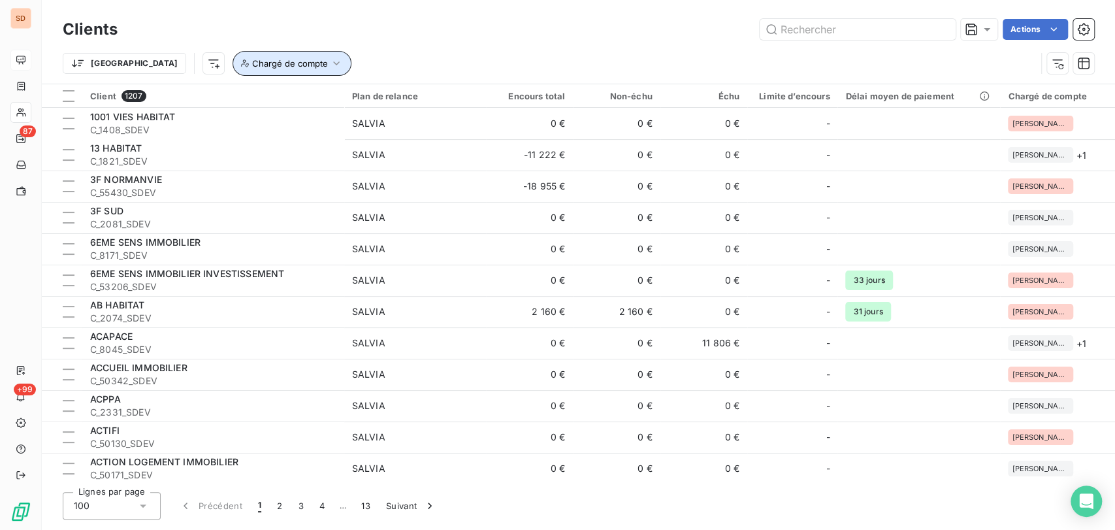
click at [330, 60] on icon "button" at bounding box center [336, 63] width 13 height 13
click at [514, 98] on icon at bounding box center [512, 97] width 13 height 13
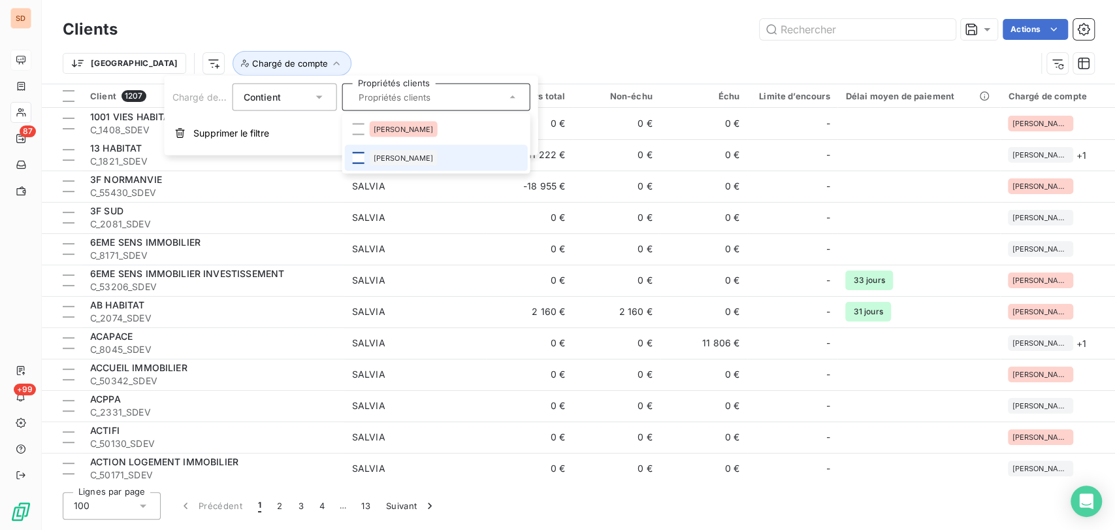
click at [357, 158] on div at bounding box center [359, 158] width 12 height 12
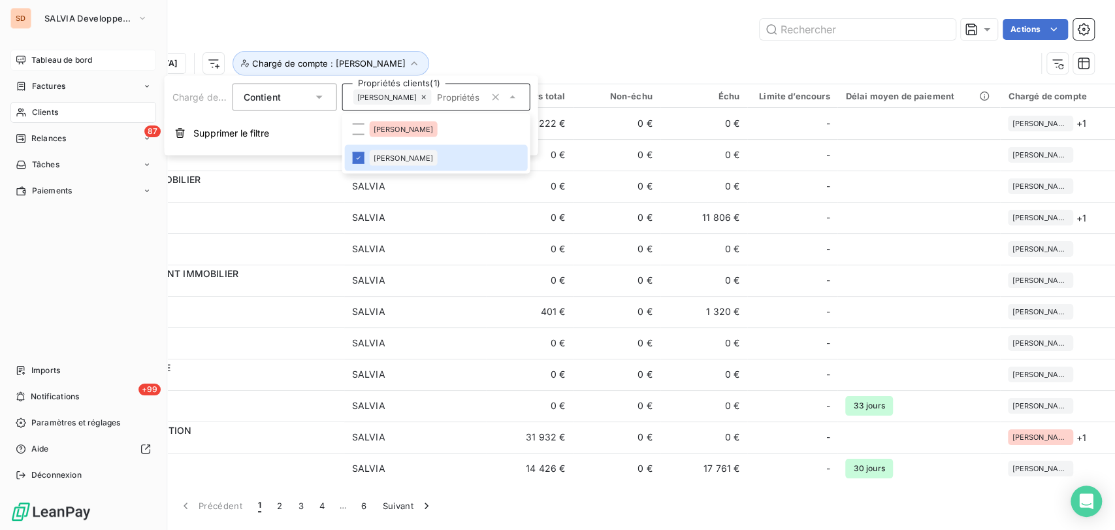
drag, startPoint x: 25, startPoint y: 59, endPoint x: 123, endPoint y: 59, distance: 98.0
click at [27, 59] on div "Tableau de bord" at bounding box center [83, 60] width 146 height 21
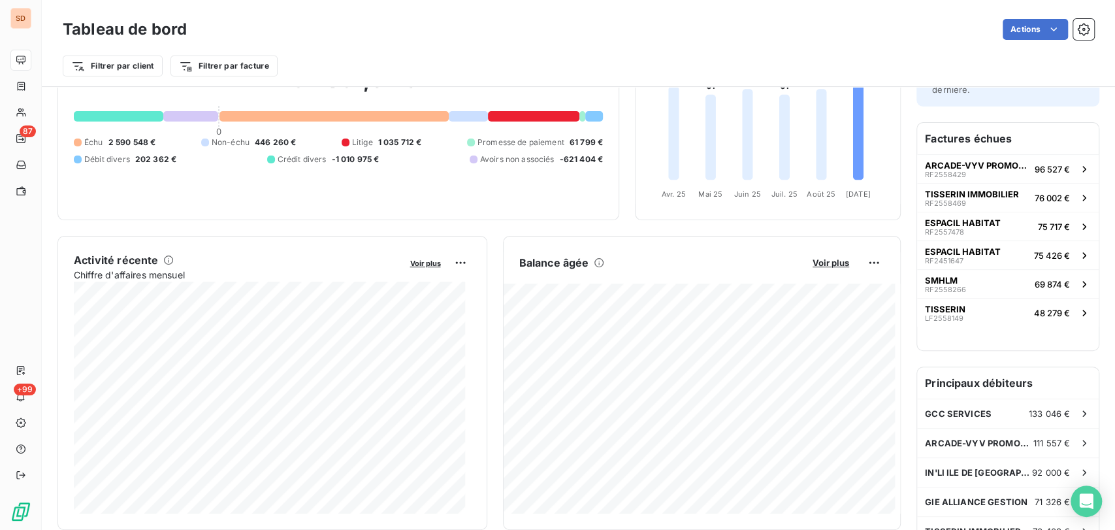
scroll to position [110, 0]
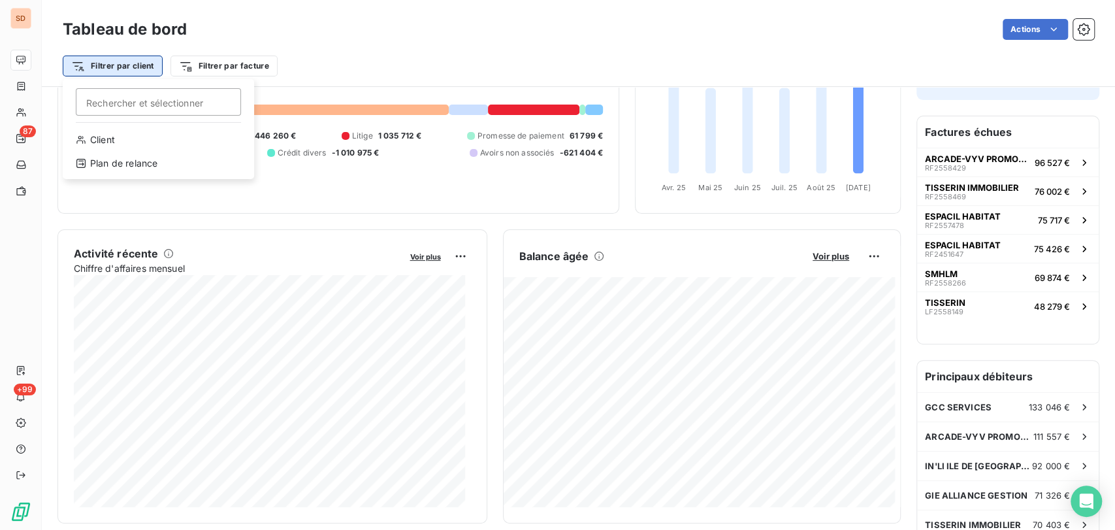
click at [131, 67] on html "SD 87 +99 Tableau de bord Actions Filtrer par client [PERSON_NAME] et sélection…" at bounding box center [557, 265] width 1115 height 530
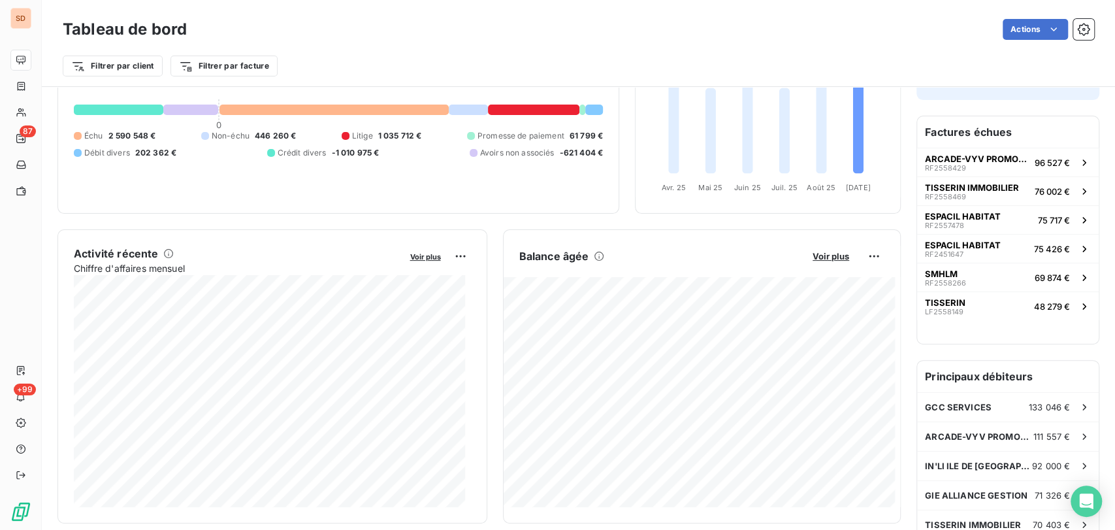
click at [196, 62] on html "SD 87 +99 Tableau de bord Actions Filtrer par client Filtrer par facture Encour…" at bounding box center [557, 265] width 1115 height 530
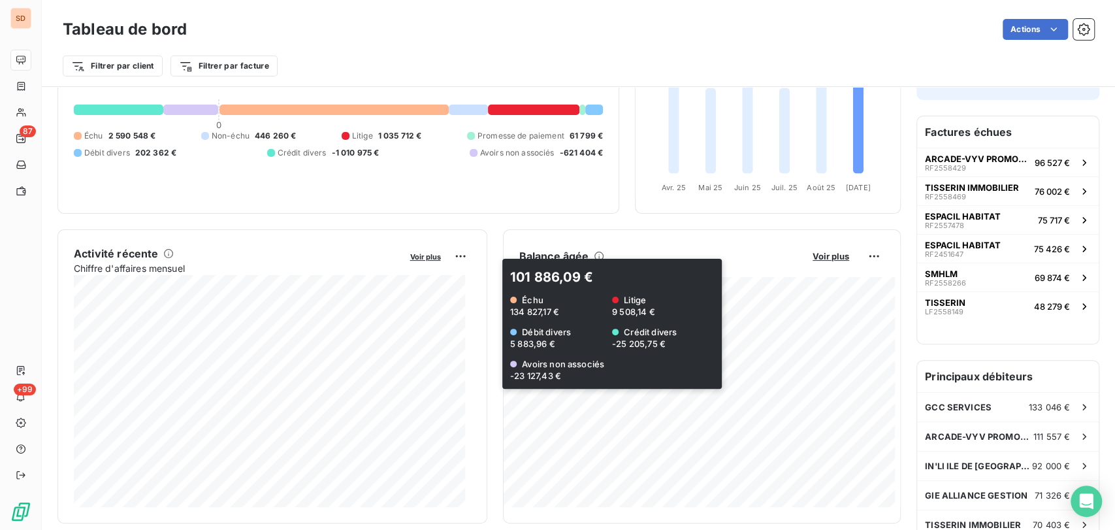
scroll to position [37, 0]
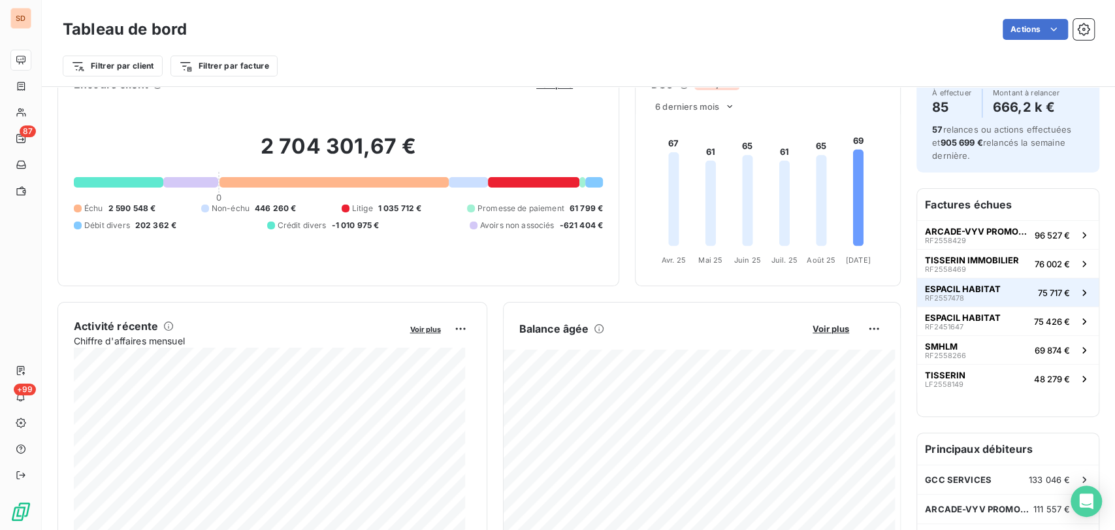
click at [934, 284] on span "ESPACIL HABITAT" at bounding box center [963, 289] width 76 height 10
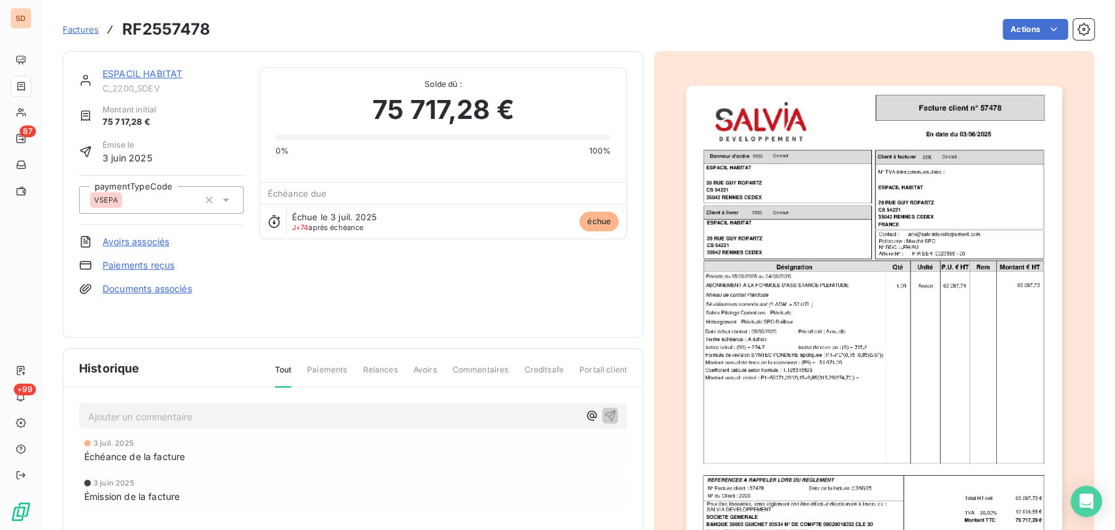
click at [149, 75] on link "ESPACIL HABITAT" at bounding box center [143, 73] width 80 height 11
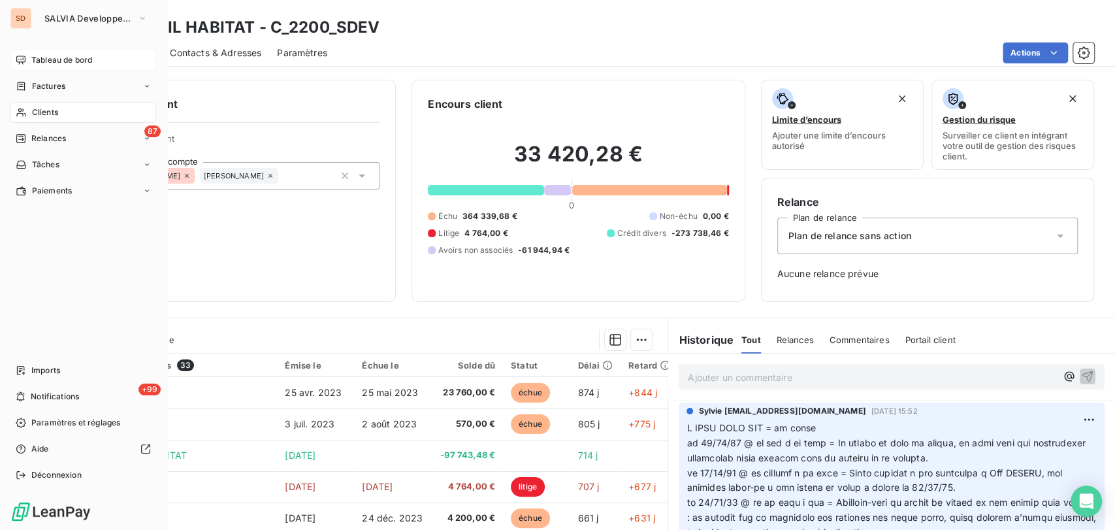
click at [47, 63] on span "Tableau de bord" at bounding box center [61, 60] width 61 height 12
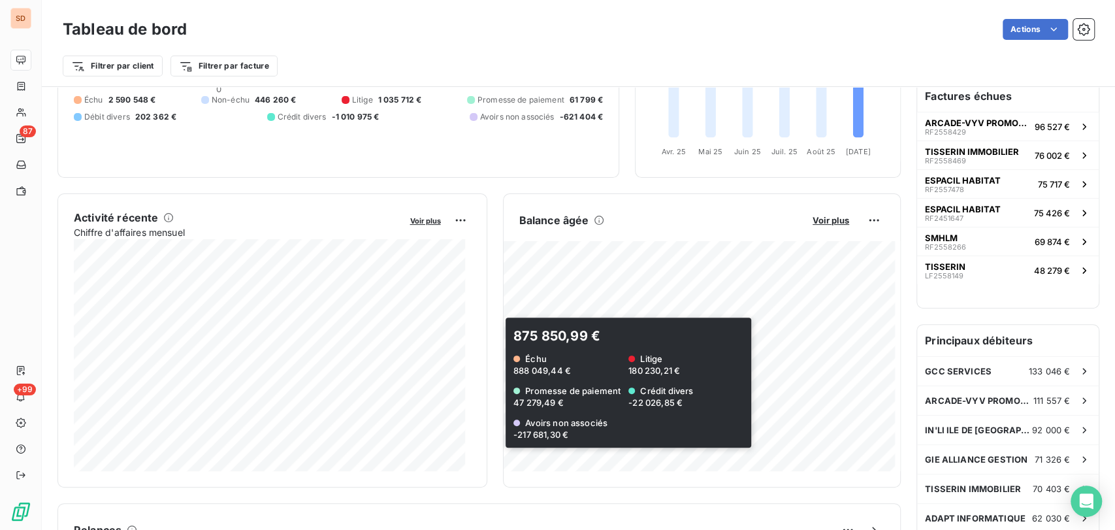
scroll to position [291, 0]
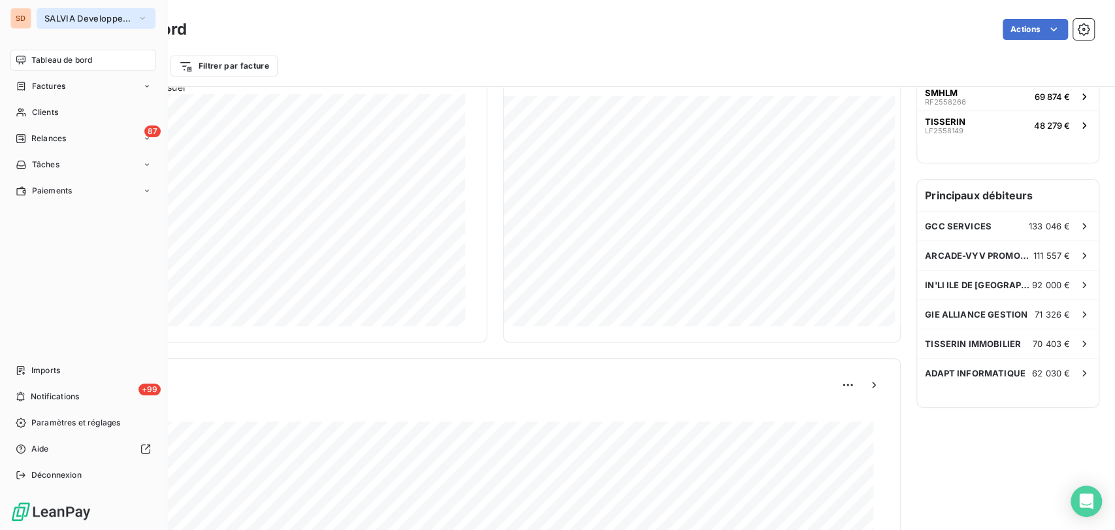
click at [143, 14] on icon "button" at bounding box center [142, 18] width 10 height 13
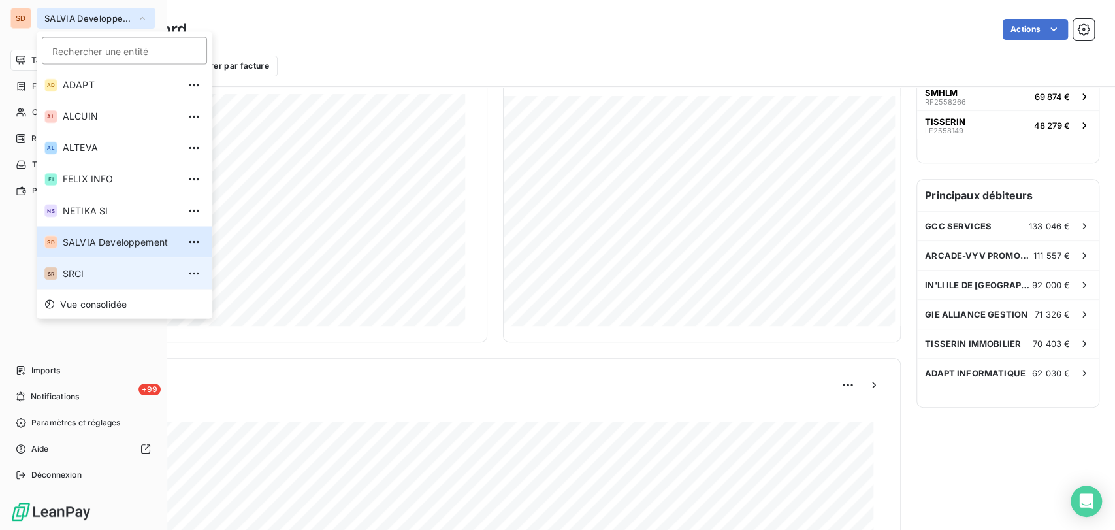
click at [76, 274] on span "SRCI" at bounding box center [121, 273] width 116 height 13
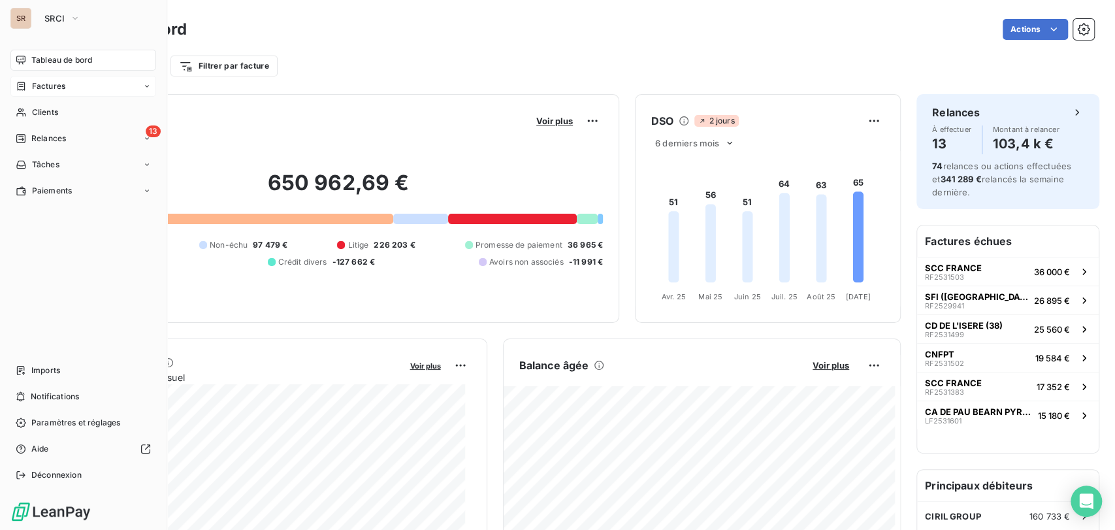
click at [52, 88] on span "Factures" at bounding box center [48, 86] width 33 height 12
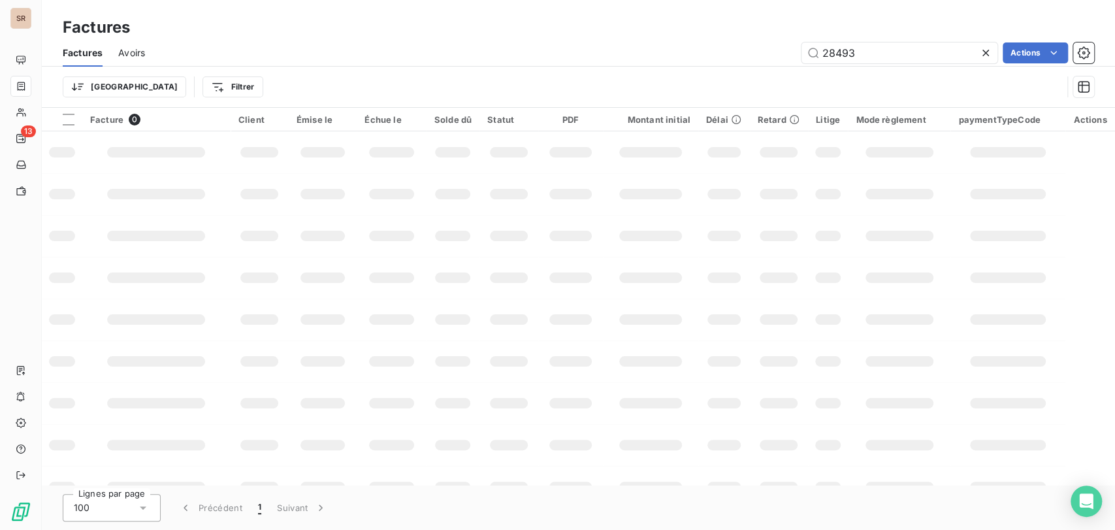
drag, startPoint x: 880, startPoint y: 44, endPoint x: 777, endPoint y: 56, distance: 103.8
click at [779, 56] on div "28493 Actions" at bounding box center [628, 52] width 934 height 21
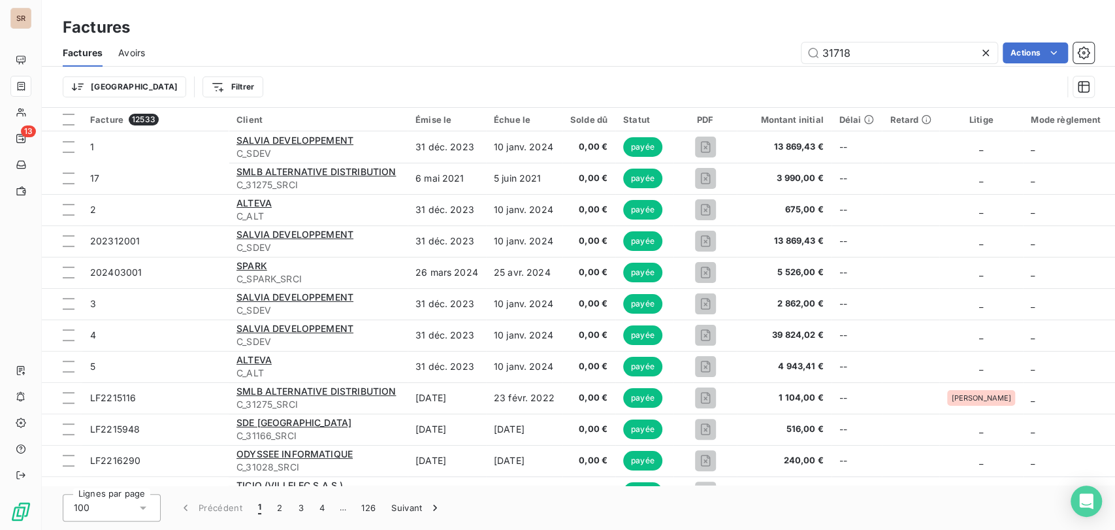
type input "31718"
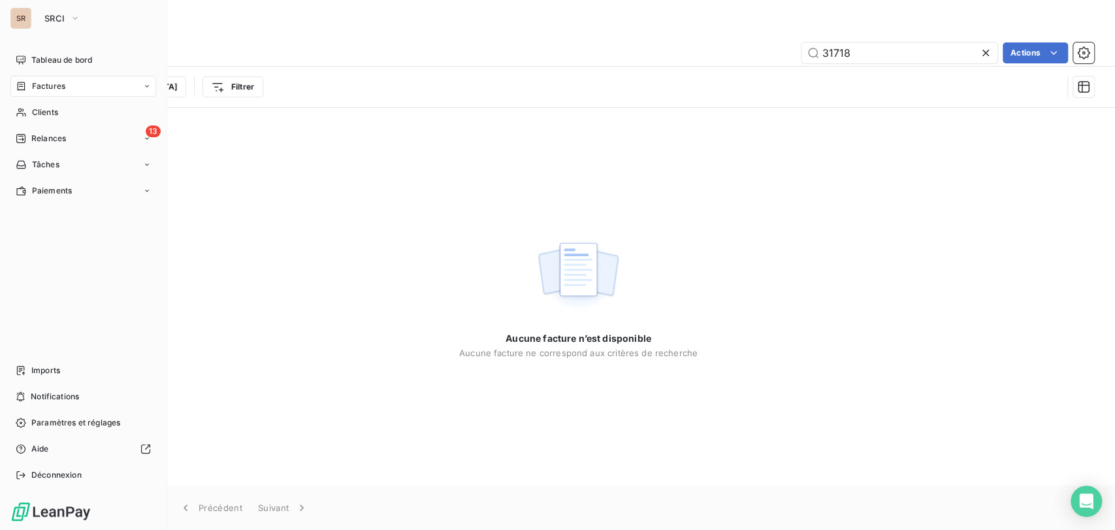
click at [81, 87] on div "Factures" at bounding box center [83, 86] width 146 height 21
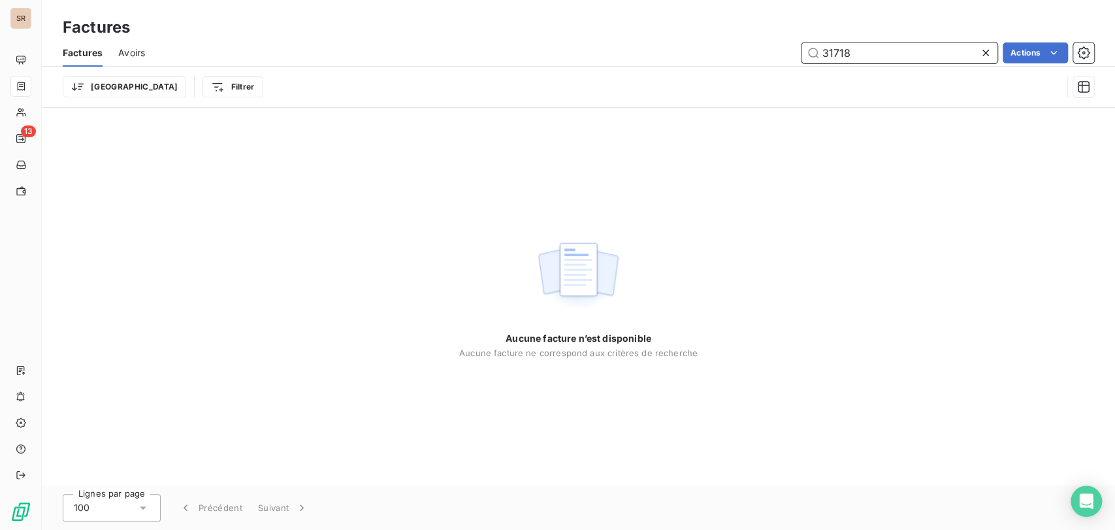
click at [857, 53] on input "31718" at bounding box center [900, 52] width 196 height 21
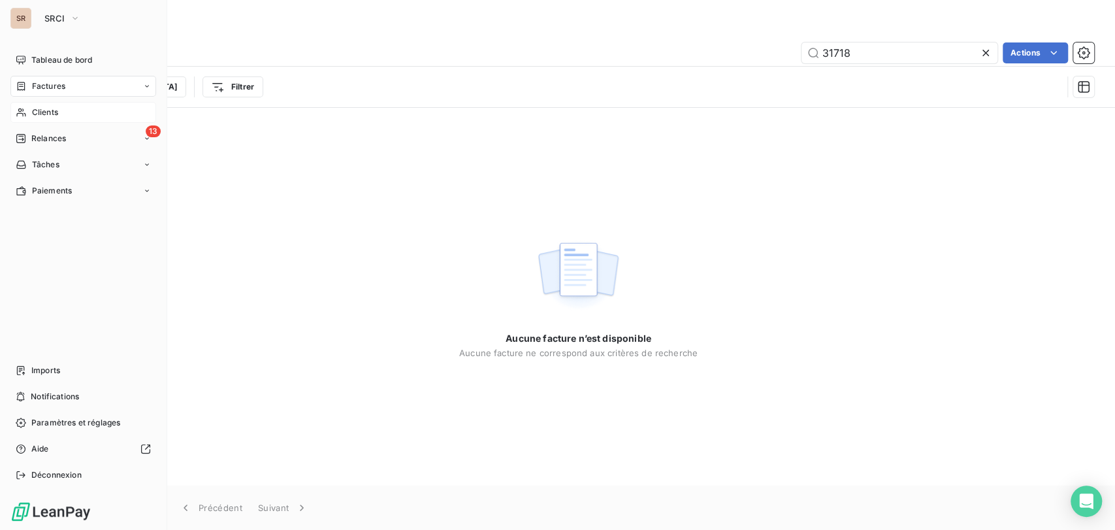
click at [36, 114] on span "Clients" at bounding box center [45, 112] width 26 height 12
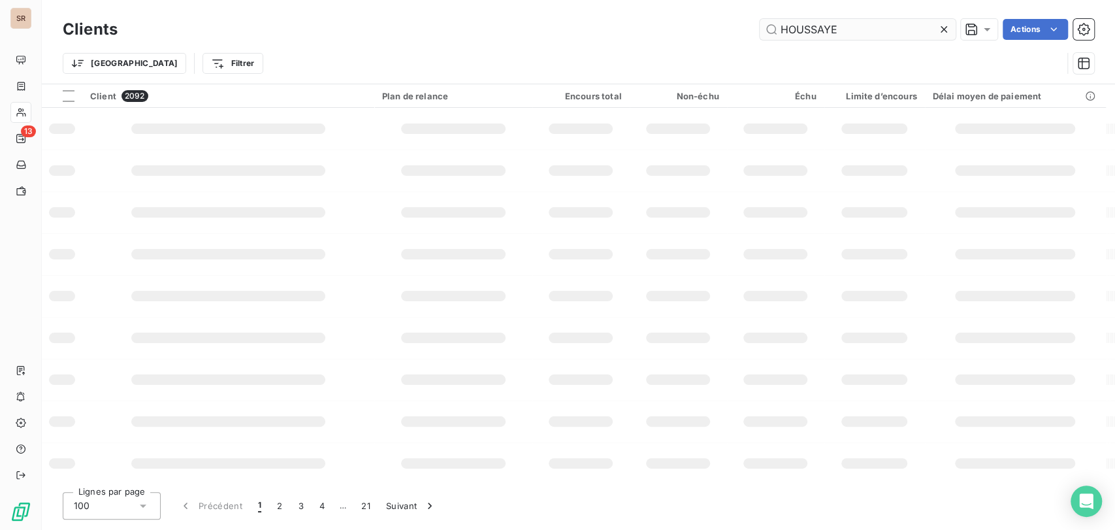
type input "HOUSSAYE"
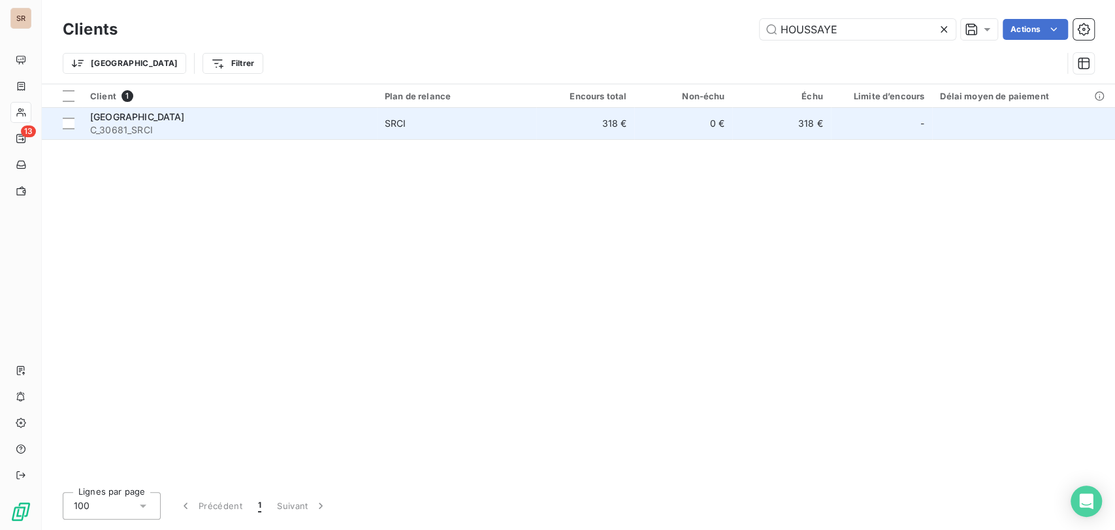
click at [156, 123] on span "C_30681_SRCI" at bounding box center [229, 129] width 279 height 13
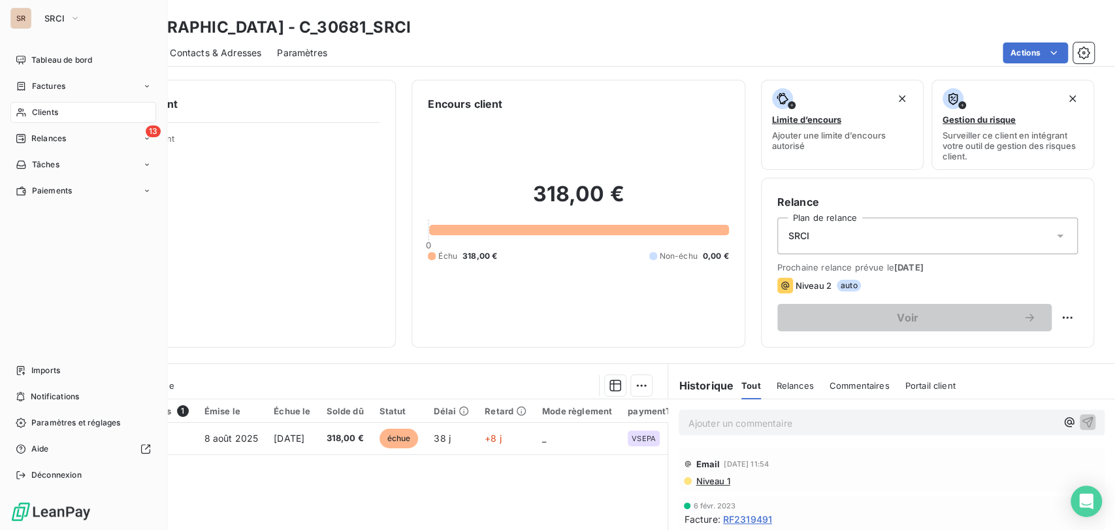
click at [33, 86] on span "Factures" at bounding box center [48, 86] width 33 height 12
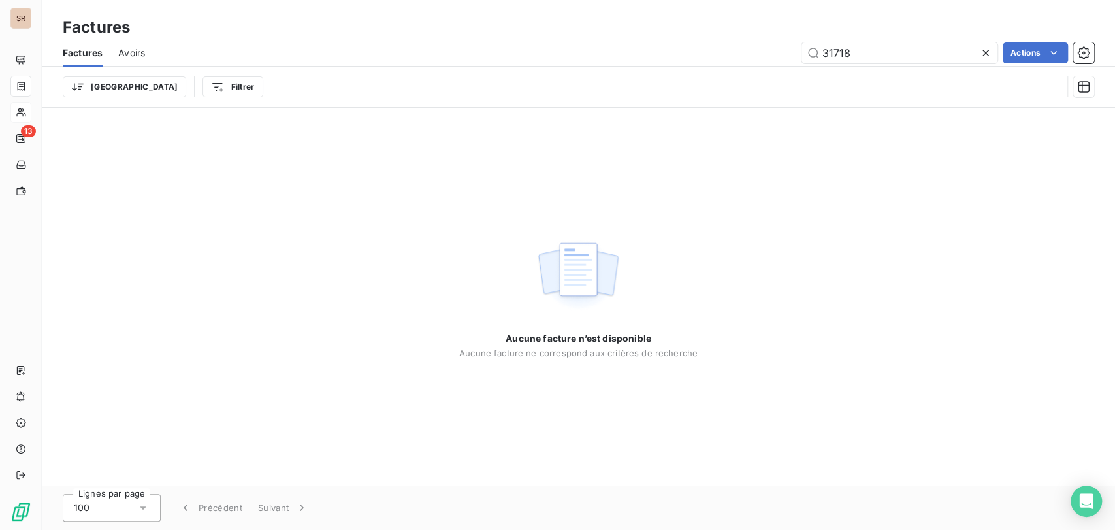
click at [983, 54] on icon at bounding box center [985, 52] width 13 height 13
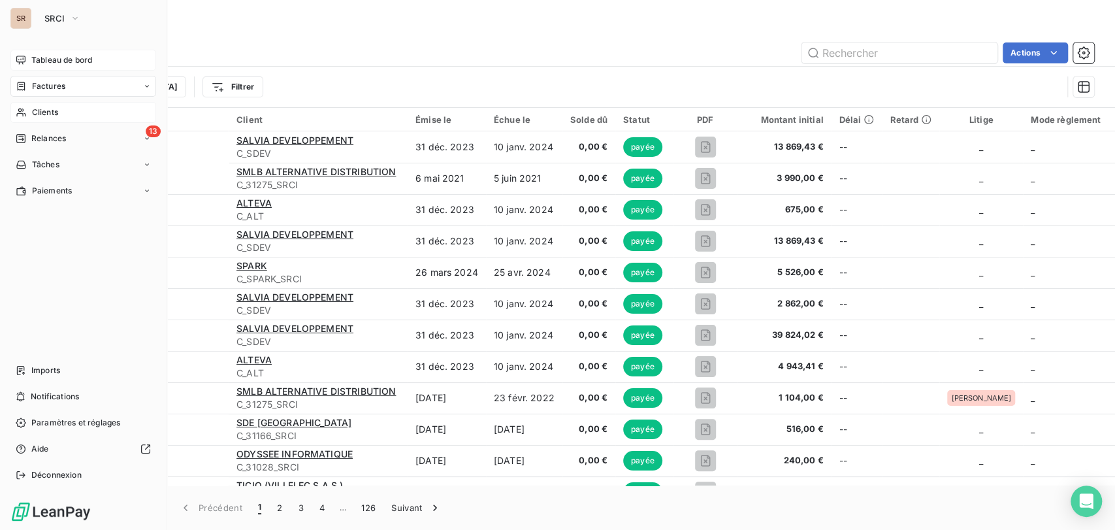
click at [52, 63] on span "Tableau de bord" at bounding box center [61, 60] width 61 height 12
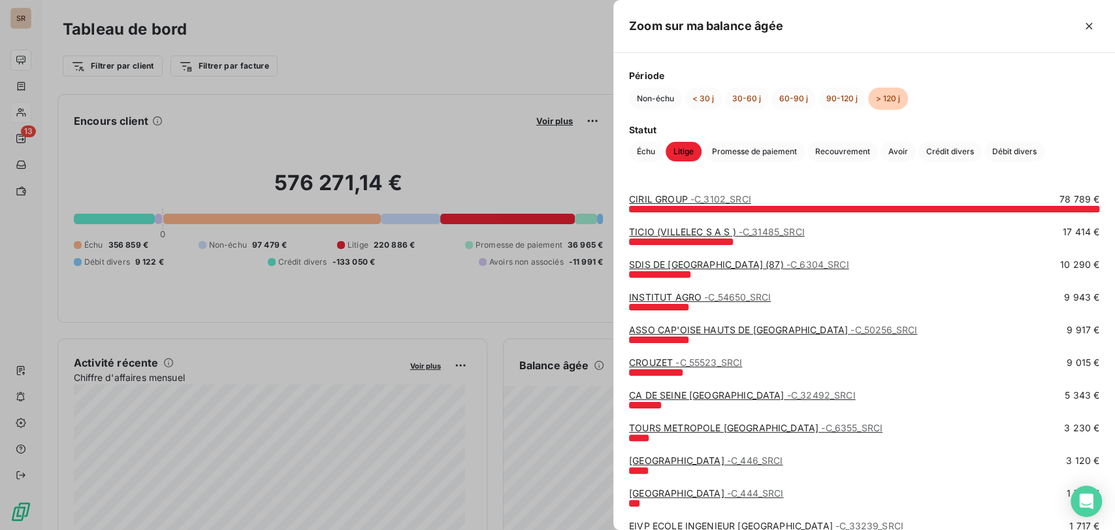
click at [668, 200] on link "CIRIL GROUP - C_3102_SRCI" at bounding box center [690, 198] width 122 height 11
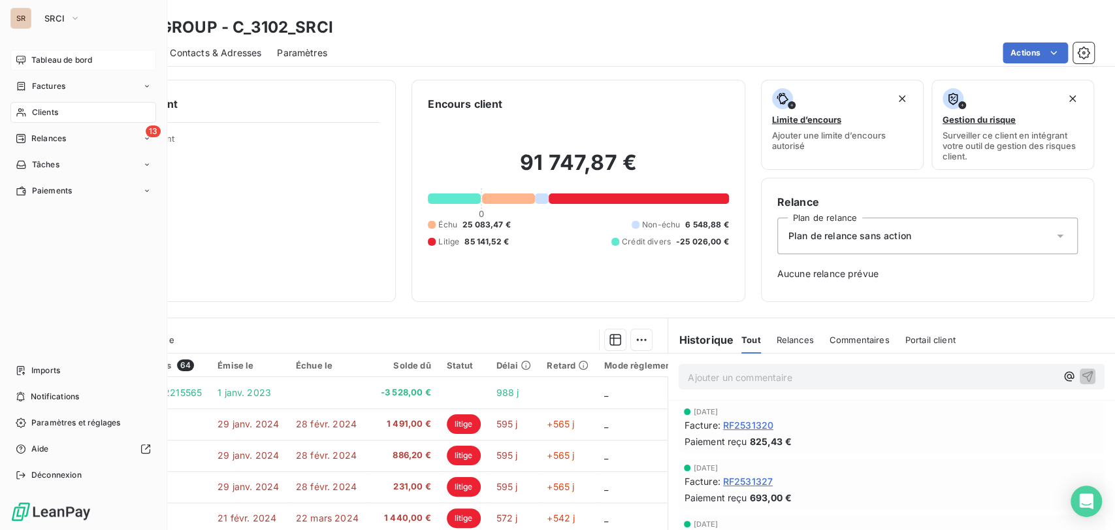
click at [33, 86] on span "Factures" at bounding box center [48, 86] width 33 height 12
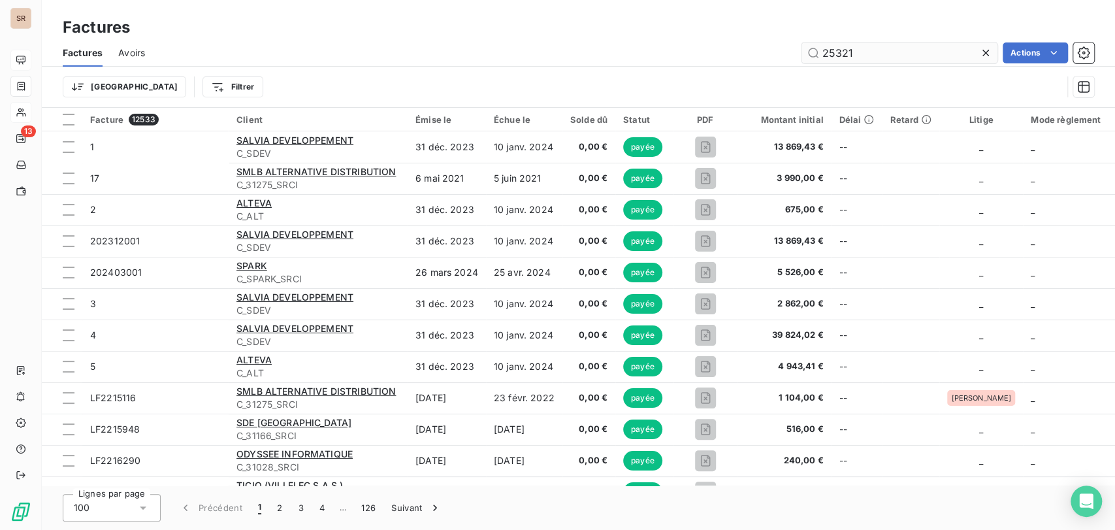
type input "25321"
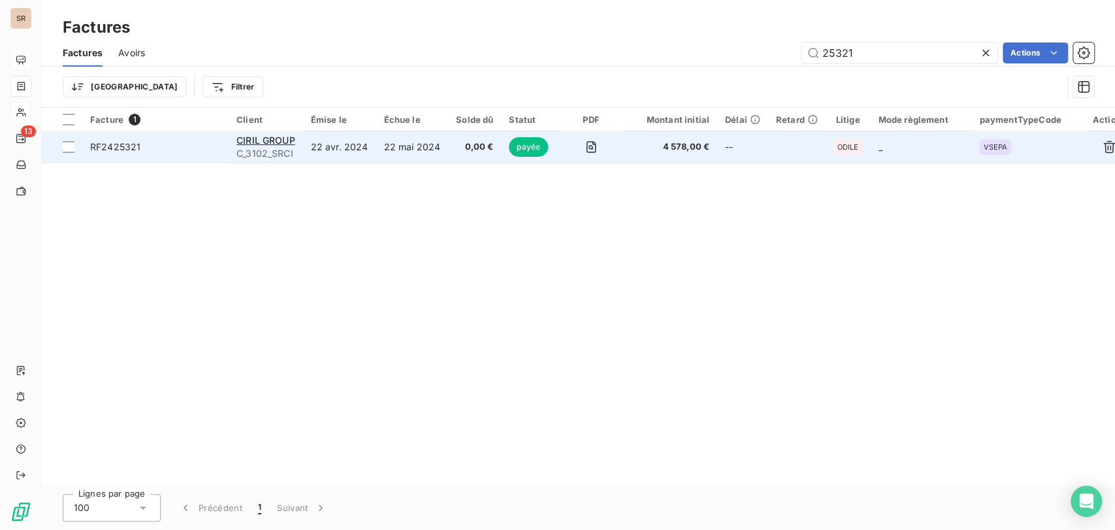
click at [118, 150] on span "RF2425321" at bounding box center [115, 146] width 50 height 11
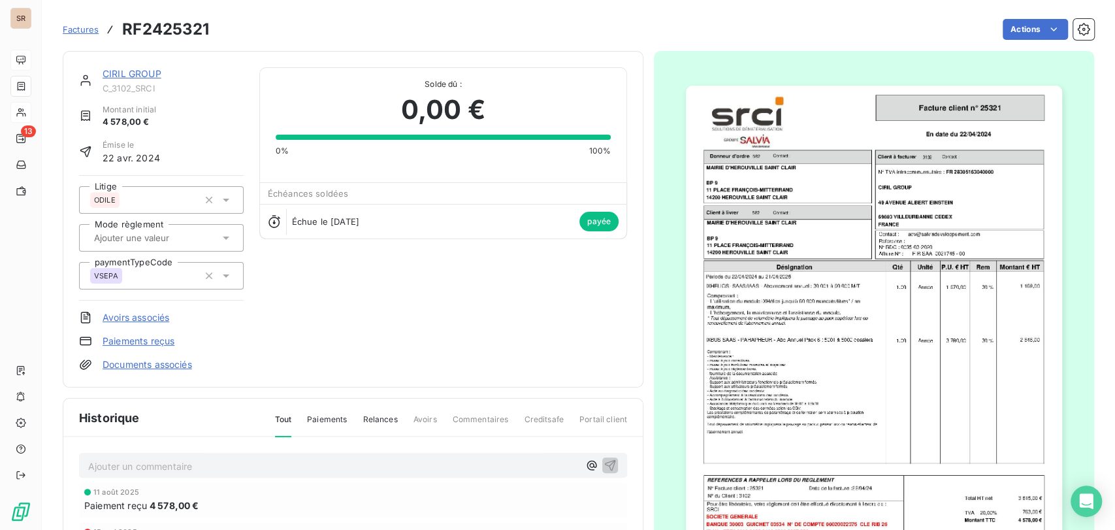
click at [110, 74] on link "CIRIL GROUP" at bounding box center [132, 73] width 59 height 11
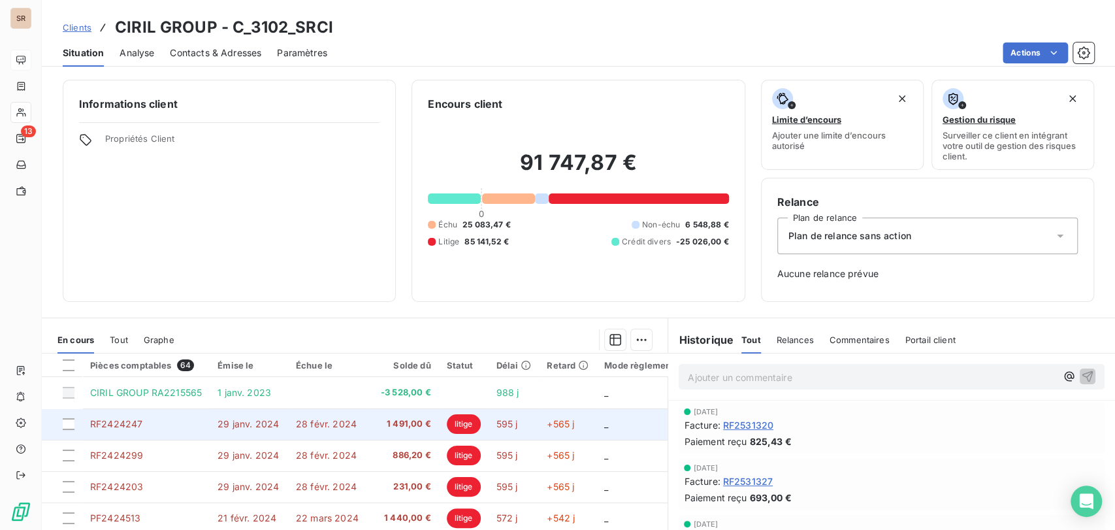
click at [174, 426] on td "RF2424247" at bounding box center [145, 423] width 127 height 31
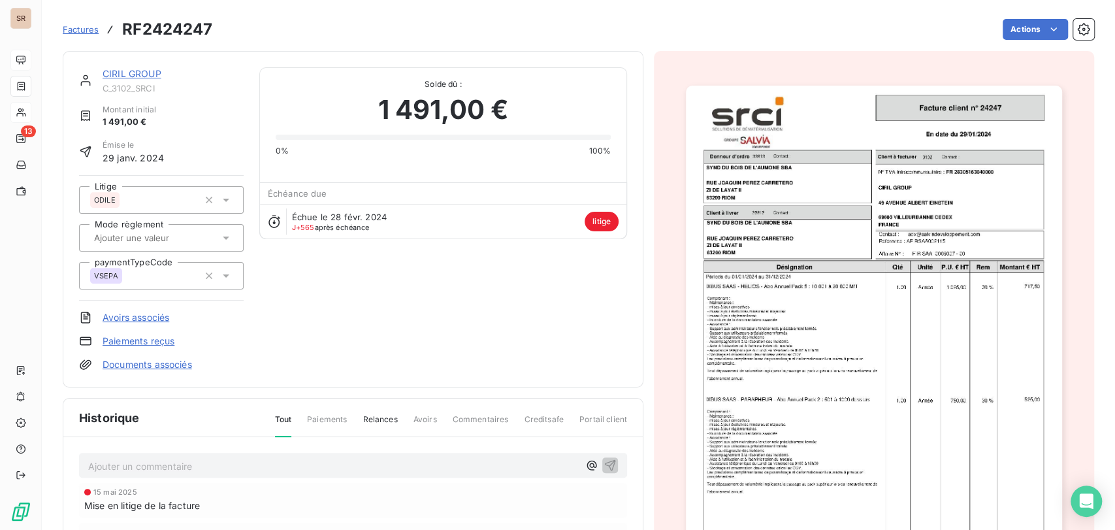
click at [125, 71] on link "CIRIL GROUP" at bounding box center [132, 73] width 59 height 11
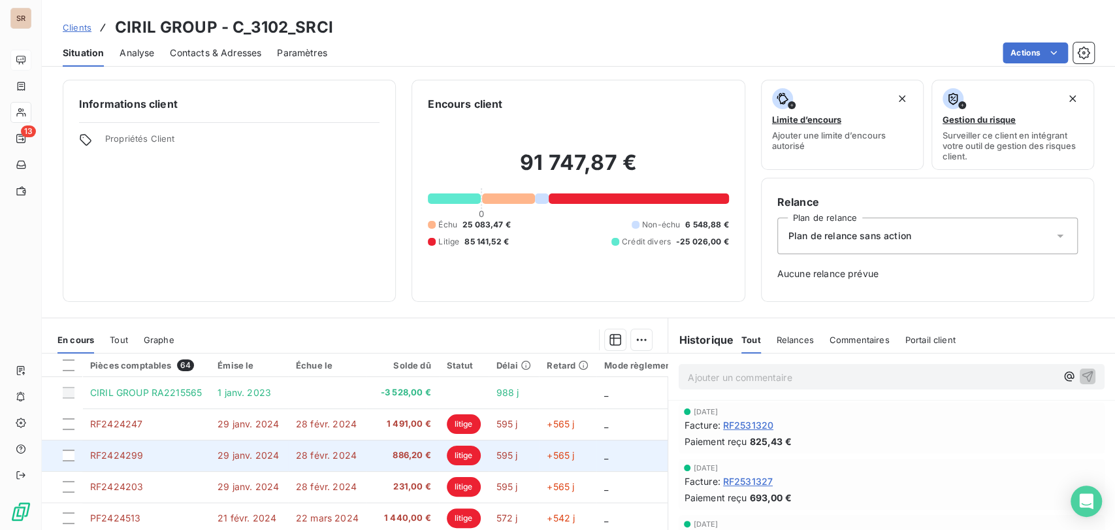
click at [217, 461] on td "29 janv. 2024" at bounding box center [249, 455] width 78 height 31
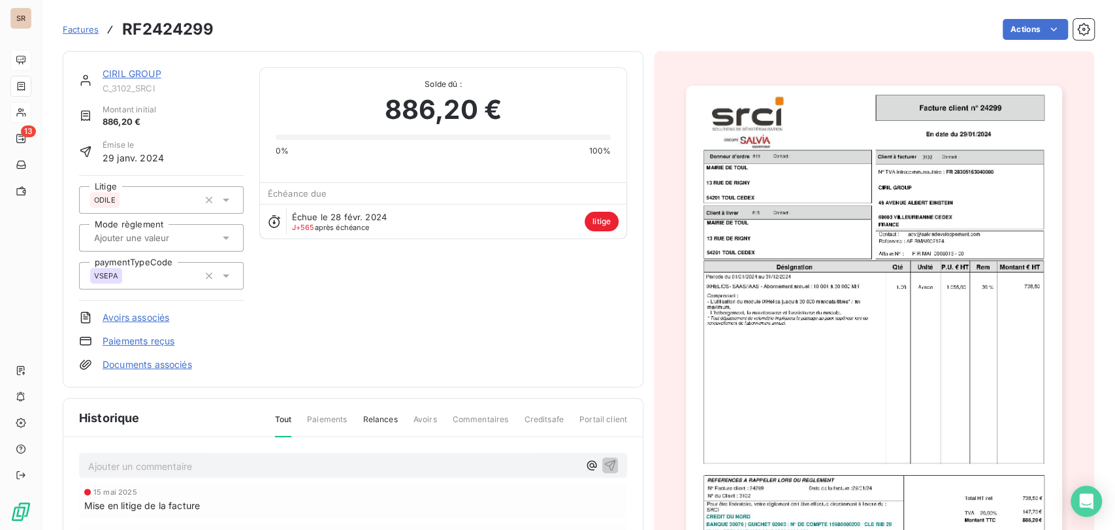
click at [127, 77] on link "CIRIL GROUP" at bounding box center [132, 73] width 59 height 11
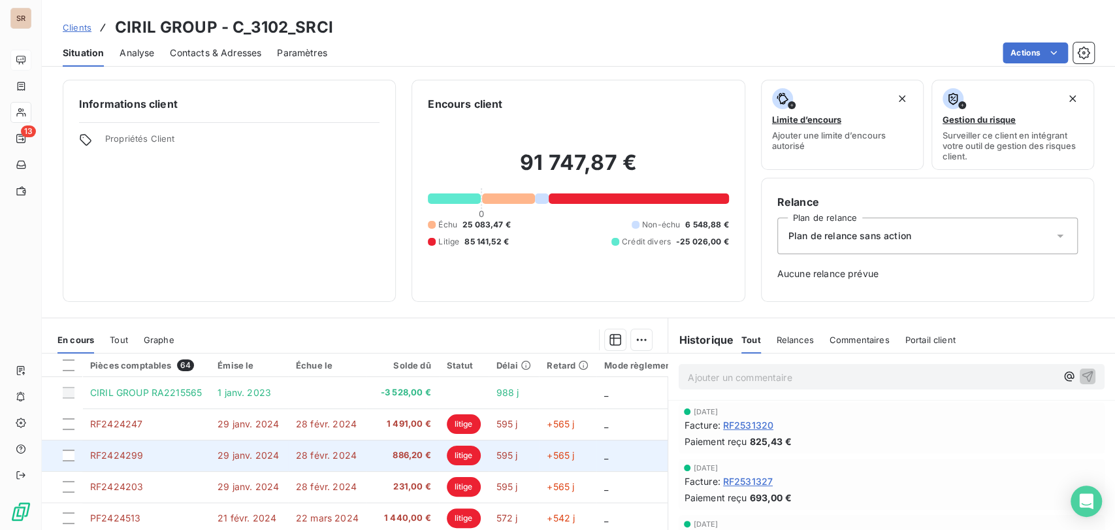
click at [240, 458] on span "29 janv. 2024" at bounding box center [248, 455] width 61 height 11
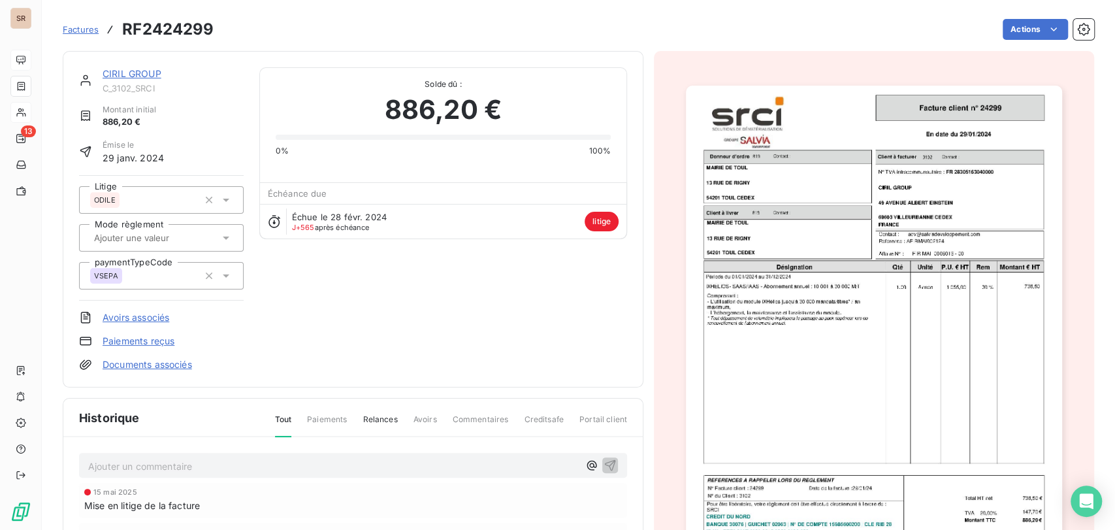
click at [147, 74] on link "CIRIL GROUP" at bounding box center [132, 73] width 59 height 11
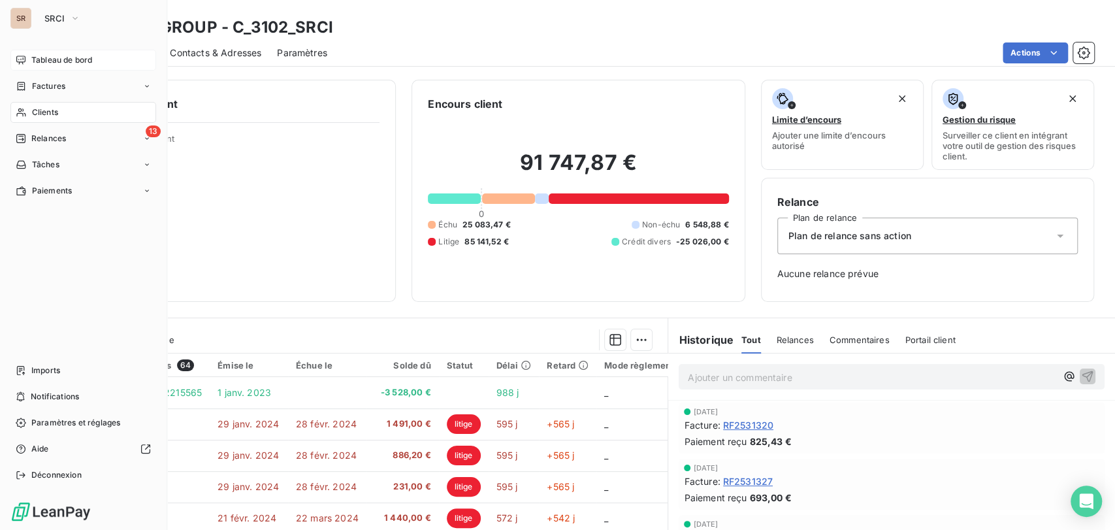
click at [26, 88] on div "Factures" at bounding box center [41, 86] width 50 height 12
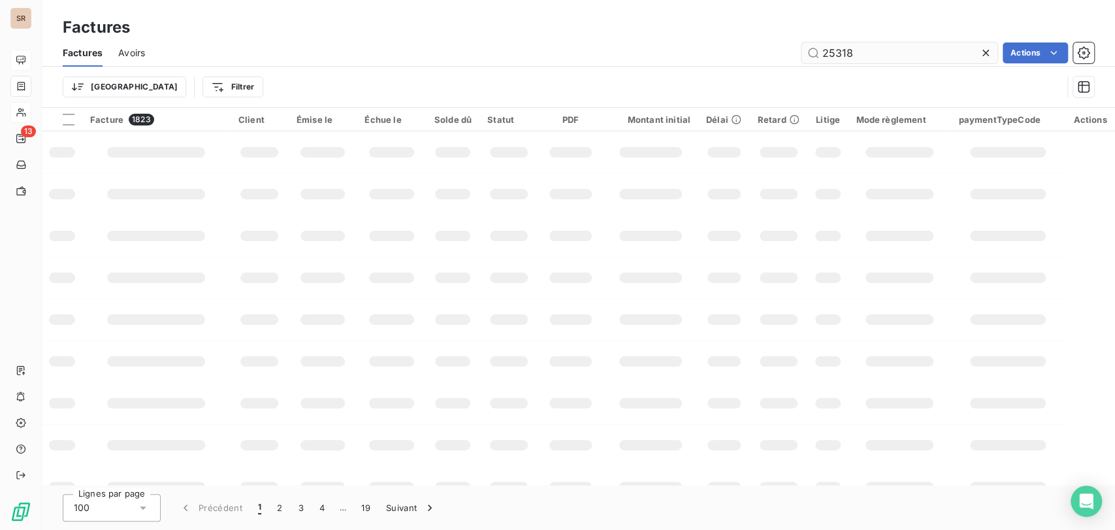
type input "25318"
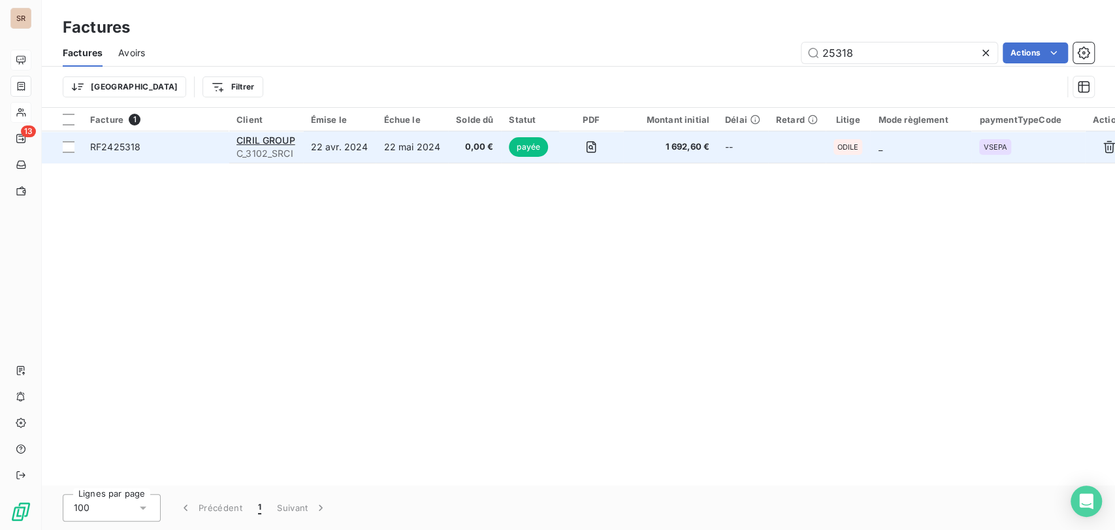
click at [120, 152] on span "RF2425318" at bounding box center [115, 146] width 50 height 11
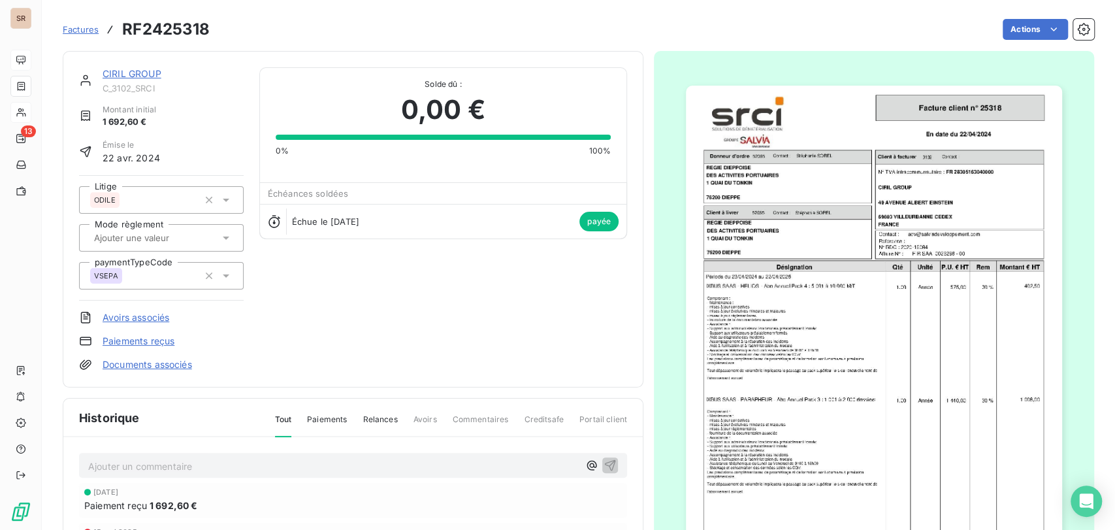
click at [115, 77] on link "CIRIL GROUP" at bounding box center [132, 73] width 59 height 11
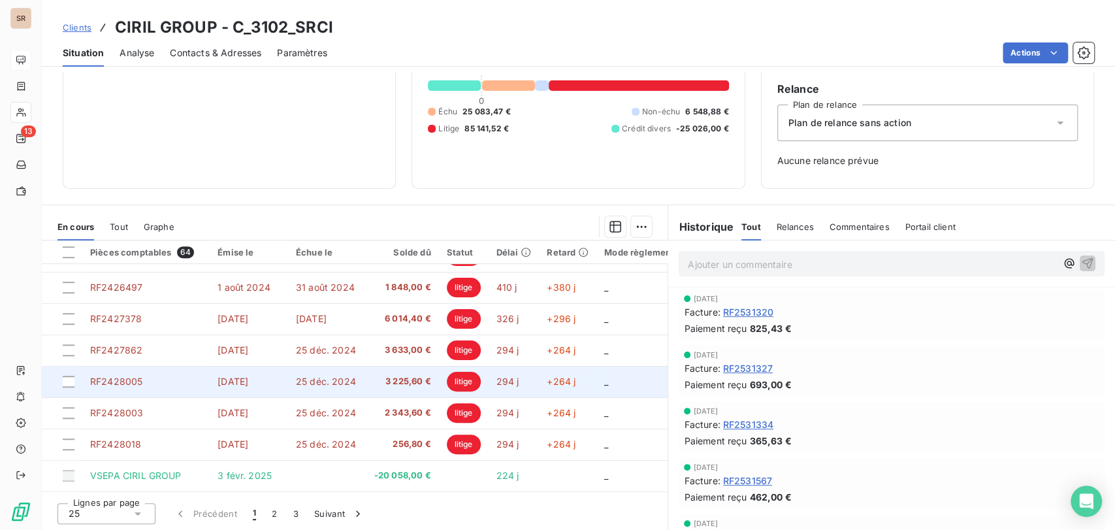
scroll to position [114, 0]
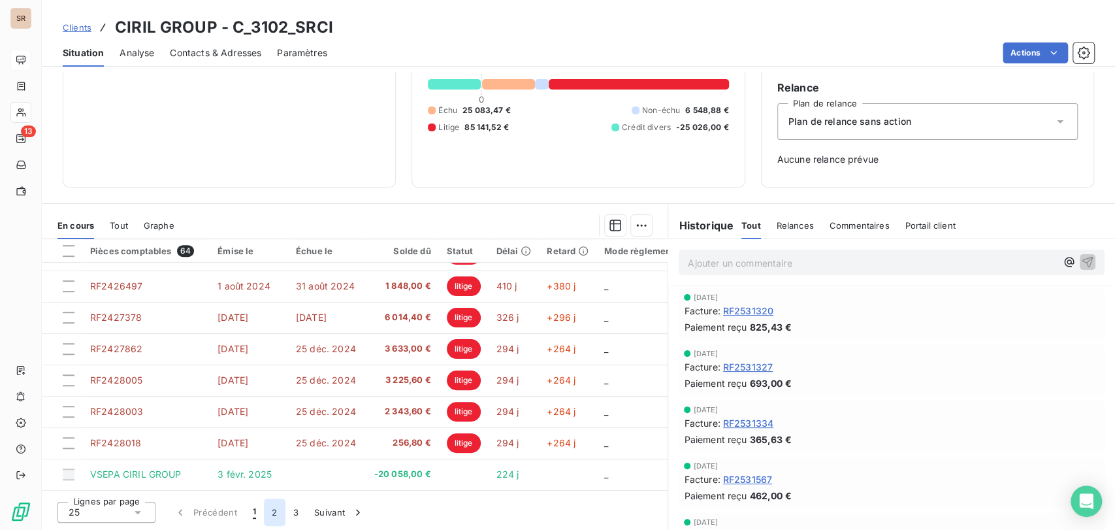
click at [278, 510] on button "2" at bounding box center [274, 512] width 21 height 27
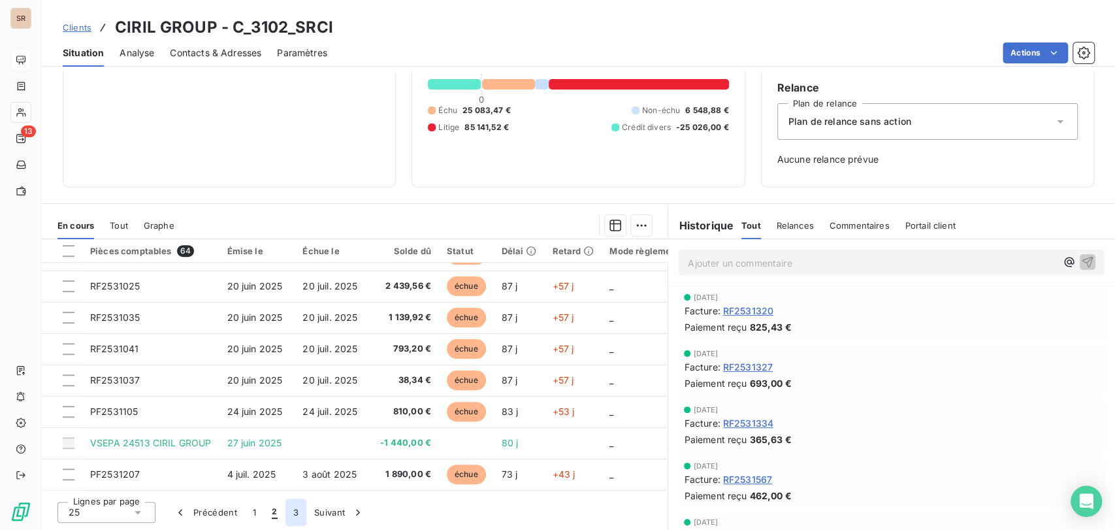
click at [298, 514] on button "3" at bounding box center [296, 512] width 21 height 27
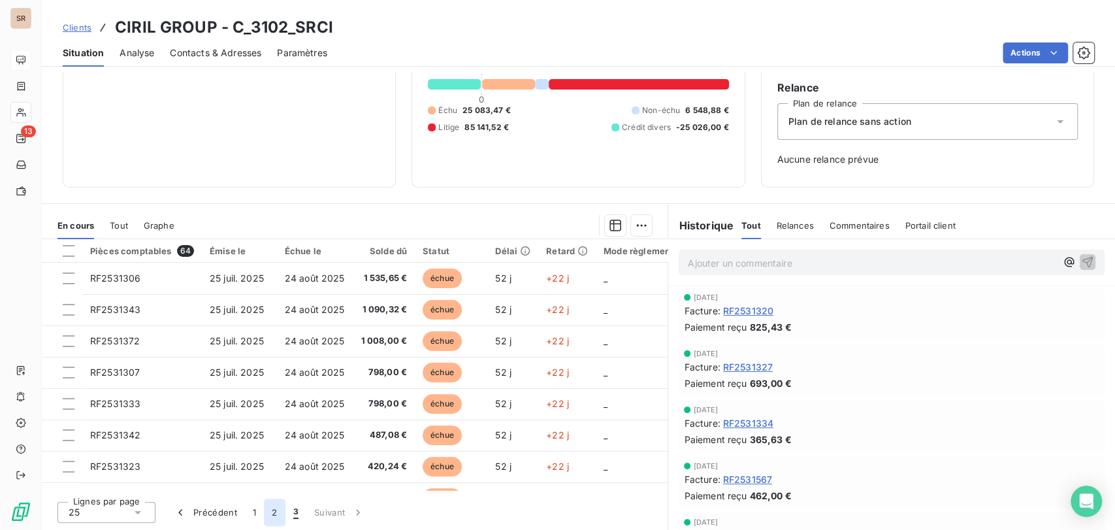
click at [272, 510] on button "2" at bounding box center [274, 512] width 21 height 27
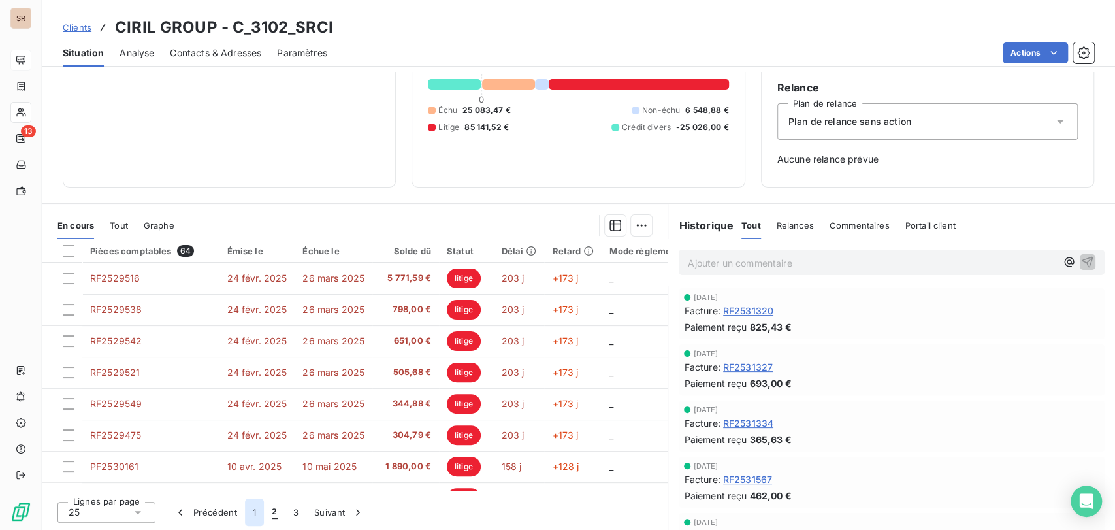
click at [250, 510] on button "1" at bounding box center [254, 512] width 19 height 27
